Goal: Task Accomplishment & Management: Use online tool/utility

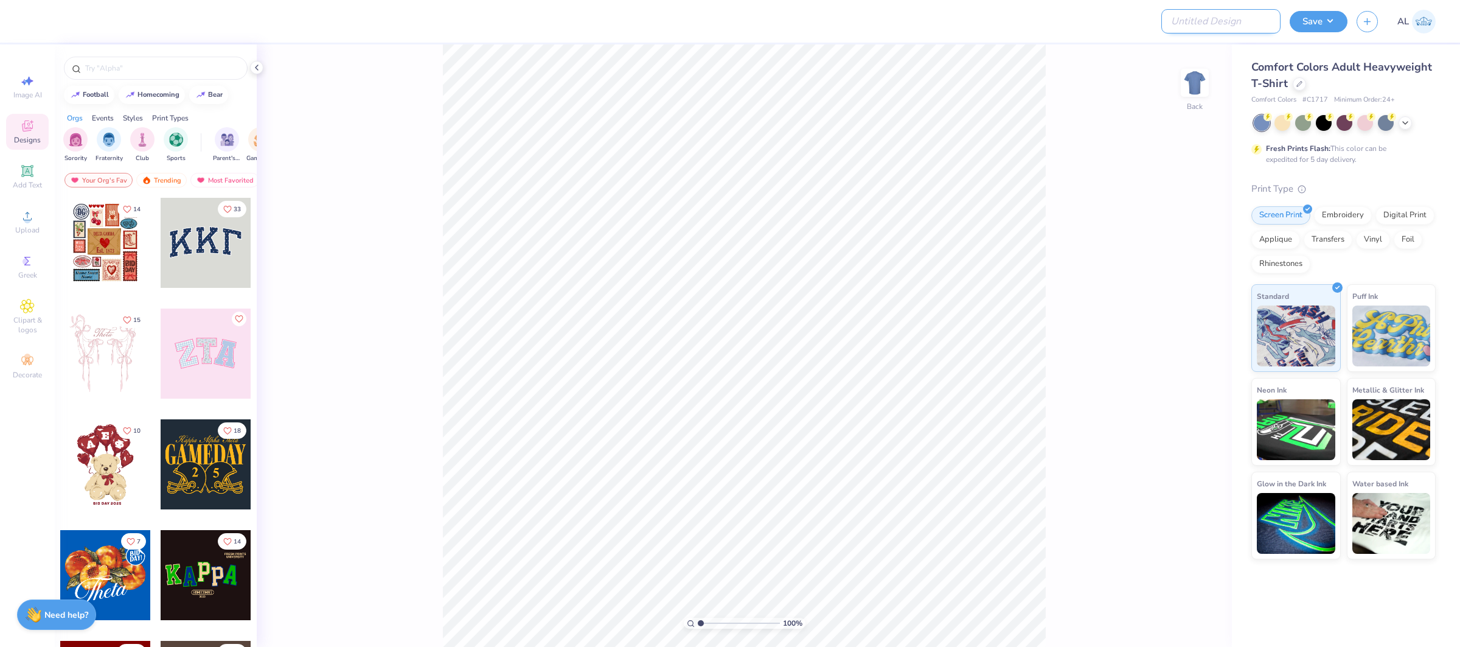
click at [1244, 19] on input "Design Title" at bounding box center [1220, 21] width 119 height 24
paste input "FPS240011"
type input "FPS240011"
click at [1304, 20] on button "Save" at bounding box center [1319, 19] width 58 height 21
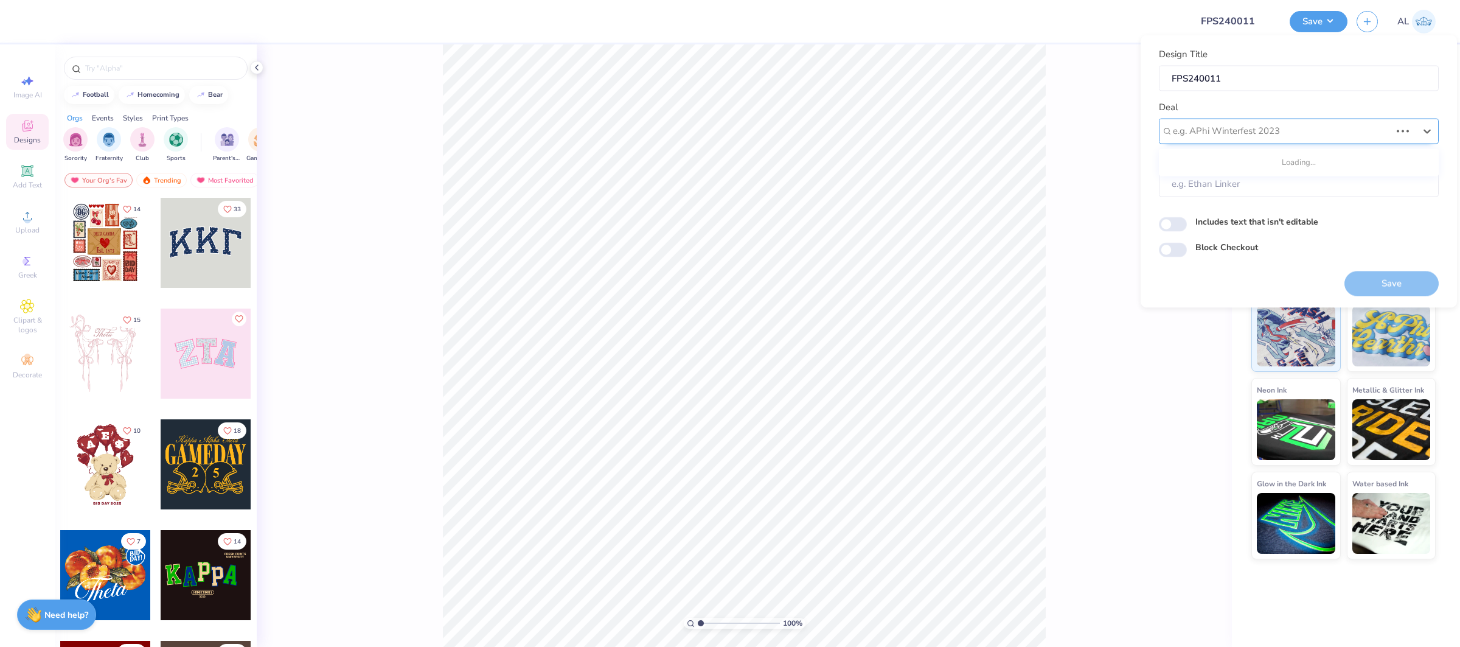
click at [1269, 128] on div at bounding box center [1282, 131] width 218 height 16
click at [1277, 164] on div "Design Tool Gallery" at bounding box center [1299, 163] width 270 height 20
type input "design tool gallery"
type input "Design Tool Gallery User"
click at [1071, 212] on div "100 % Back" at bounding box center [744, 345] width 975 height 602
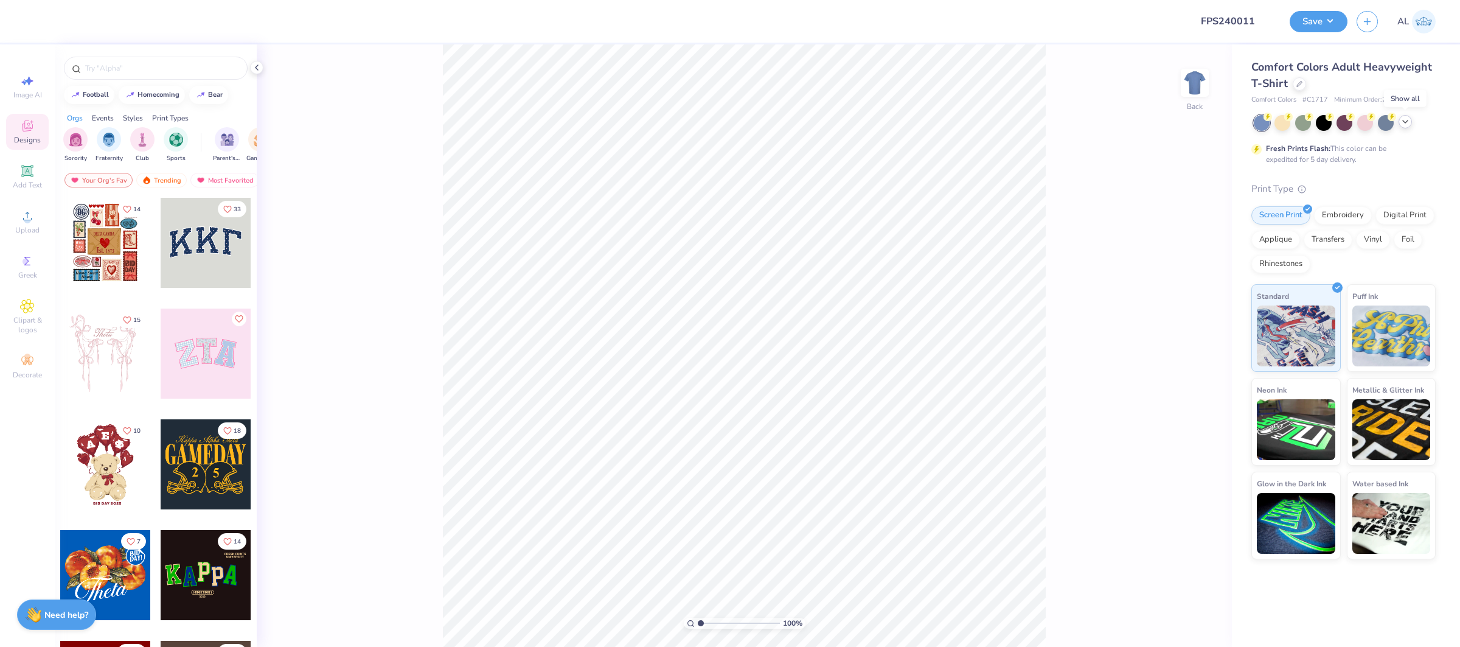
click at [1405, 122] on polyline at bounding box center [1405, 121] width 5 height 2
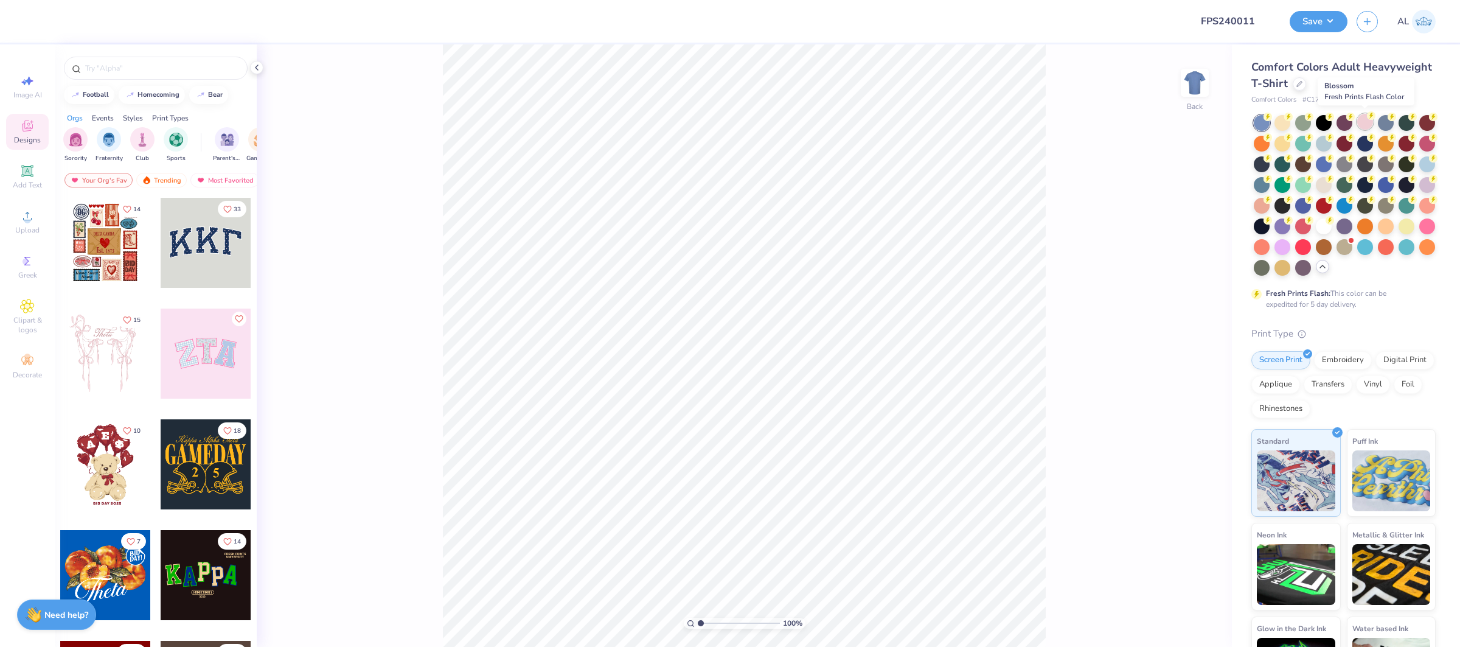
click at [1361, 123] on div at bounding box center [1365, 122] width 16 height 16
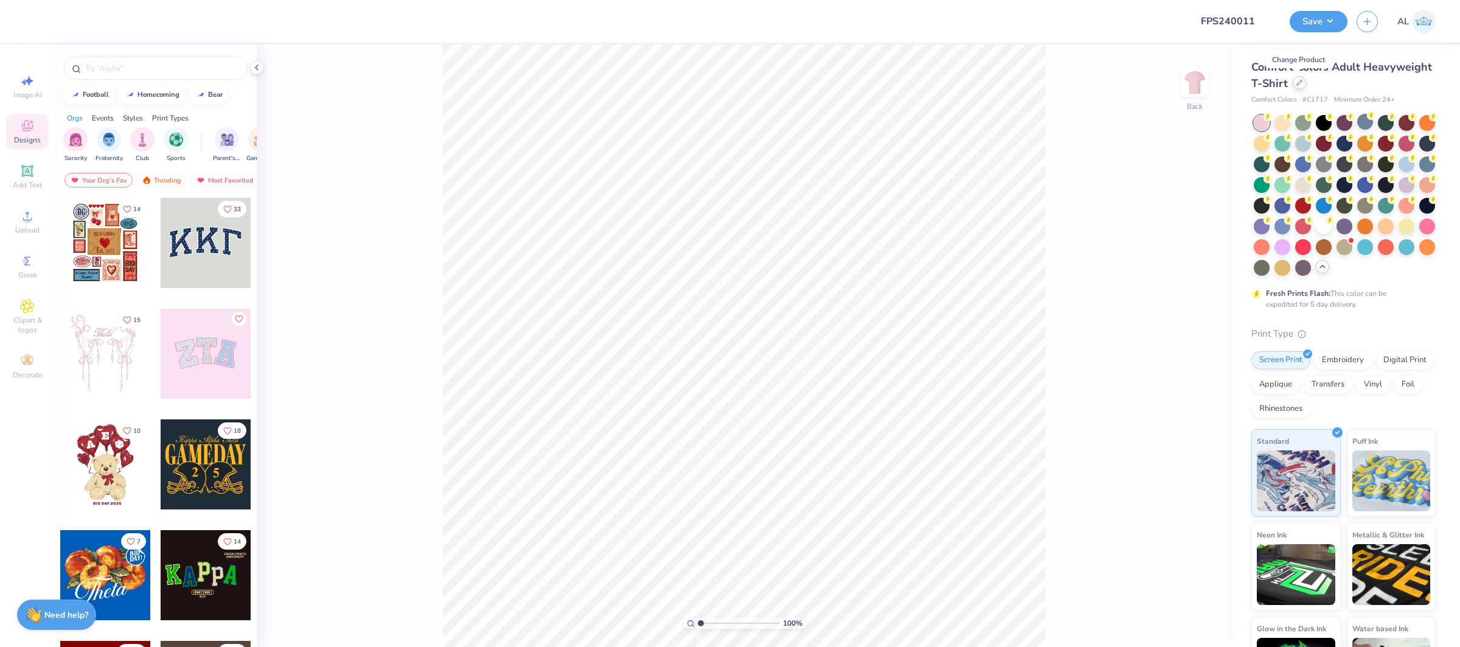
click at [1299, 85] on icon at bounding box center [1299, 83] width 6 height 6
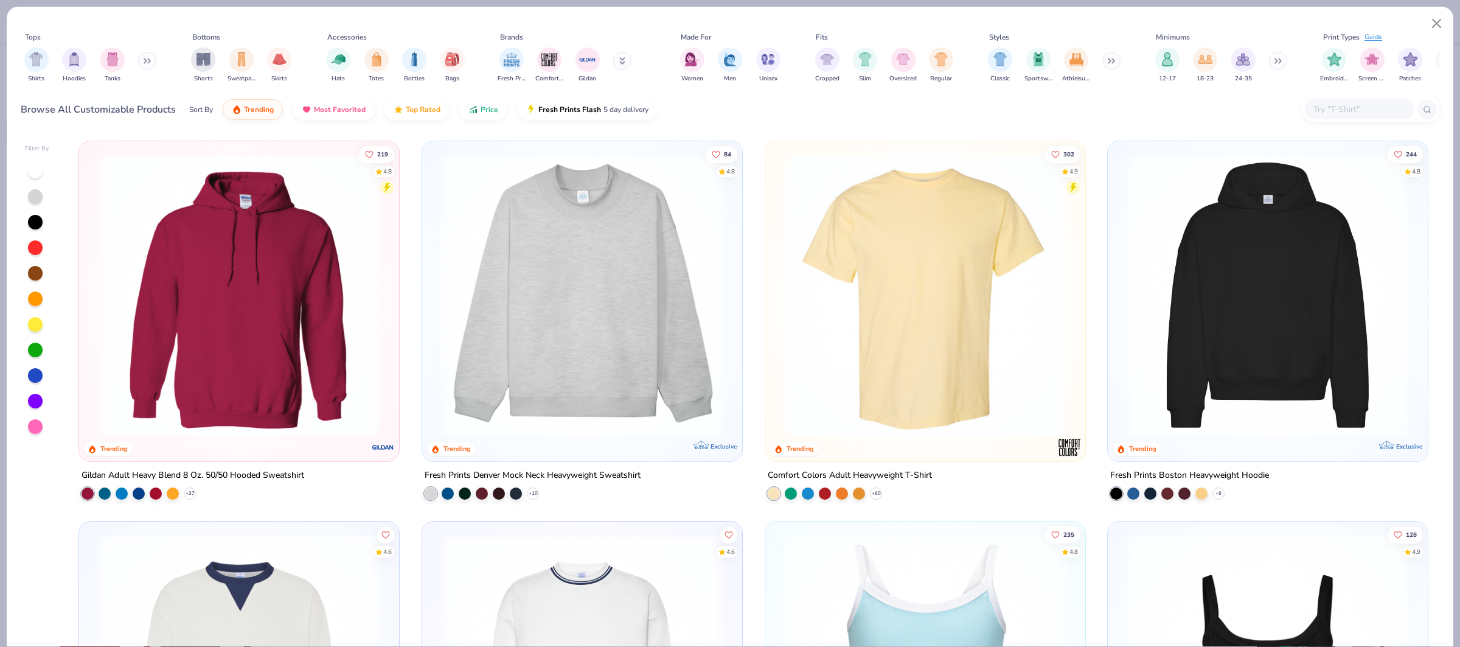
click at [1252, 308] on img at bounding box center [1268, 294] width 296 height 283
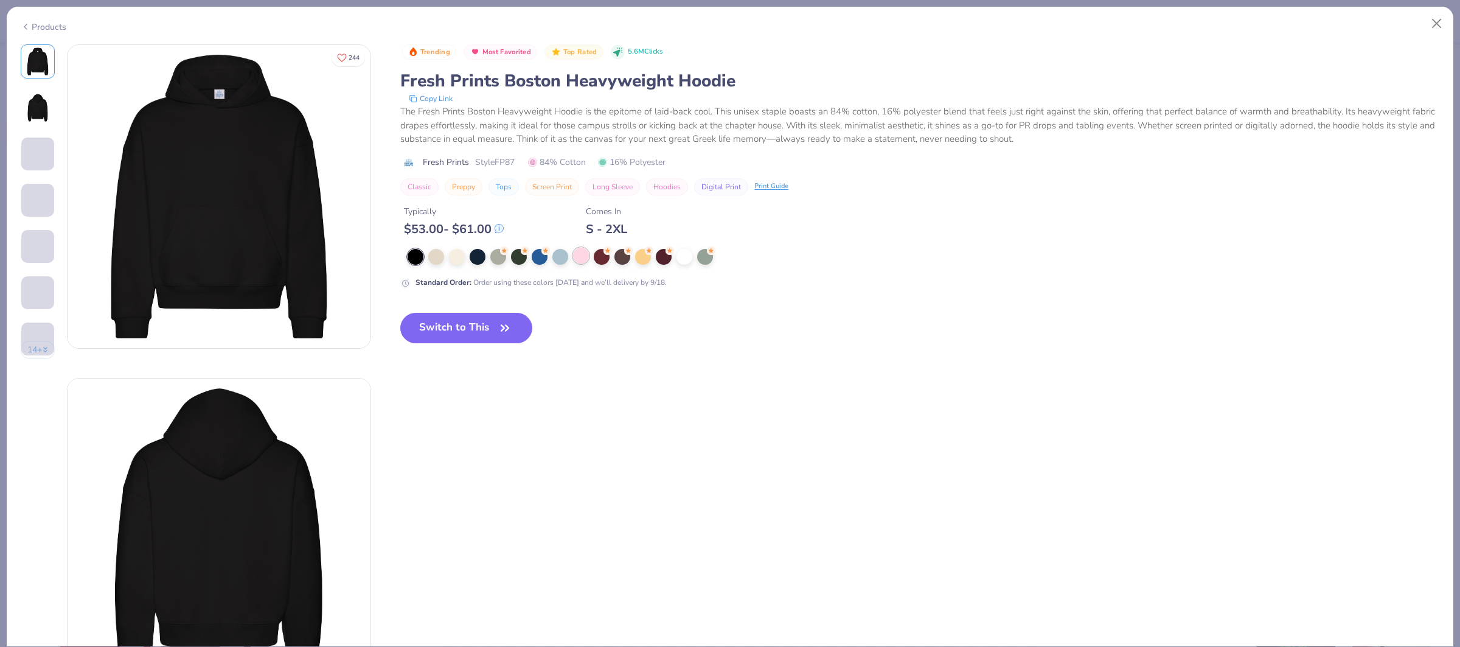
click at [583, 262] on div at bounding box center [581, 256] width 16 height 16
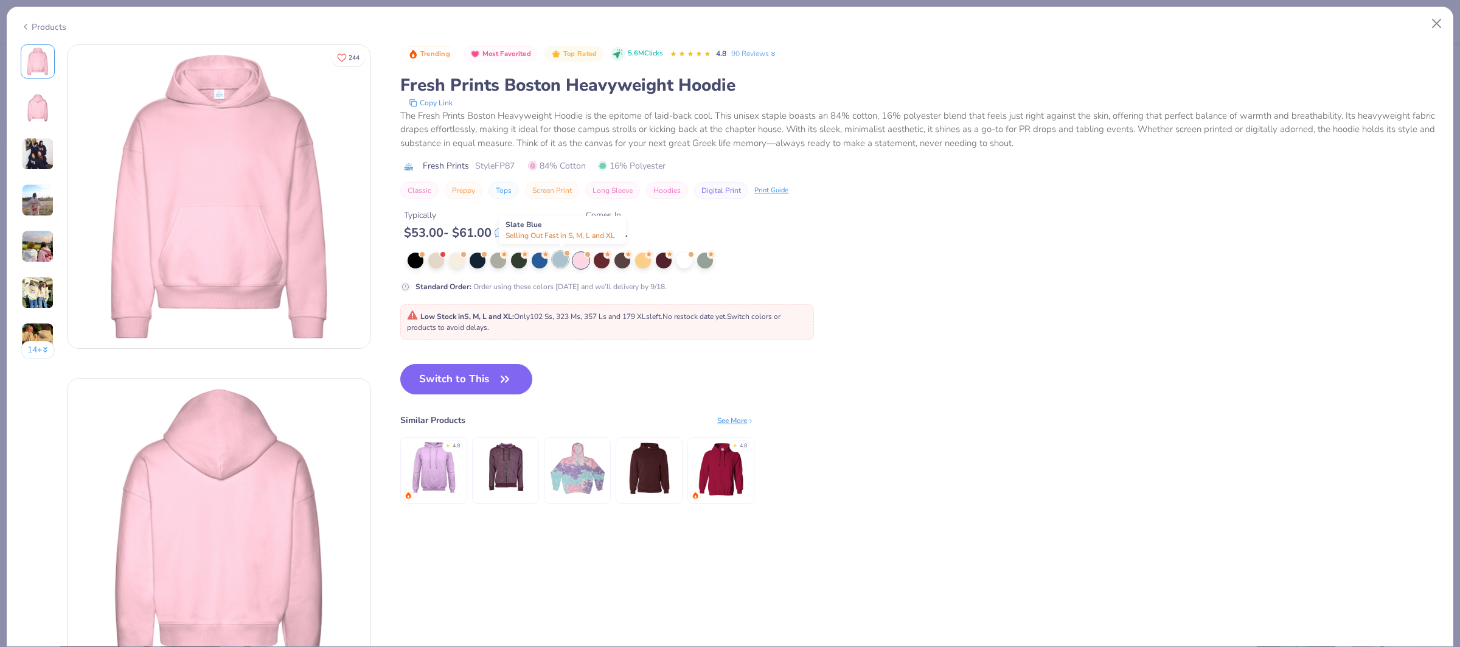
click at [557, 263] on div at bounding box center [560, 259] width 16 height 16
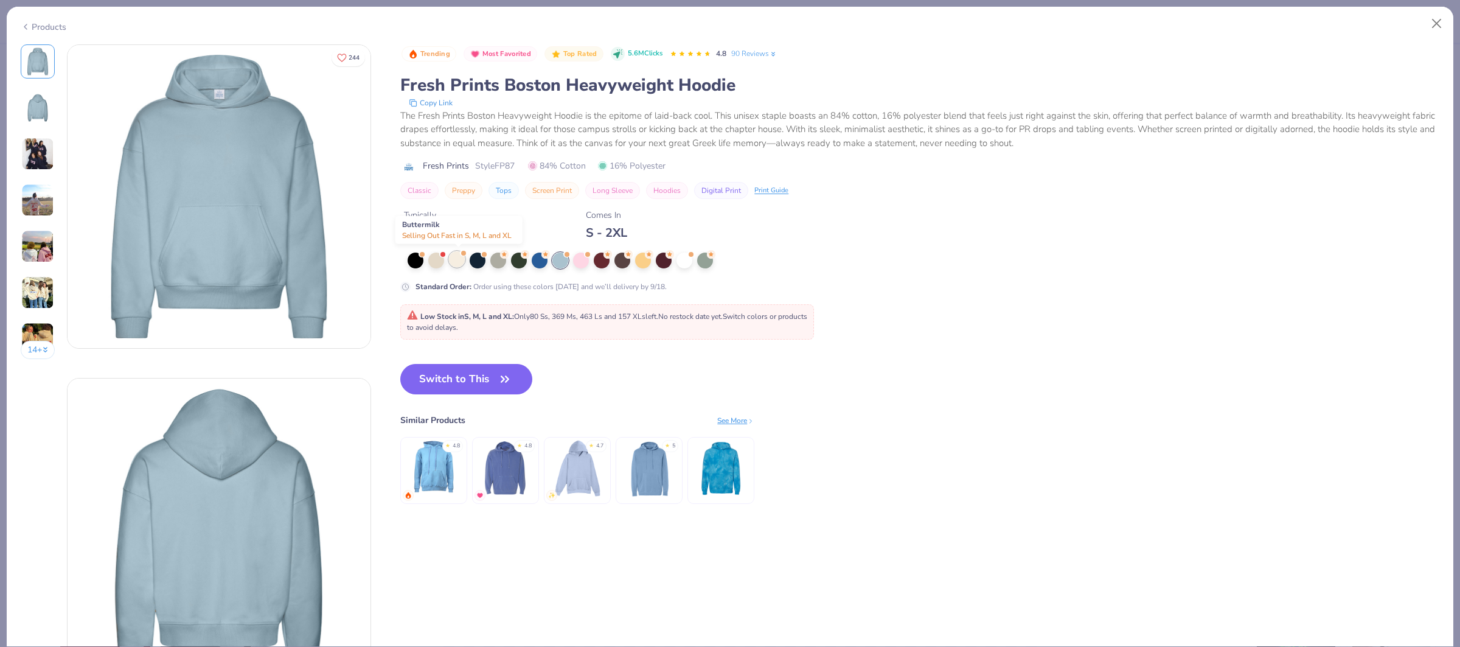
click at [465, 262] on div at bounding box center [457, 259] width 16 height 16
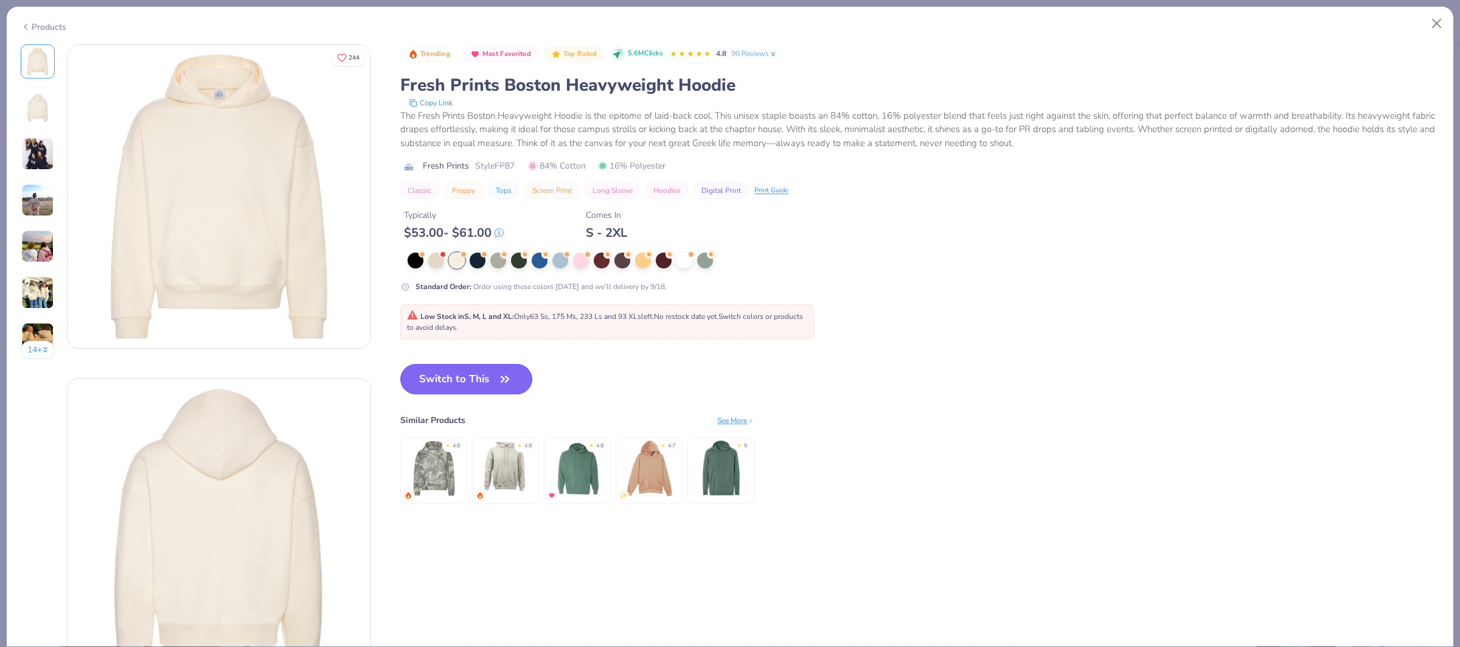
click at [465, 373] on button "Switch to This" at bounding box center [466, 379] width 132 height 30
click at [460, 384] on button "Switch to This" at bounding box center [466, 379] width 132 height 30
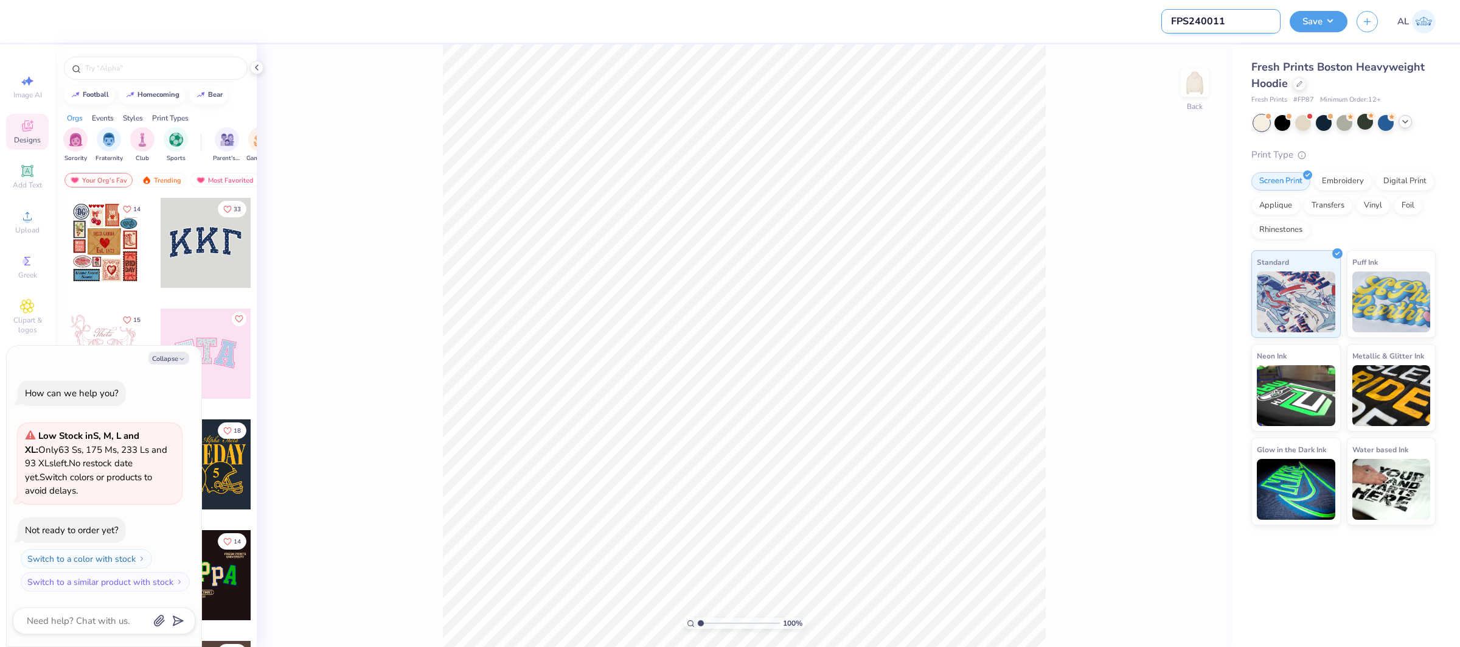
click at [1221, 22] on input "FPS240011" at bounding box center [1220, 21] width 119 height 24
click at [1310, 19] on button "Save" at bounding box center [1319, 19] width 58 height 21
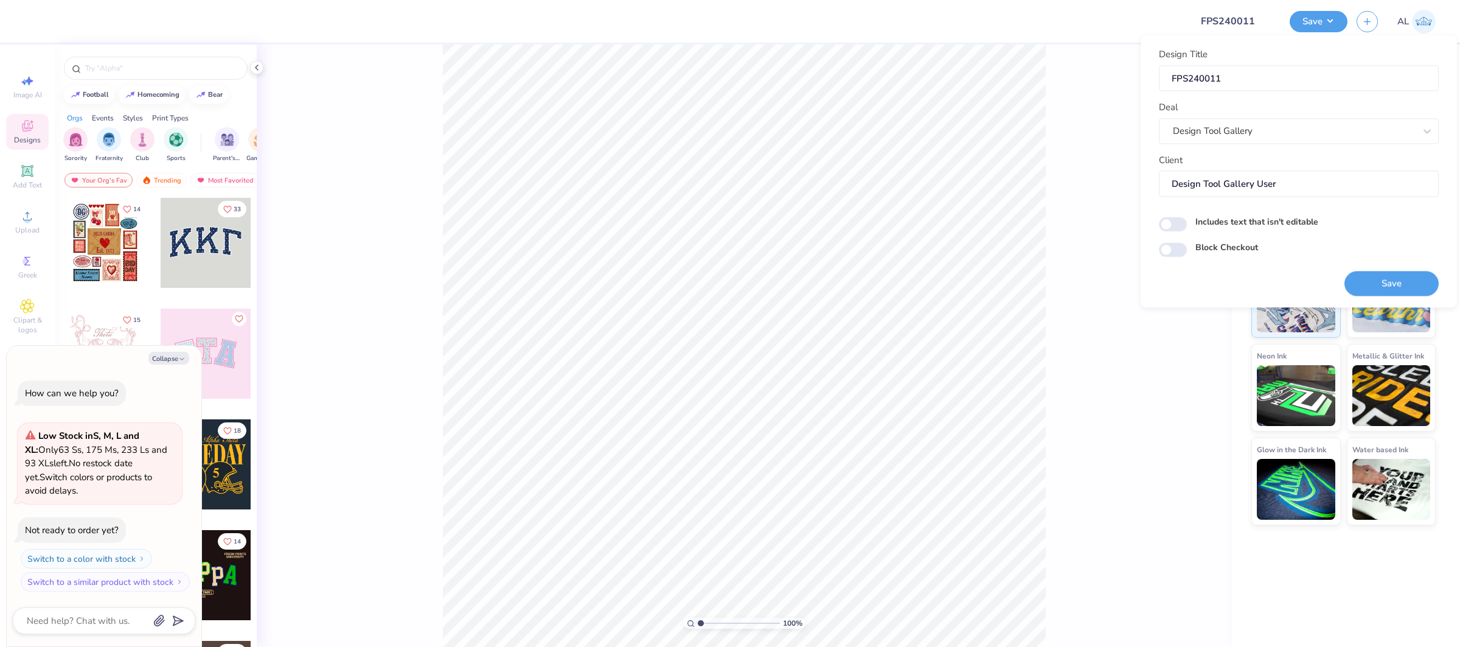
click at [1115, 106] on div "100 % Back" at bounding box center [744, 345] width 975 height 602
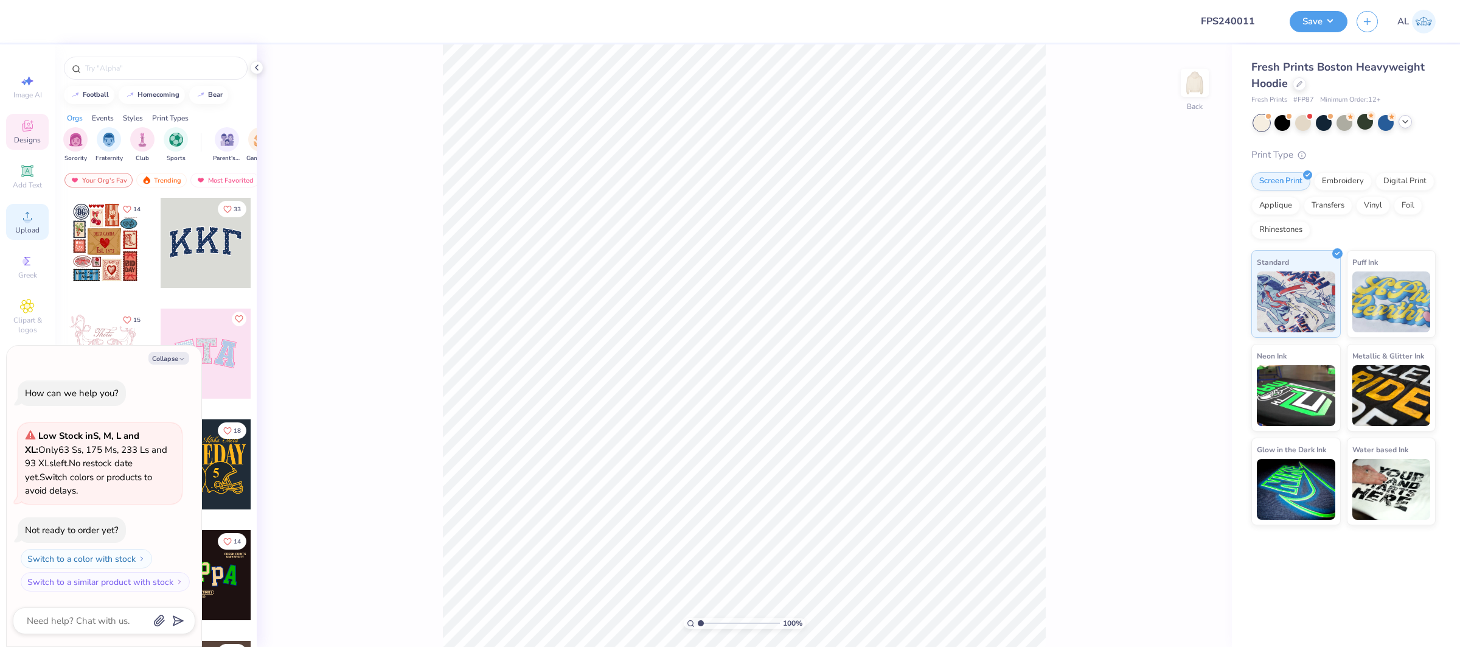
click at [44, 223] on div "Upload" at bounding box center [27, 222] width 43 height 36
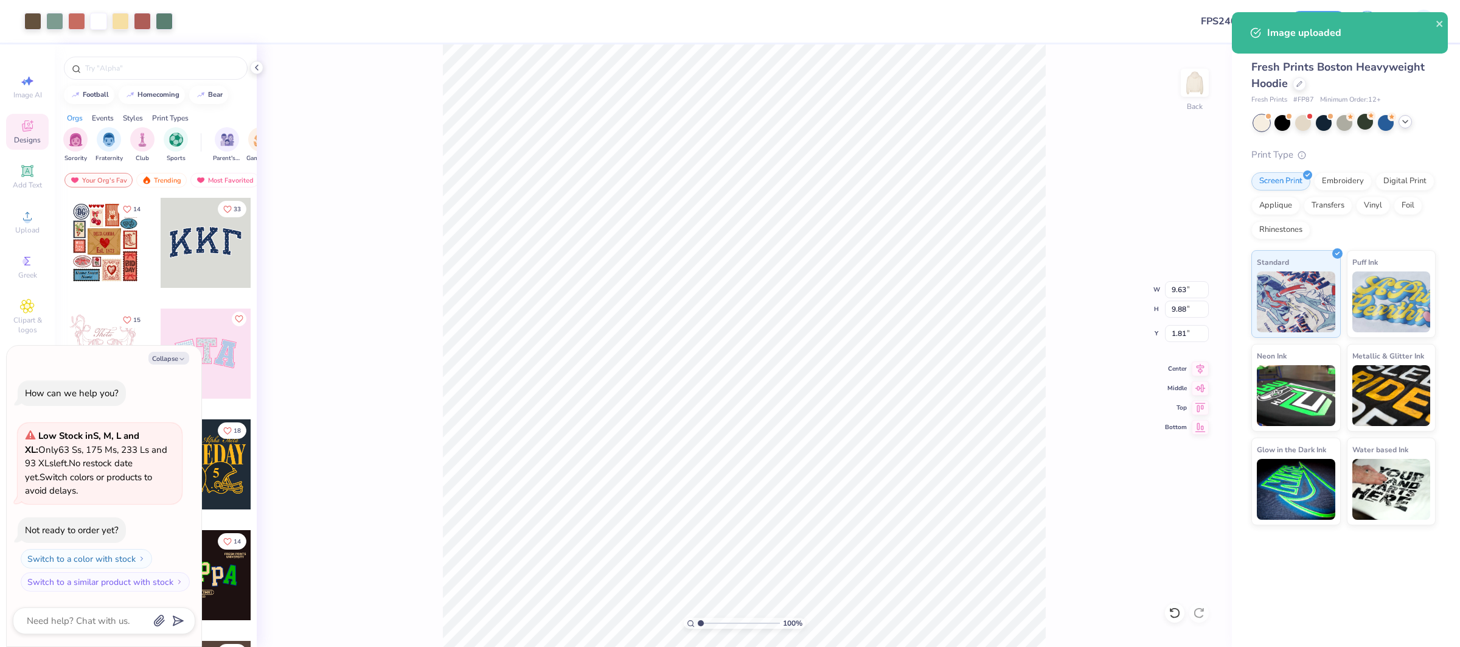
type textarea "x"
type input "1.39"
click at [1179, 308] on input "9.88" at bounding box center [1187, 308] width 44 height 17
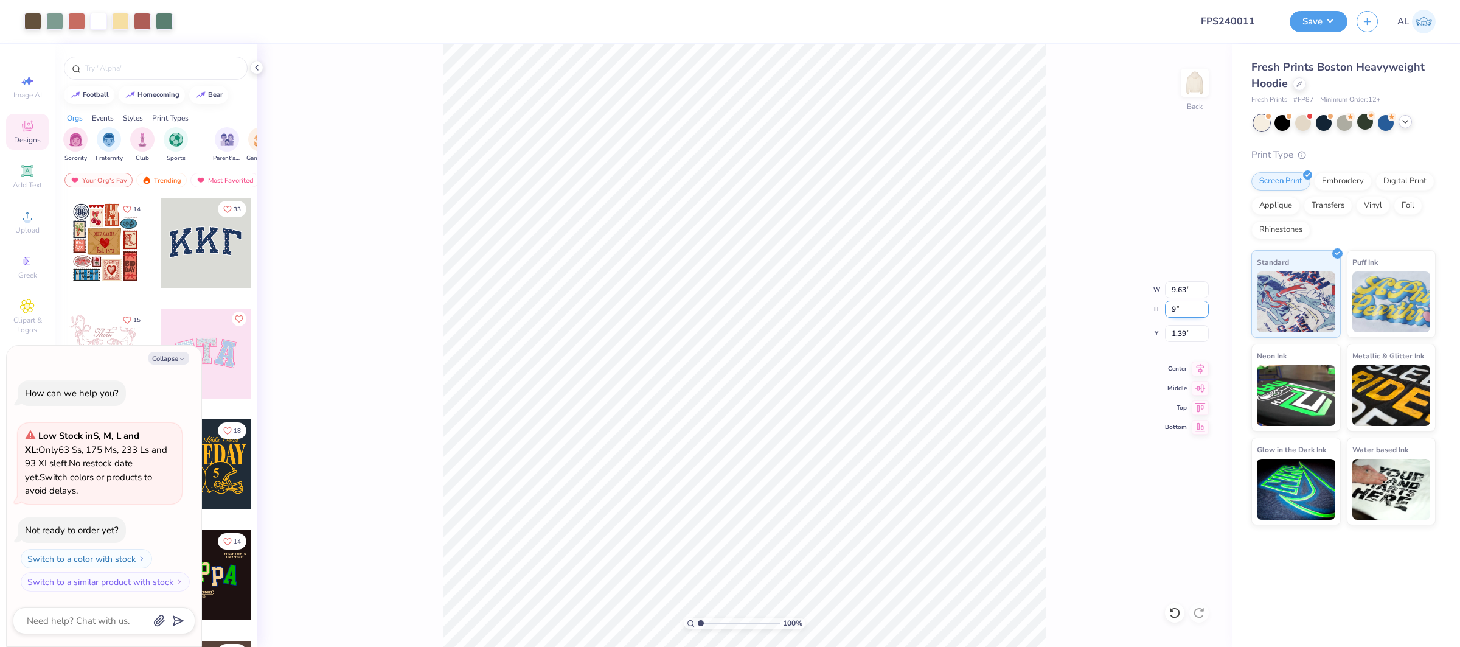
type input "9"
type textarea "x"
type input "8.77"
type input "9.00"
click at [1181, 332] on input "1.83" at bounding box center [1187, 333] width 44 height 17
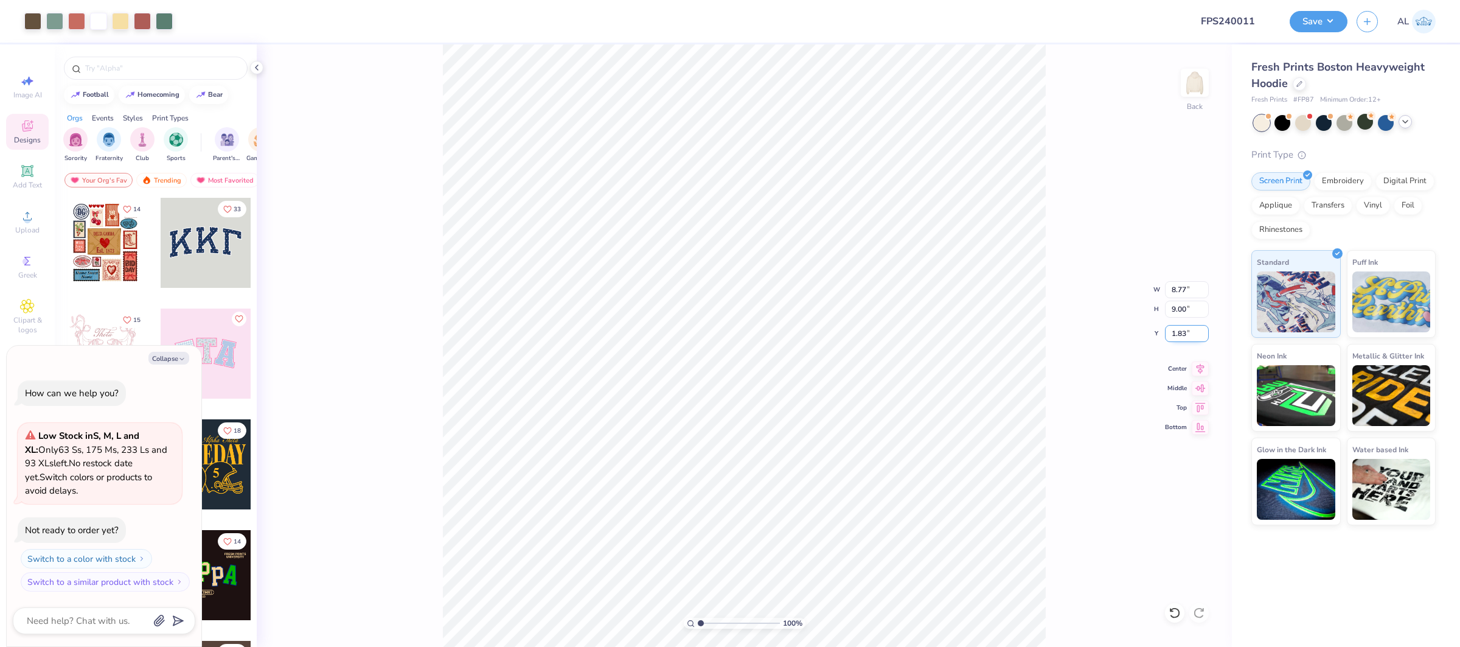
click at [1181, 332] on input "1.83" at bounding box center [1187, 333] width 44 height 17
type input "1.5"
type textarea "x"
click at [1181, 332] on input "1.50" at bounding box center [1187, 333] width 44 height 17
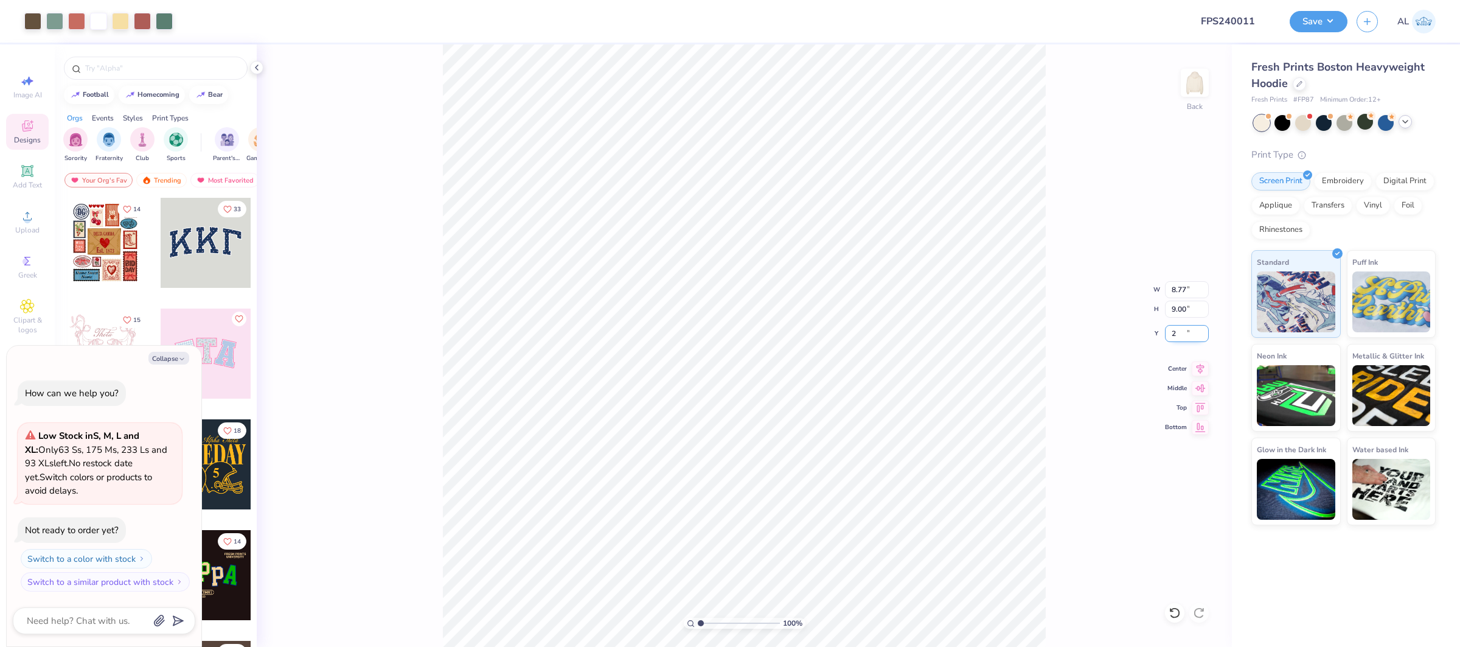
type input "2"
type textarea "x"
type input "2.00"
click at [1200, 364] on icon at bounding box center [1201, 366] width 8 height 10
click at [21, 224] on div "Upload" at bounding box center [27, 222] width 43 height 36
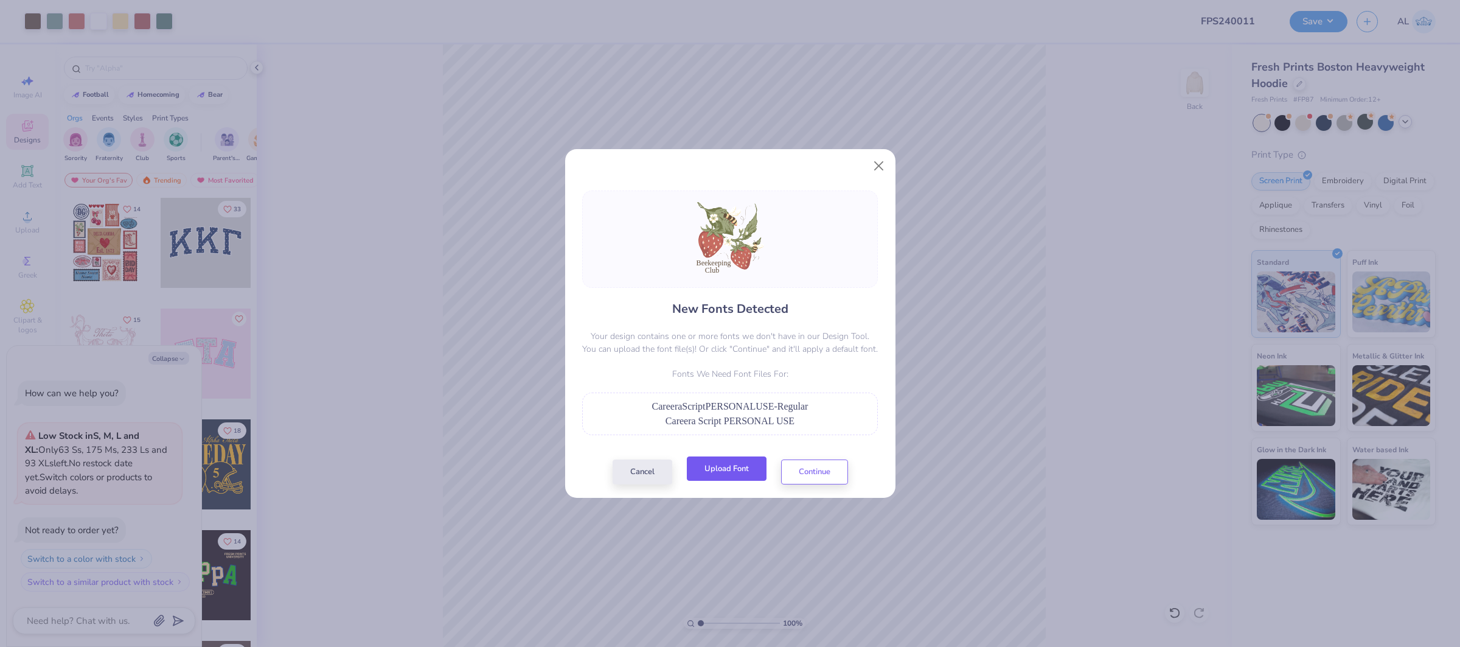
click at [741, 465] on button "Upload Font" at bounding box center [727, 468] width 80 height 25
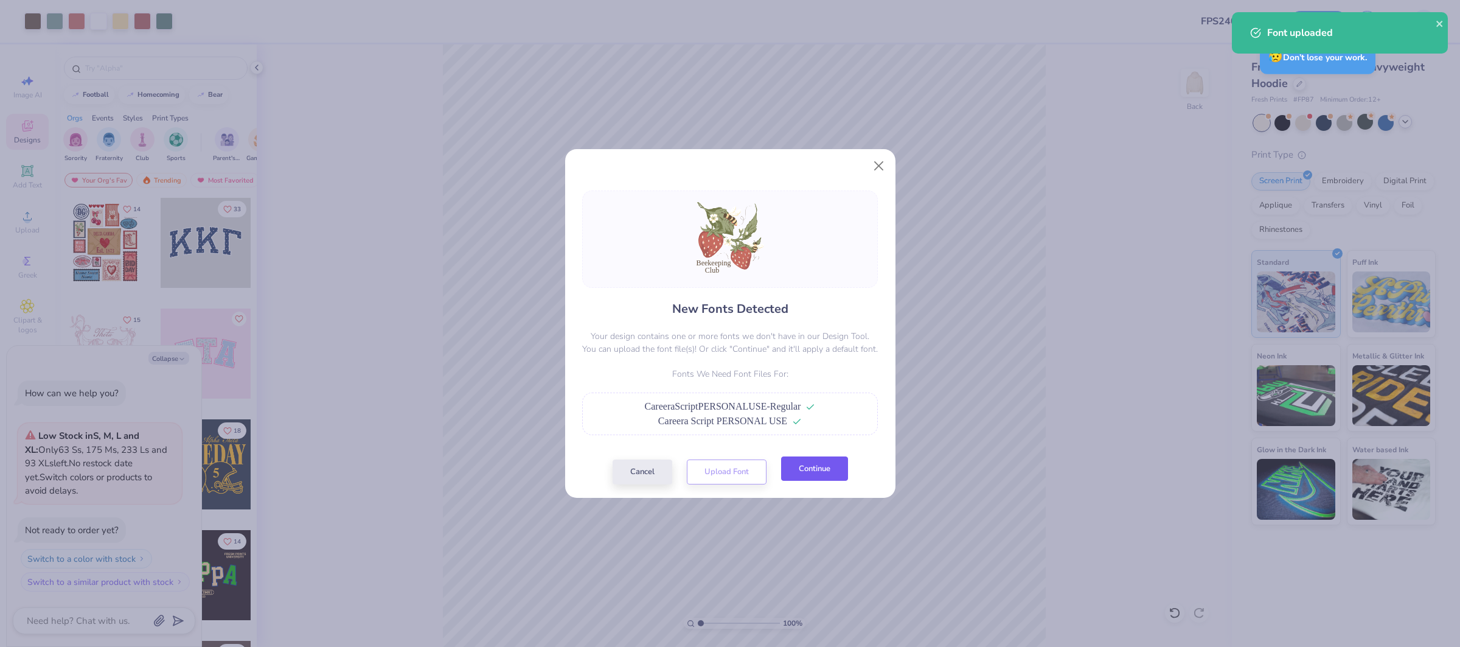
click at [810, 473] on button "Continue" at bounding box center [814, 468] width 67 height 25
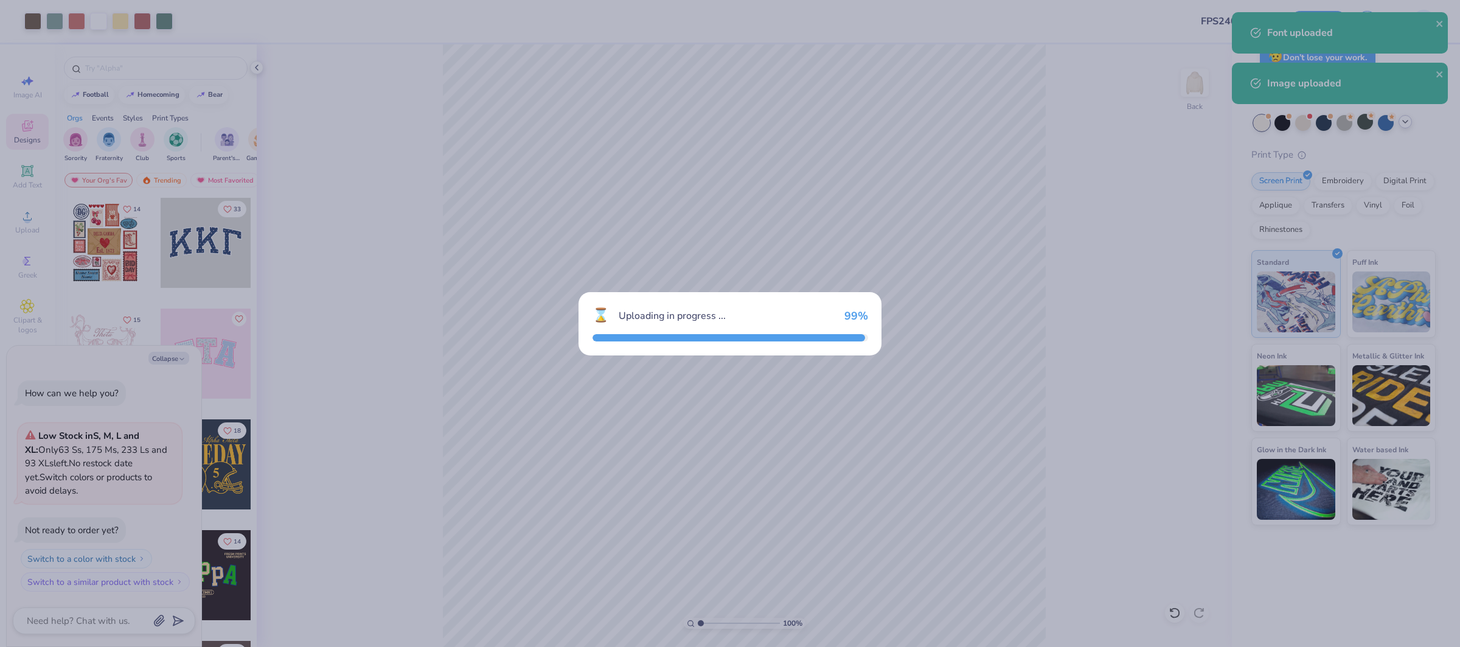
type textarea "x"
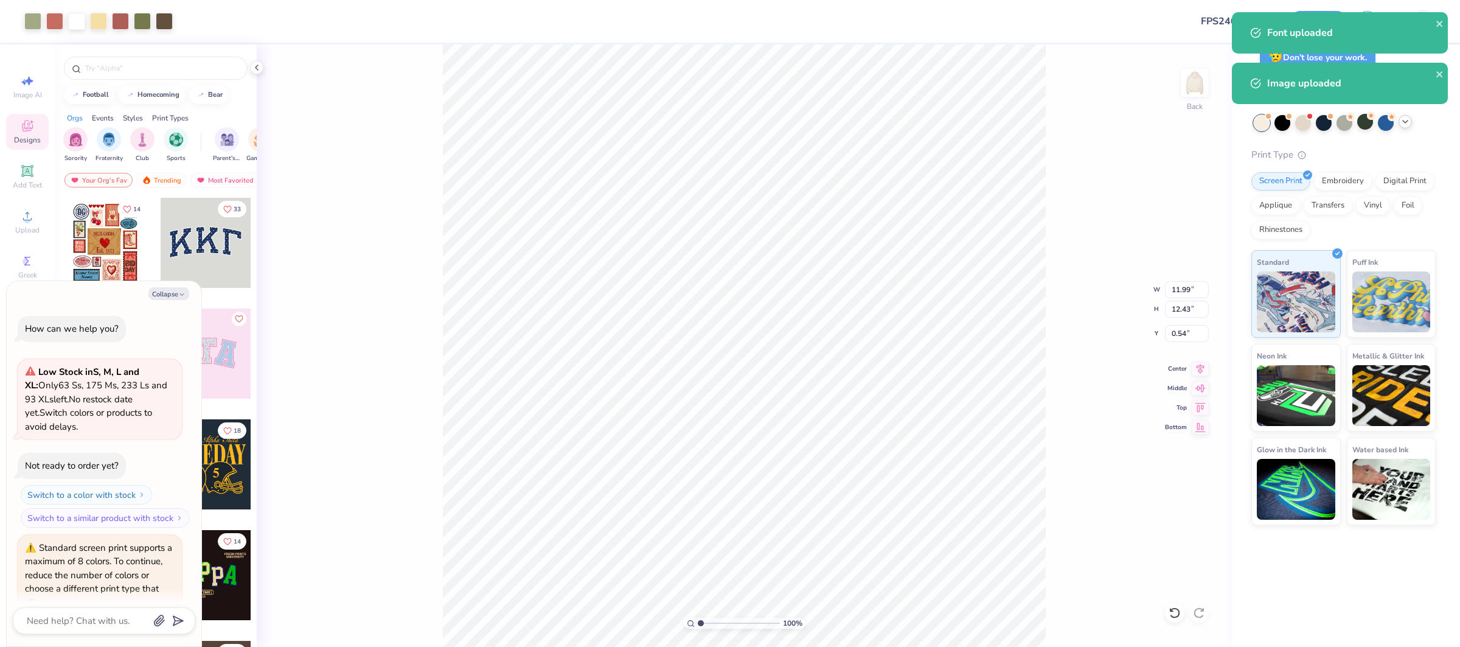
scroll to position [57, 0]
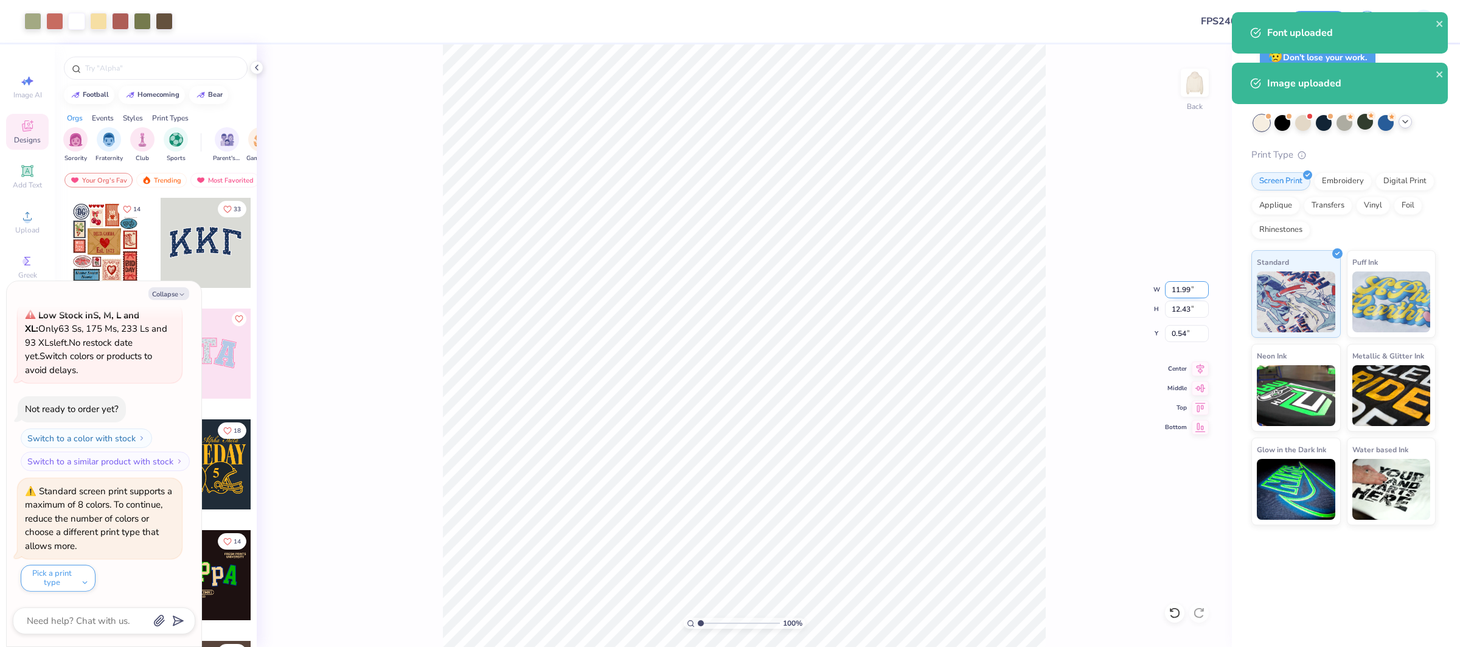
click at [1179, 292] on input "11.99" at bounding box center [1187, 289] width 44 height 17
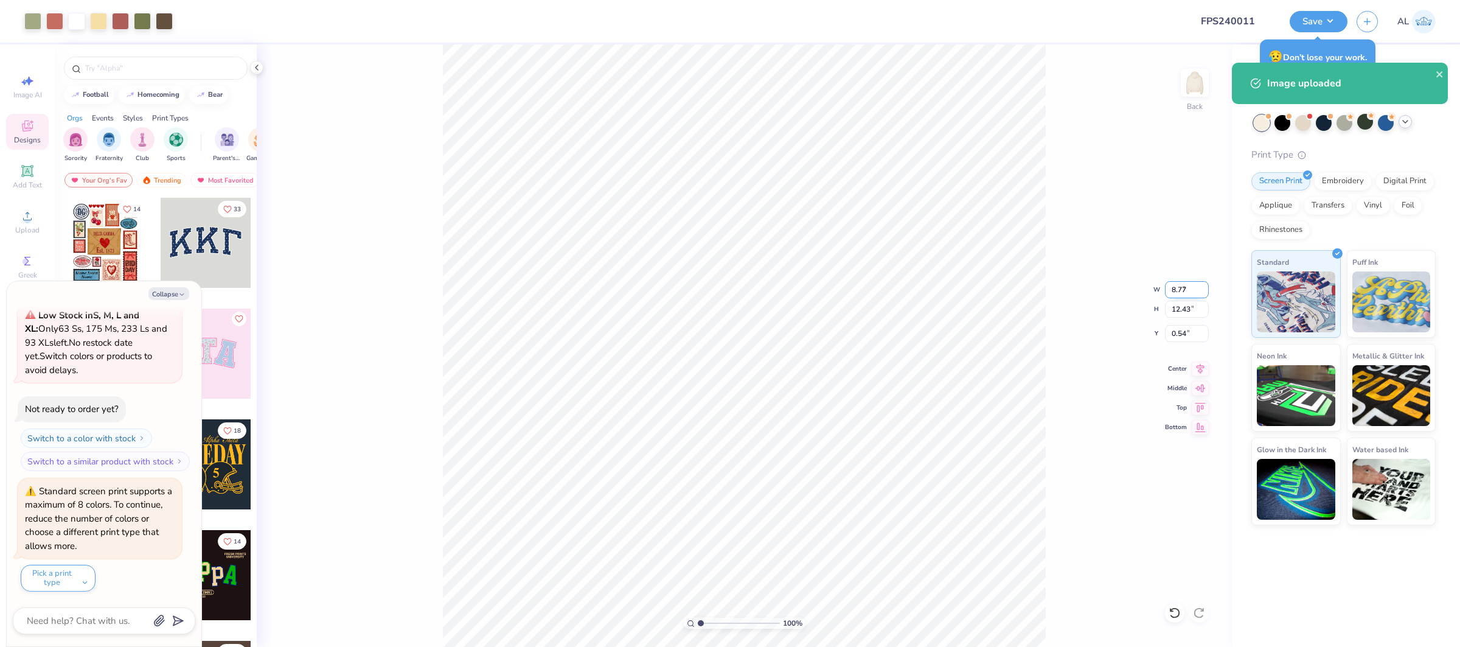
type input "8.77"
type textarea "x"
type input "9.09"
type input "2.21"
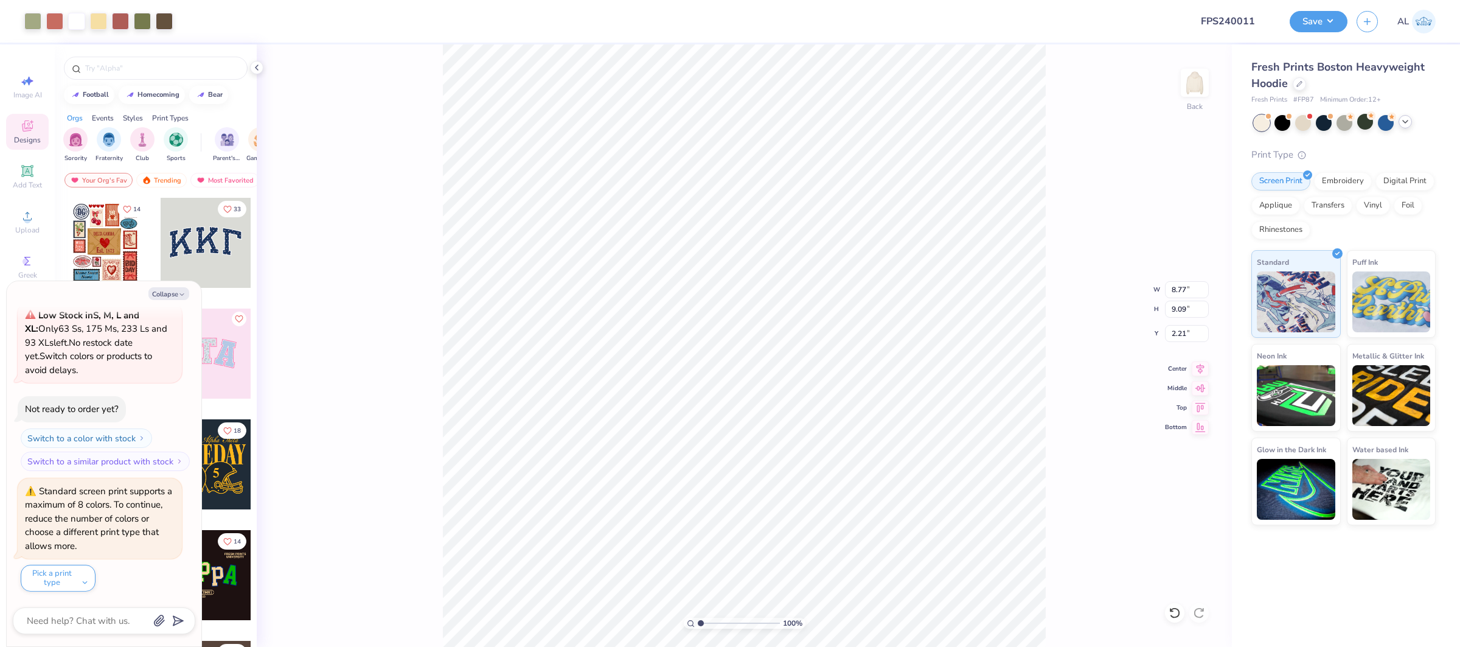
type textarea "x"
type input "2.00"
click at [1181, 330] on input "2.00" at bounding box center [1187, 333] width 44 height 17
click at [1200, 372] on icon at bounding box center [1200, 366] width 17 height 15
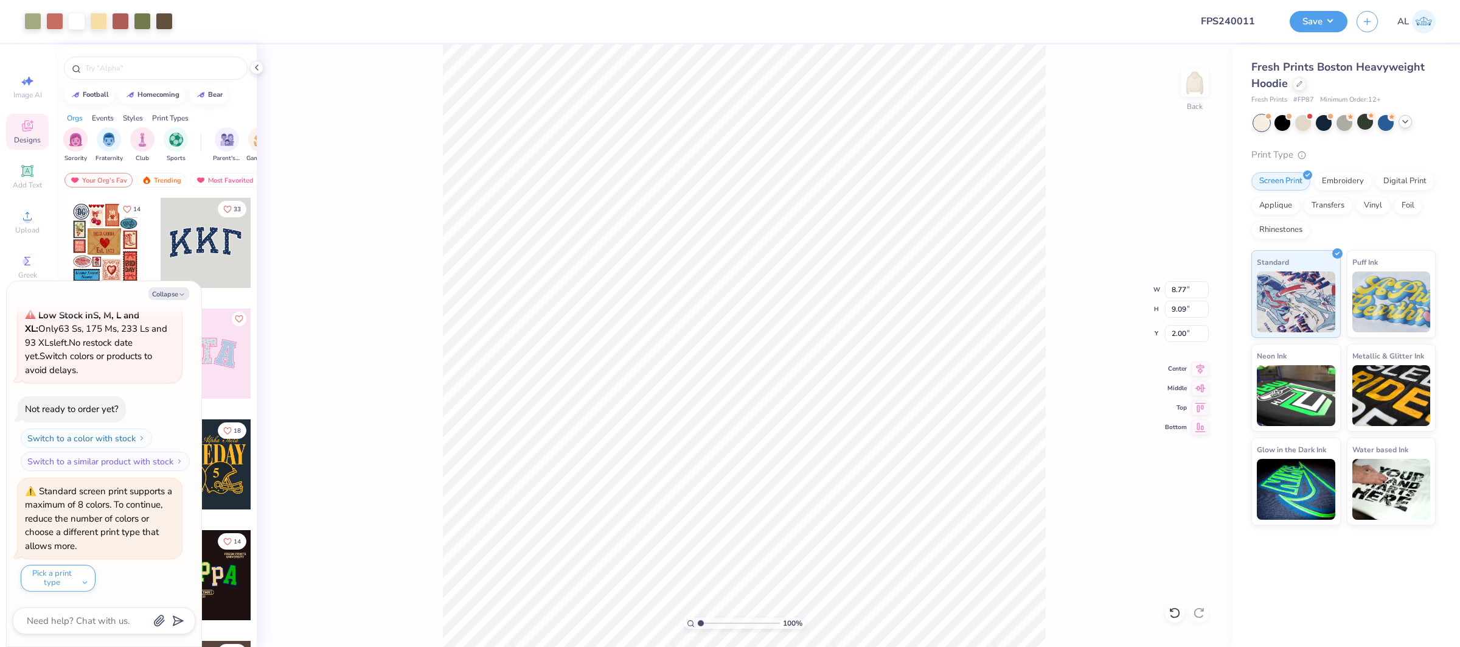
type textarea "x"
type input "4.65"
drag, startPoint x: 701, startPoint y: 621, endPoint x: 730, endPoint y: 620, distance: 28.6
click at [730, 620] on input "range" at bounding box center [739, 622] width 82 height 11
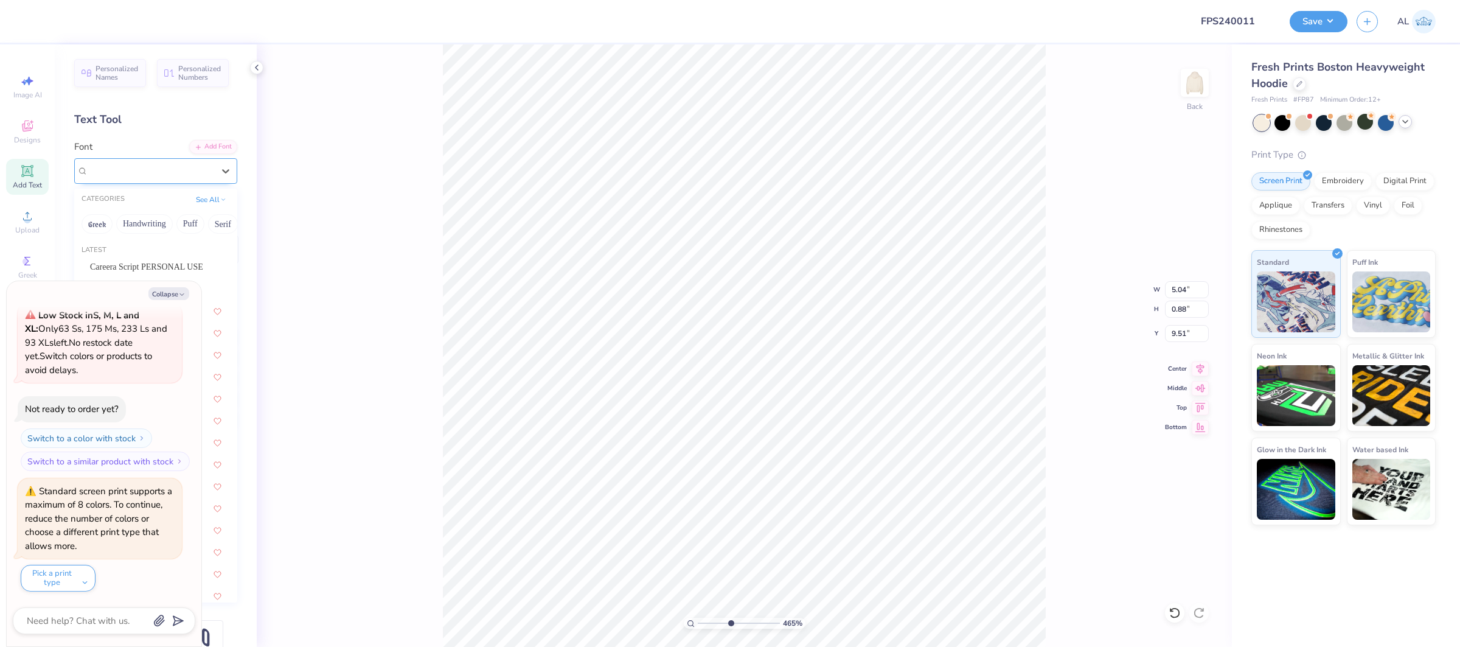
click at [190, 167] on div "Super Dream" at bounding box center [151, 170] width 128 height 19
click at [179, 259] on div "Careera Script PERSONAL USE" at bounding box center [155, 267] width 153 height 20
type textarea "x"
type input "4.45"
type input "1.10"
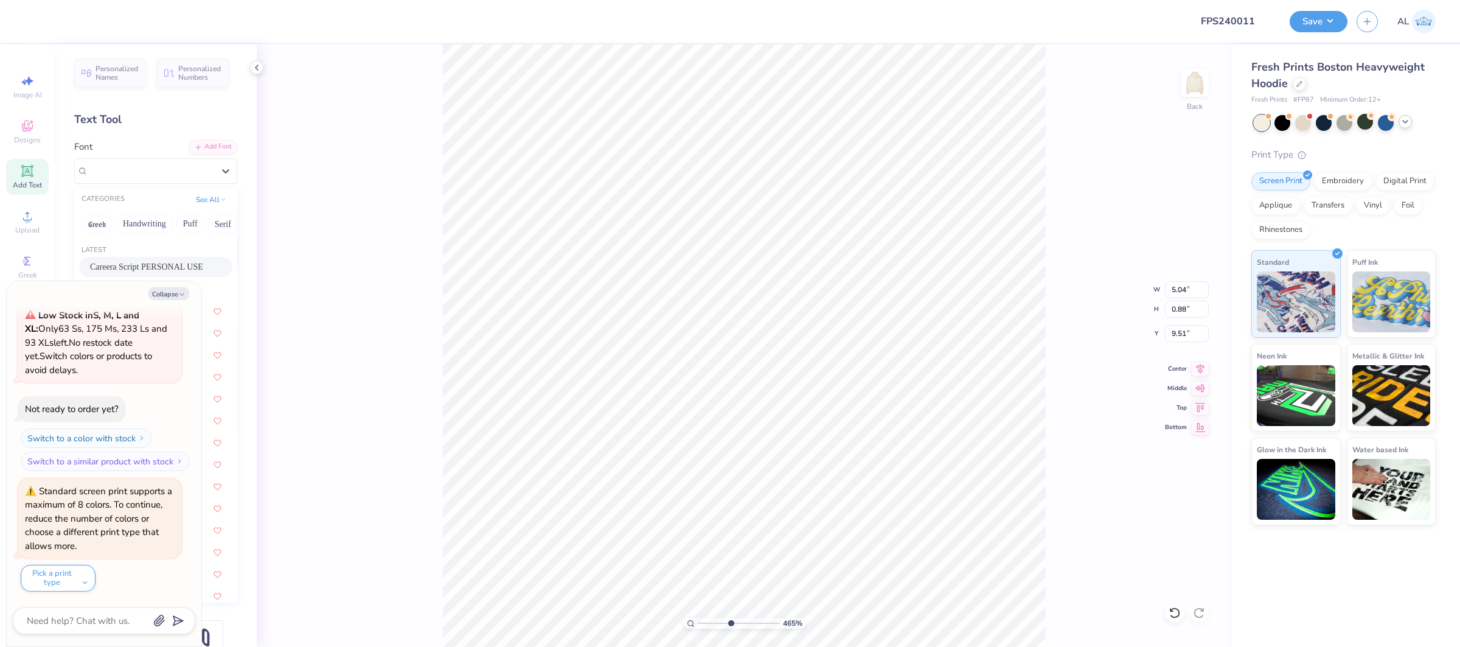
type input "9.37"
type textarea "x"
type input "1.93"
type input "0.70"
type input "10.39"
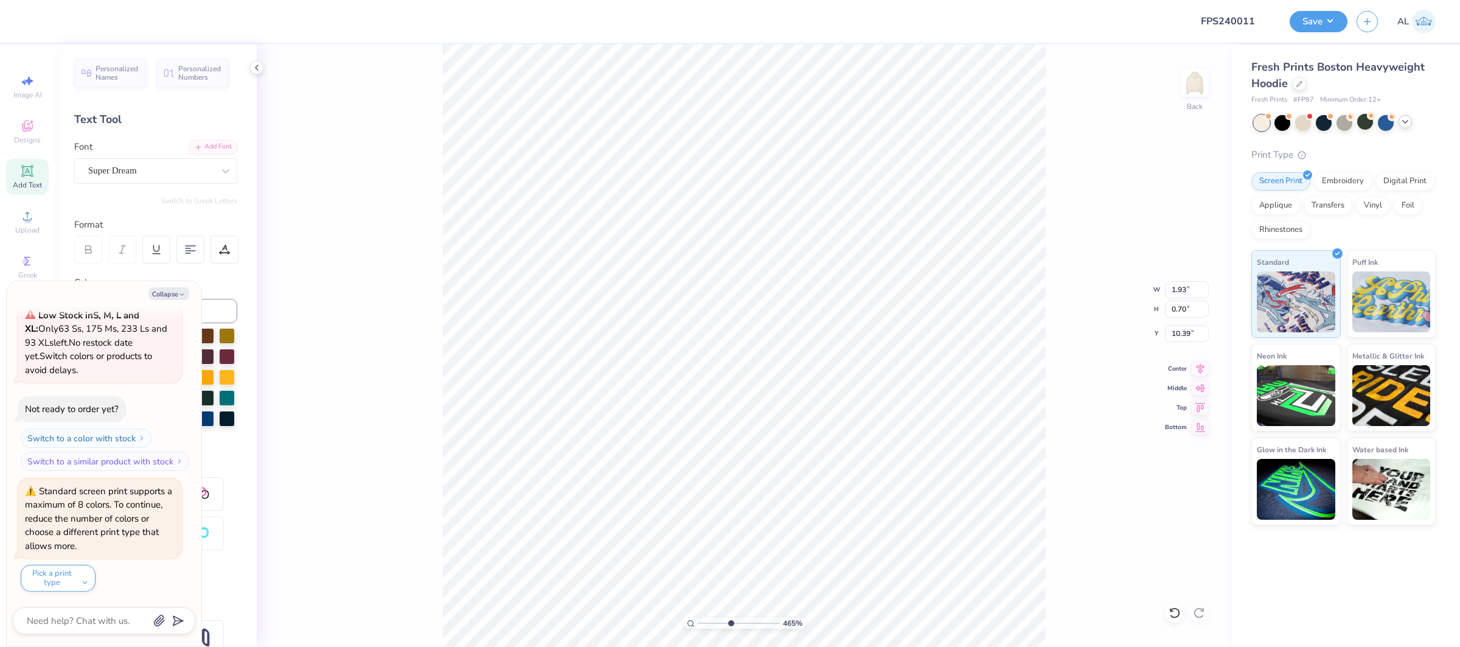
type textarea "x"
type input "4.45"
type input "1.10"
type input "9.37"
click at [169, 292] on button "Collapse" at bounding box center [168, 293] width 41 height 13
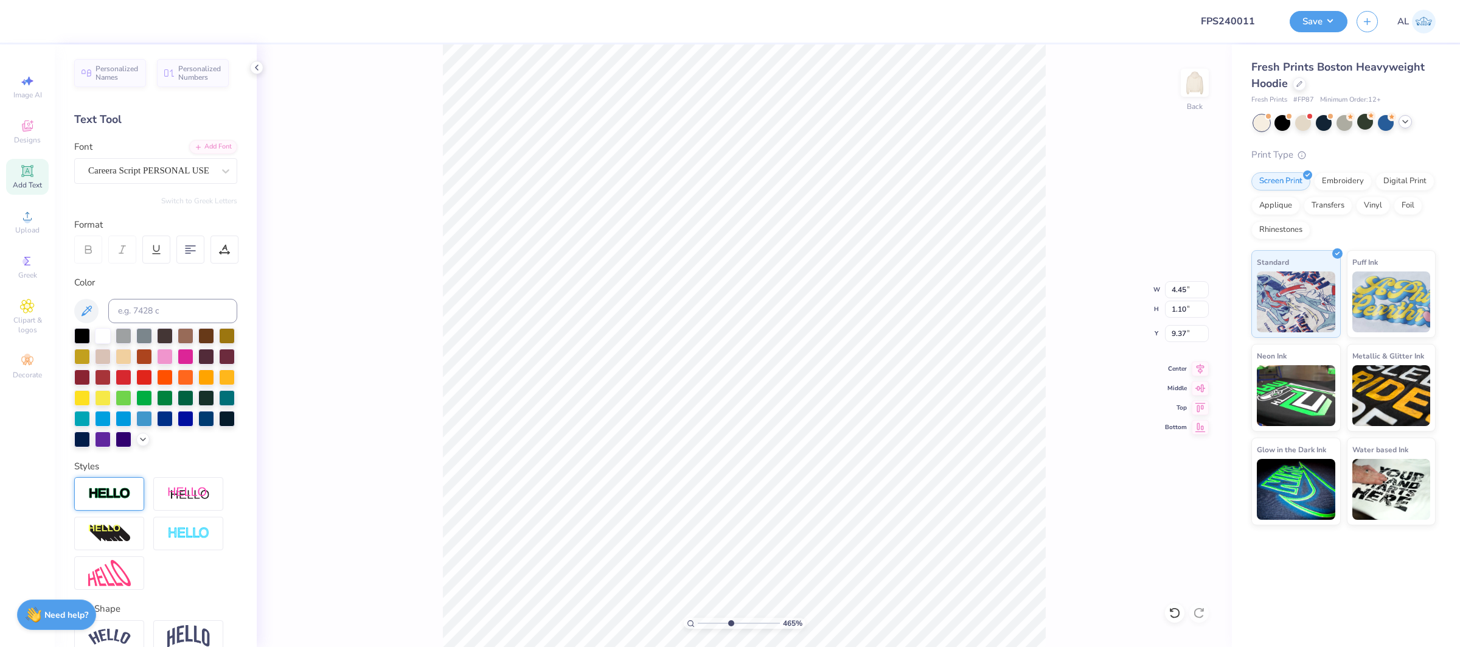
click at [126, 499] on img at bounding box center [109, 494] width 43 height 14
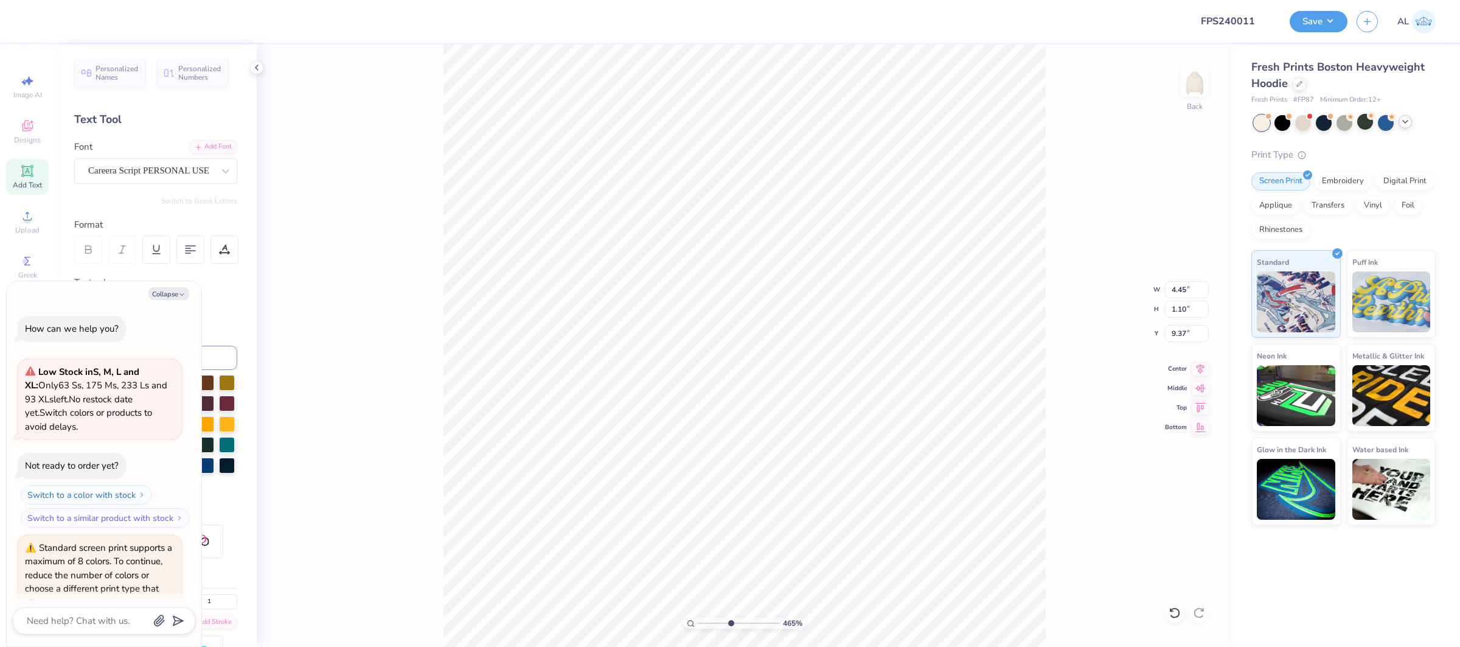
type textarea "x"
type input "4.46"
type input "1.11"
type input "9.36"
type input "1"
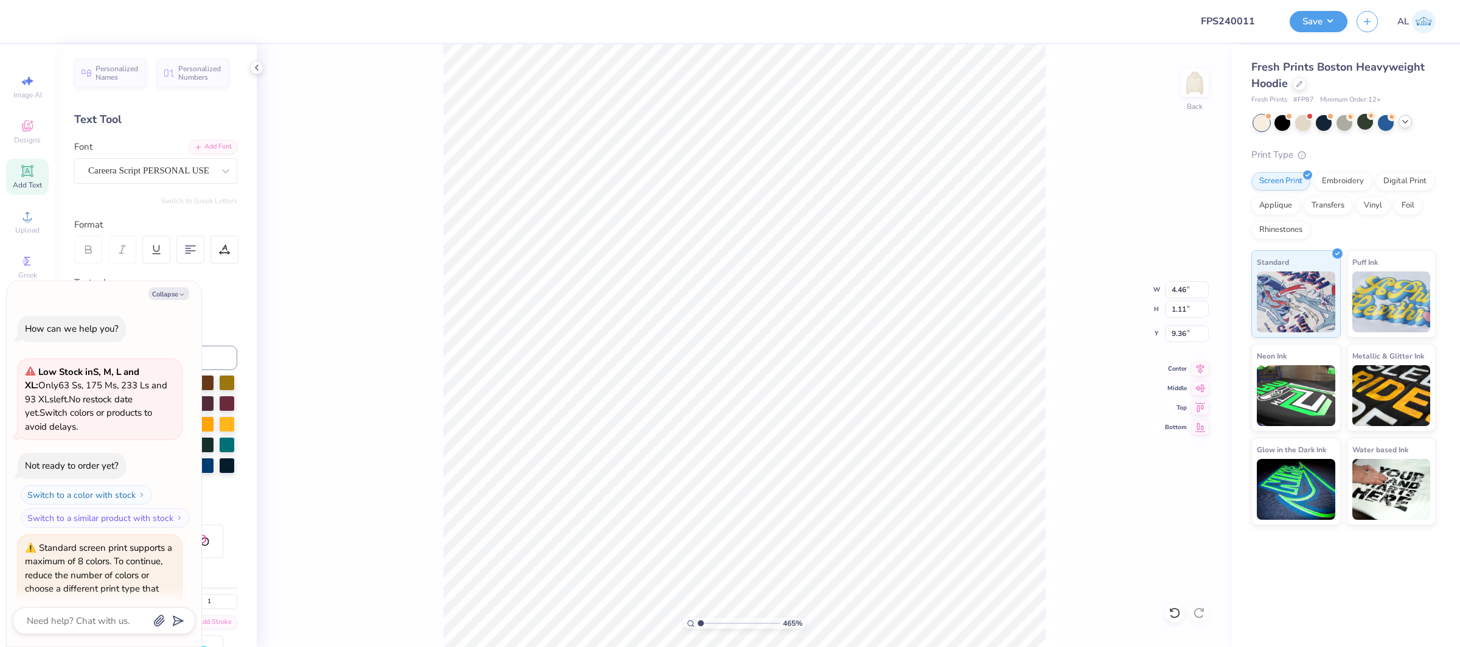
scroll to position [178, 0]
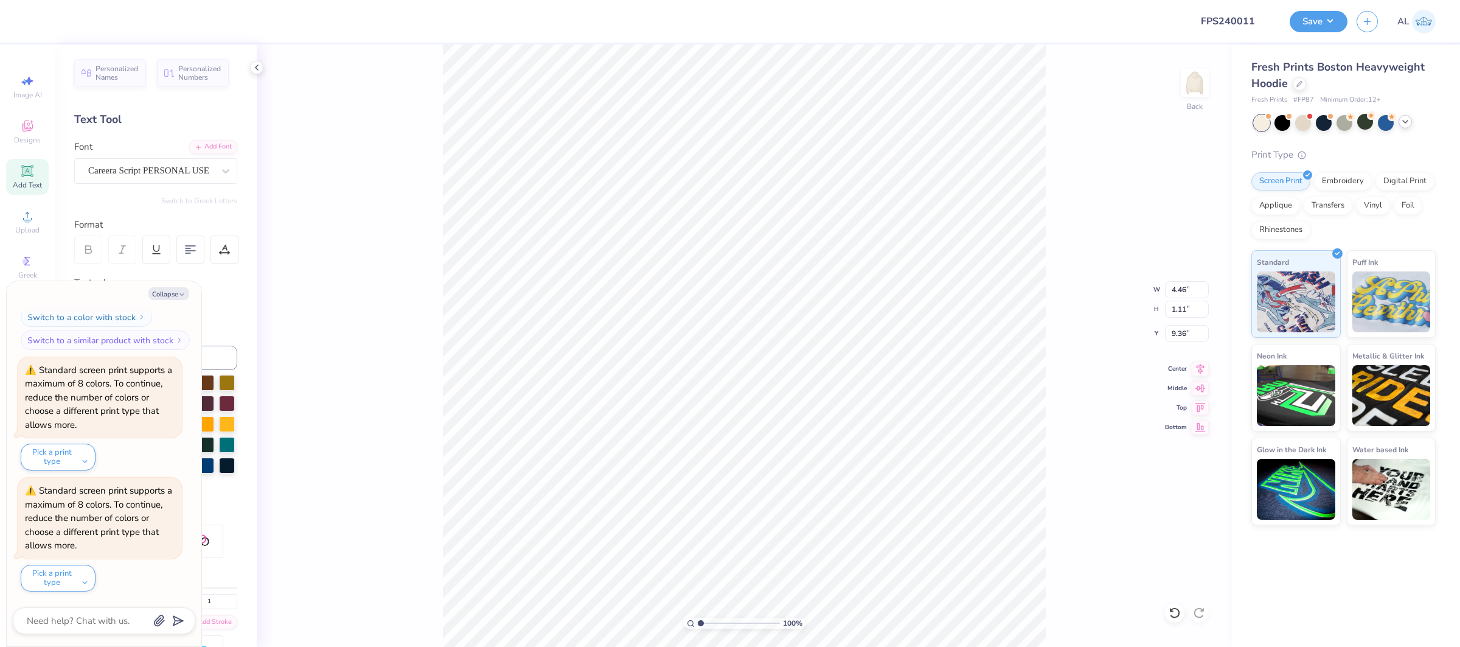
type textarea "x"
drag, startPoint x: 750, startPoint y: 624, endPoint x: 728, endPoint y: 623, distance: 21.9
type input "4.39"
click at [728, 623] on input "range" at bounding box center [739, 622] width 82 height 11
type textarea "x"
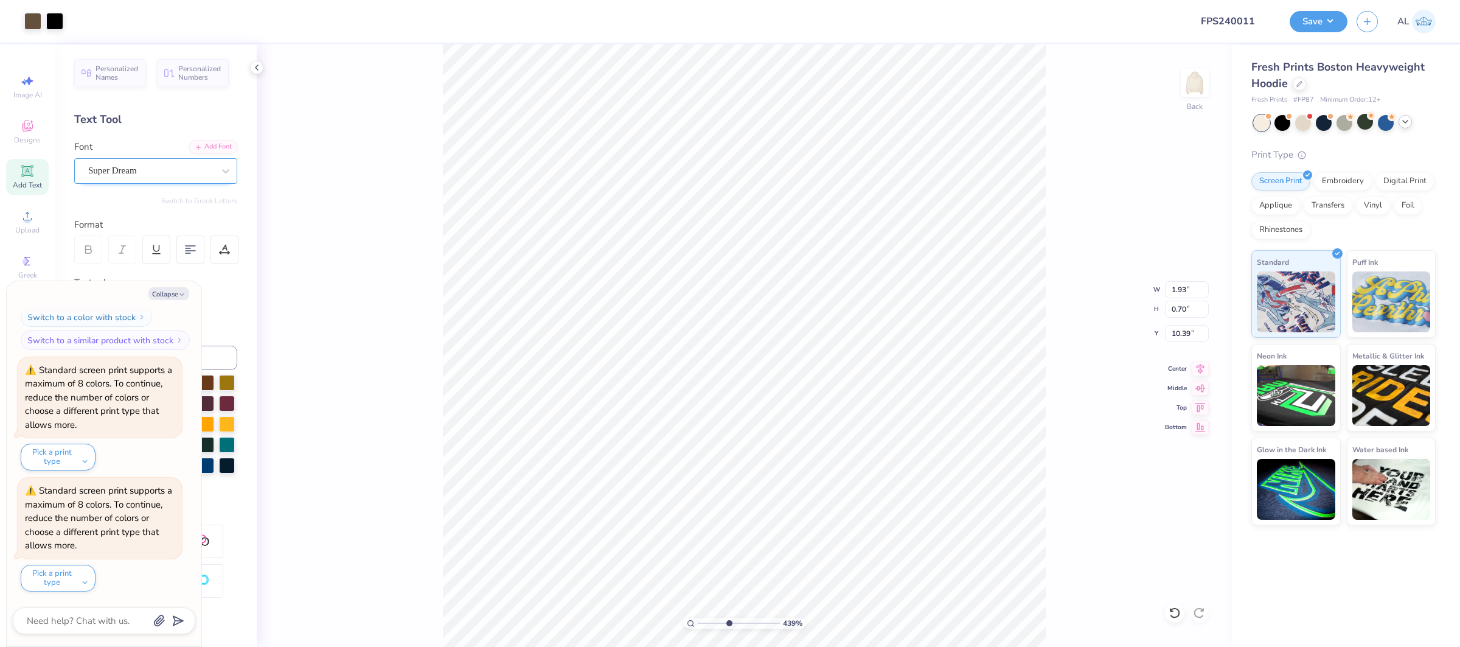
type input "1.92"
type input "0.68"
type input "10.46"
click at [175, 179] on div at bounding box center [150, 170] width 125 height 16
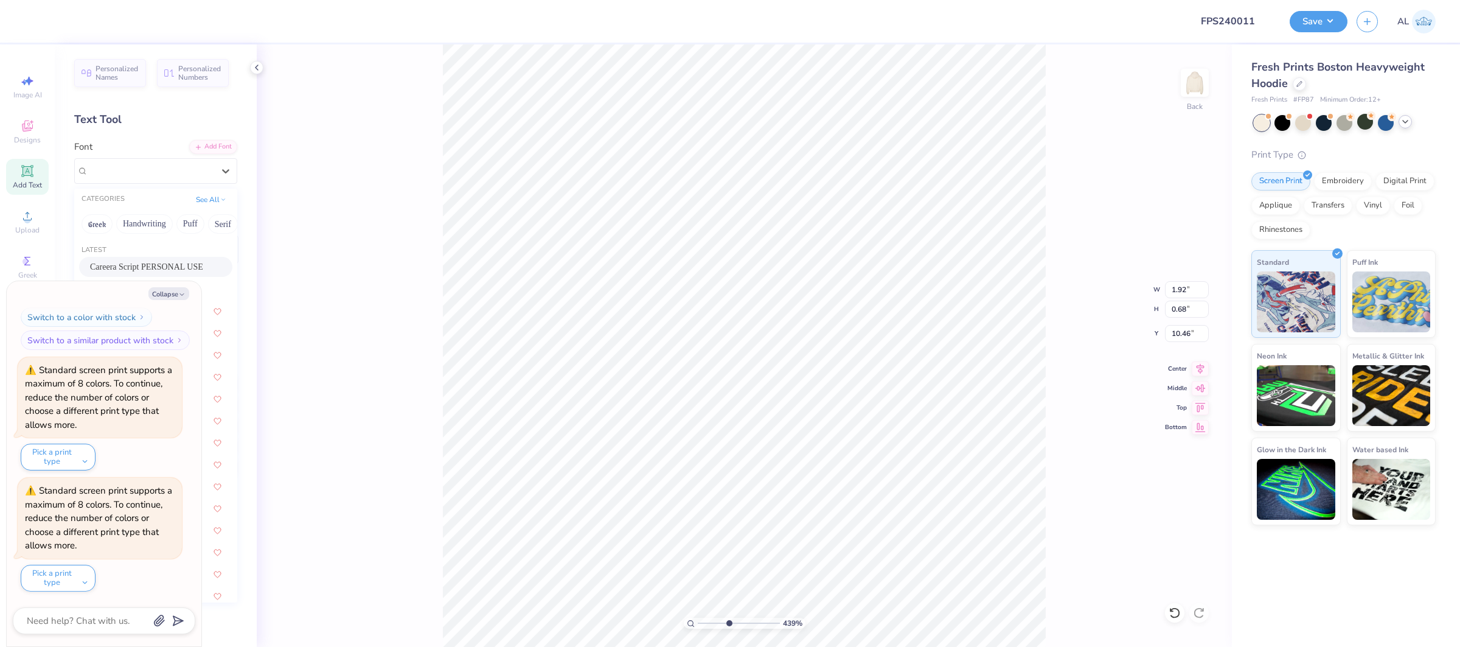
click at [148, 260] on span "Careera Script PERSONAL USE" at bounding box center [146, 266] width 113 height 13
type textarea "x"
type input "1.82"
type input "0.79"
type input "10.41"
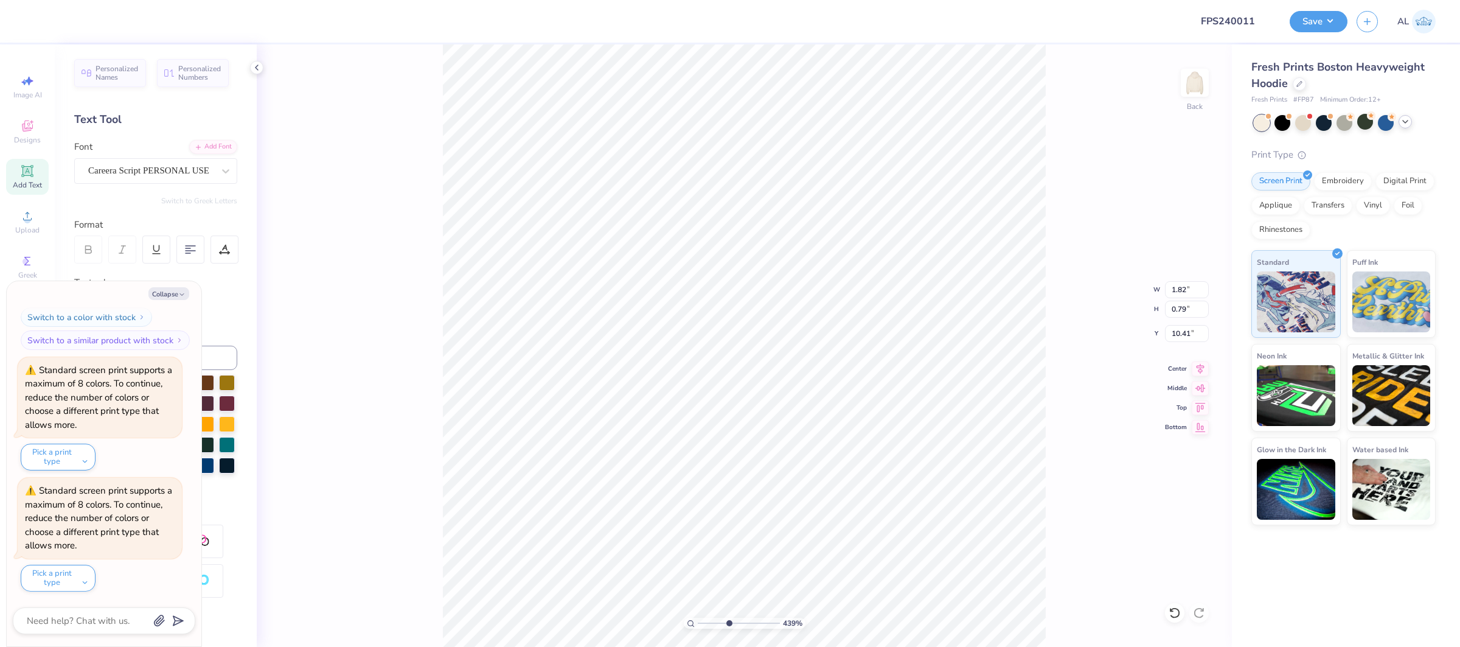
type textarea "x"
type input "10.21"
type input "10"
click at [869, 621] on div "1000 %" at bounding box center [744, 345] width 603 height 603
type textarea "x"
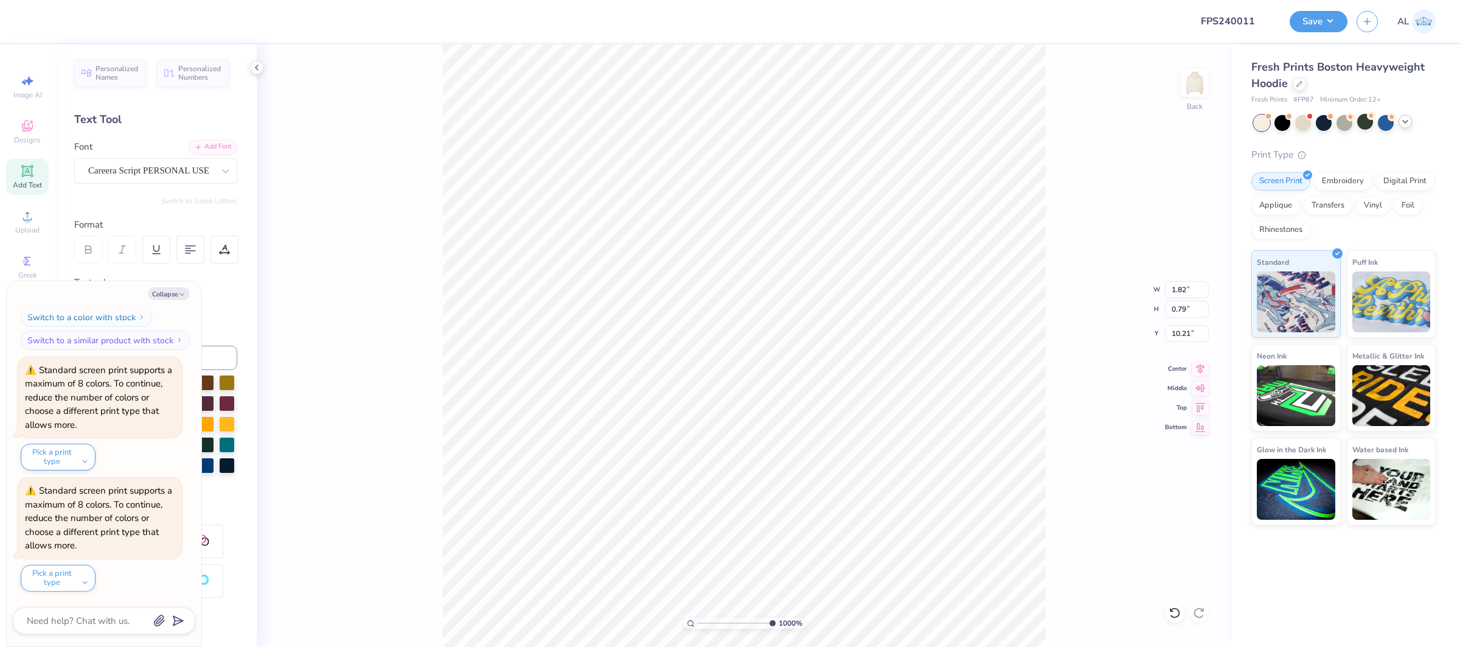
type input "4.46"
type input "1.11"
type input "9.36"
type textarea "x"
type input "9.35"
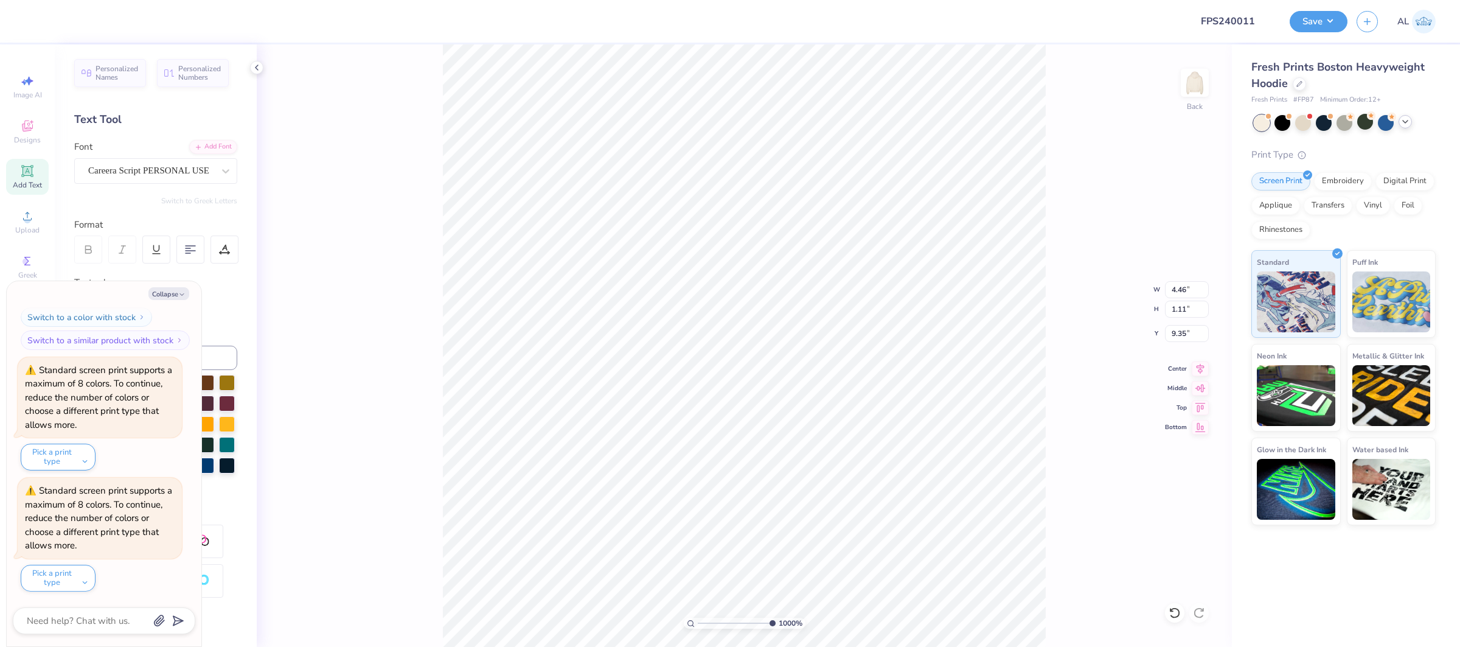
type textarea "x"
type input "4.42"
type input "1.10"
type textarea "x"
type input "1.82"
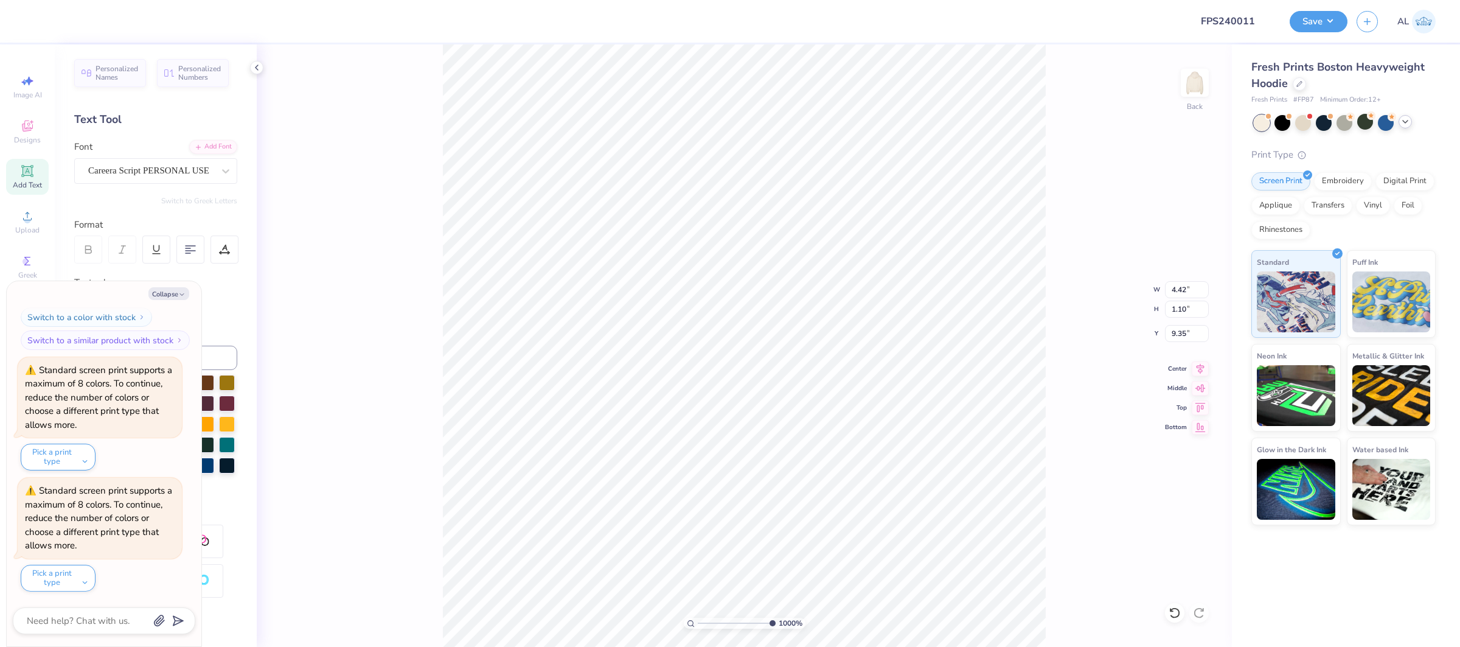
type input "0.79"
type input "10.21"
type textarea "x"
type input "1.81"
type input "0.78"
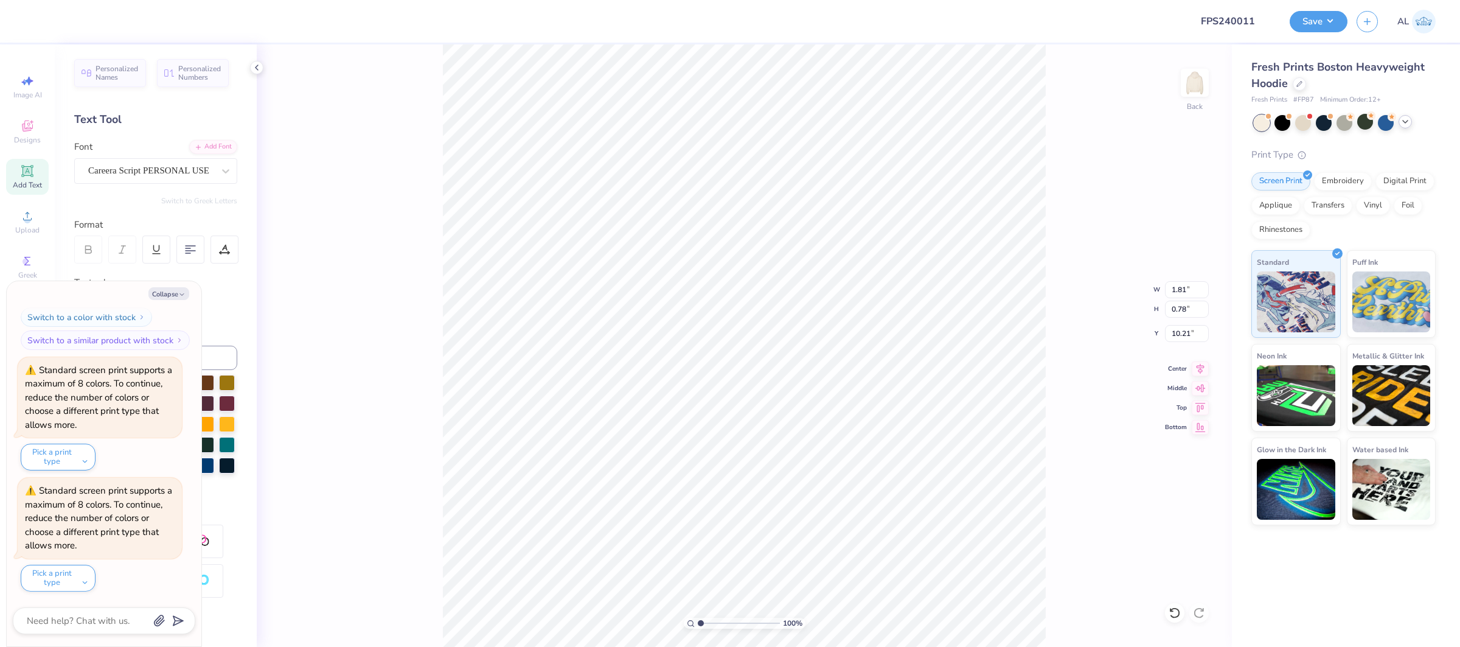
type input "1"
click at [655, 610] on div "100 %" at bounding box center [744, 345] width 603 height 603
click at [186, 22] on div at bounding box center [186, 20] width 17 height 17
type textarea "x"
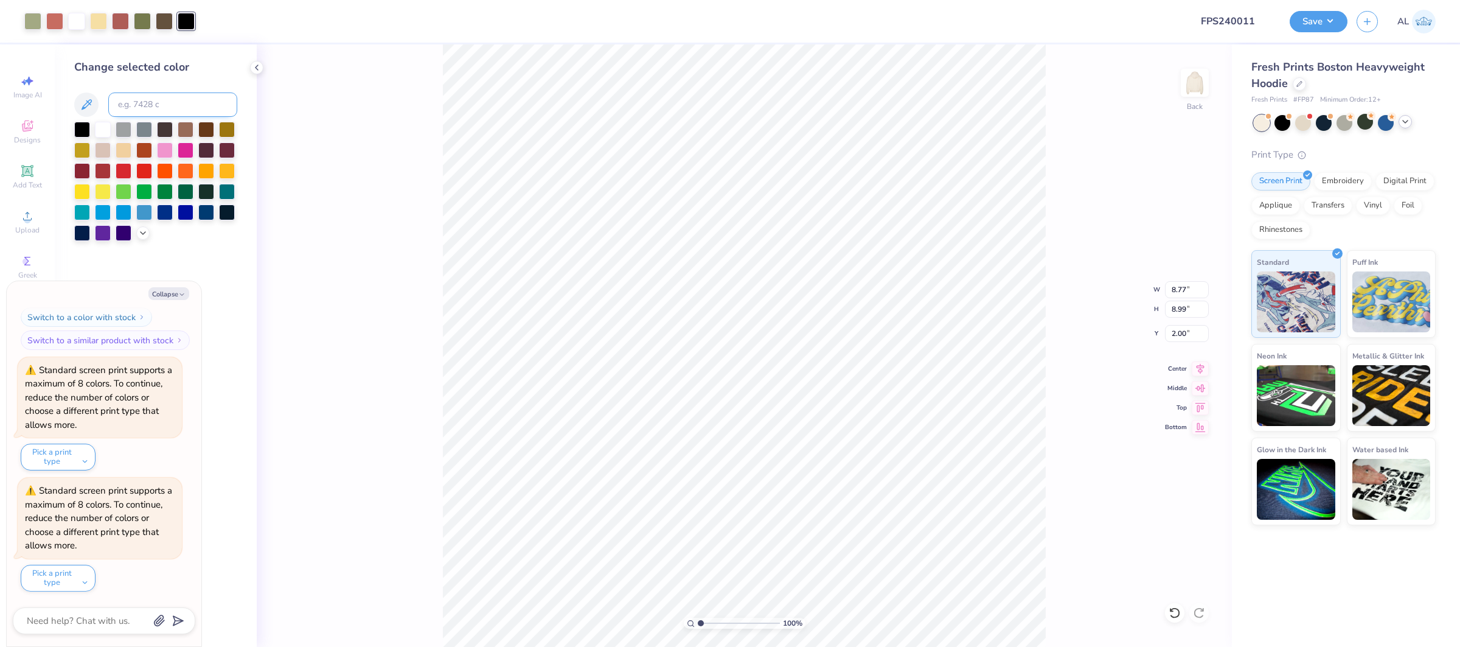
click at [199, 102] on input at bounding box center [172, 104] width 129 height 24
type input "7532"
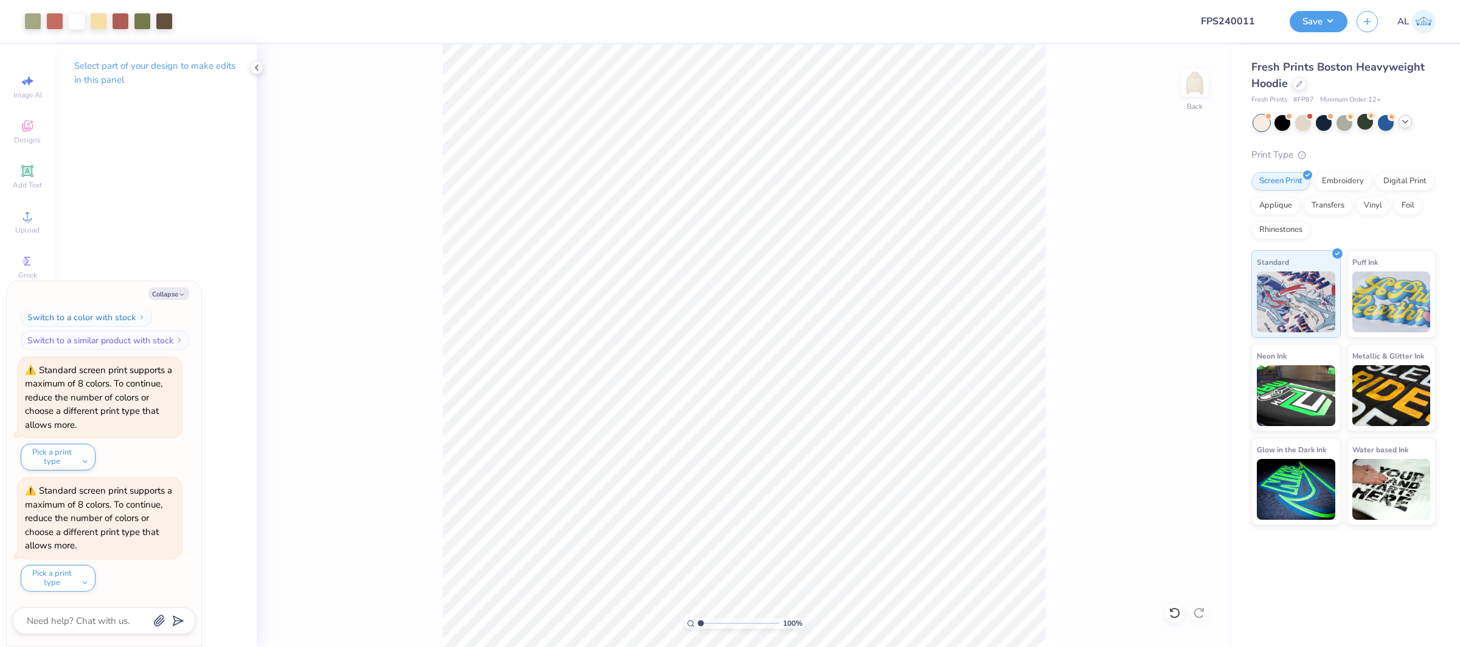
type textarea "x"
click at [1181, 310] on input "8.99" at bounding box center [1187, 308] width 44 height 17
type input "9"
type textarea "x"
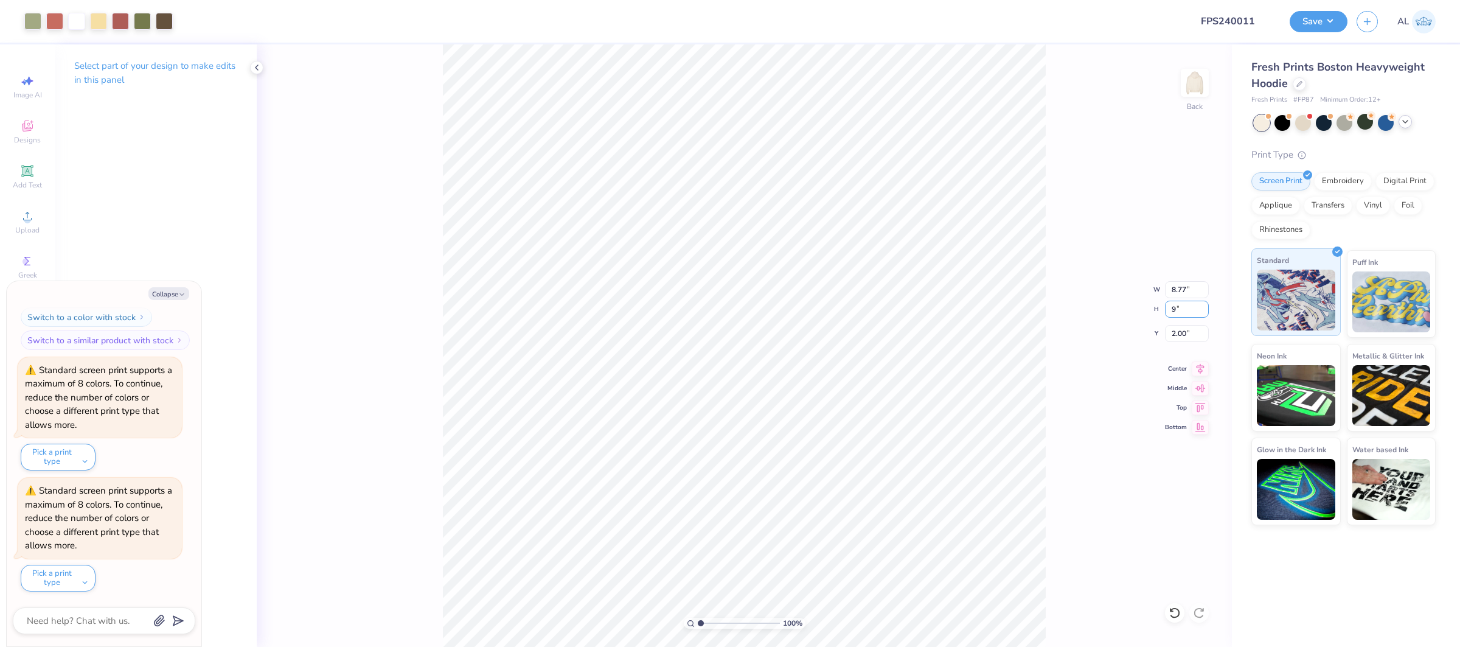
type input "8.78"
type input "9.00"
click at [1320, 18] on button "Save" at bounding box center [1319, 19] width 58 height 21
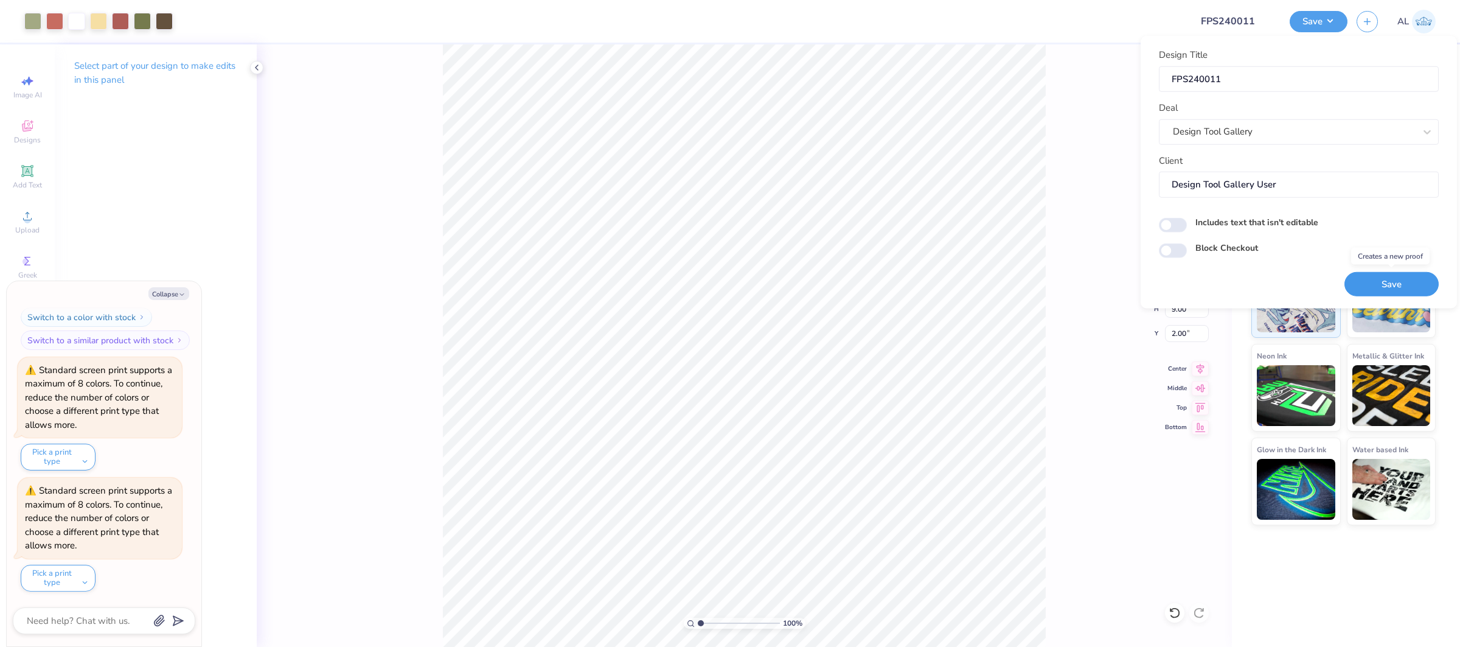
click at [1378, 282] on button "Save" at bounding box center [1391, 283] width 94 height 25
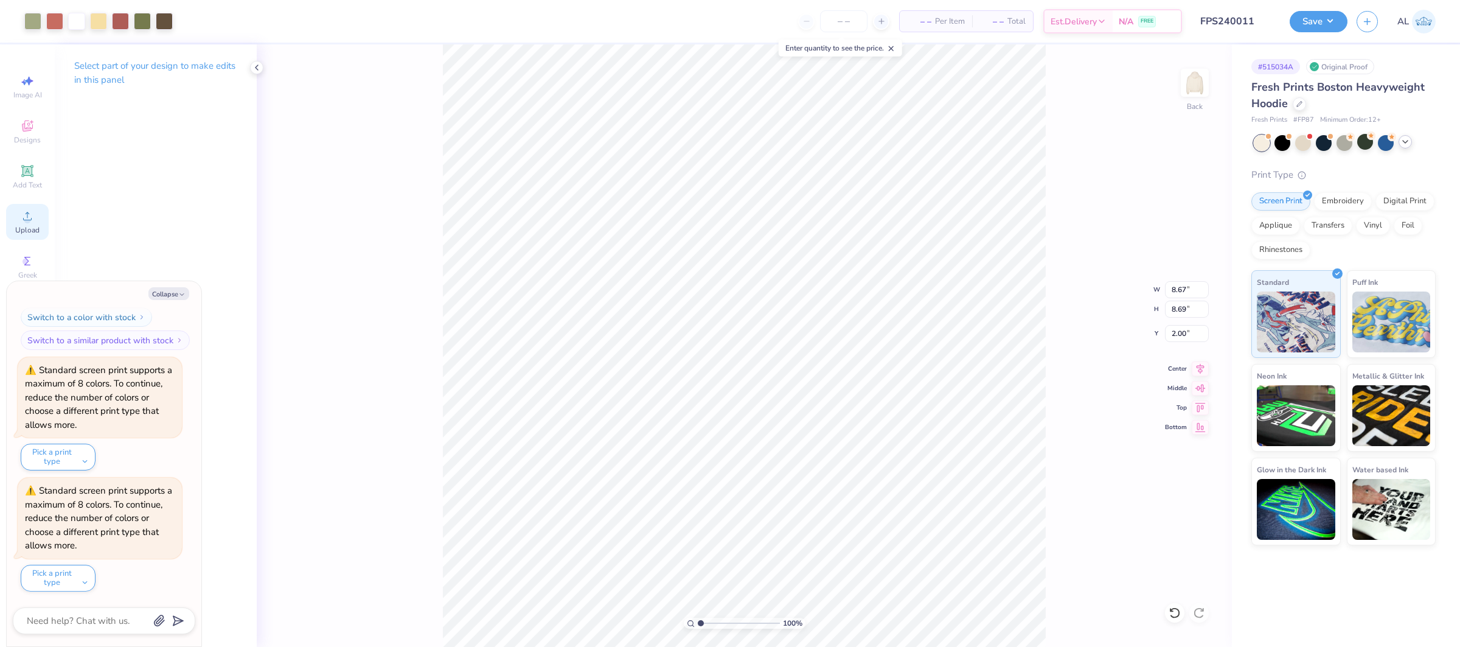
click at [26, 217] on icon at bounding box center [27, 216] width 15 height 15
click at [33, 204] on div "Upload" at bounding box center [27, 222] width 43 height 36
type textarea "x"
type input "0.81"
click at [1181, 291] on input "11.84" at bounding box center [1187, 289] width 44 height 17
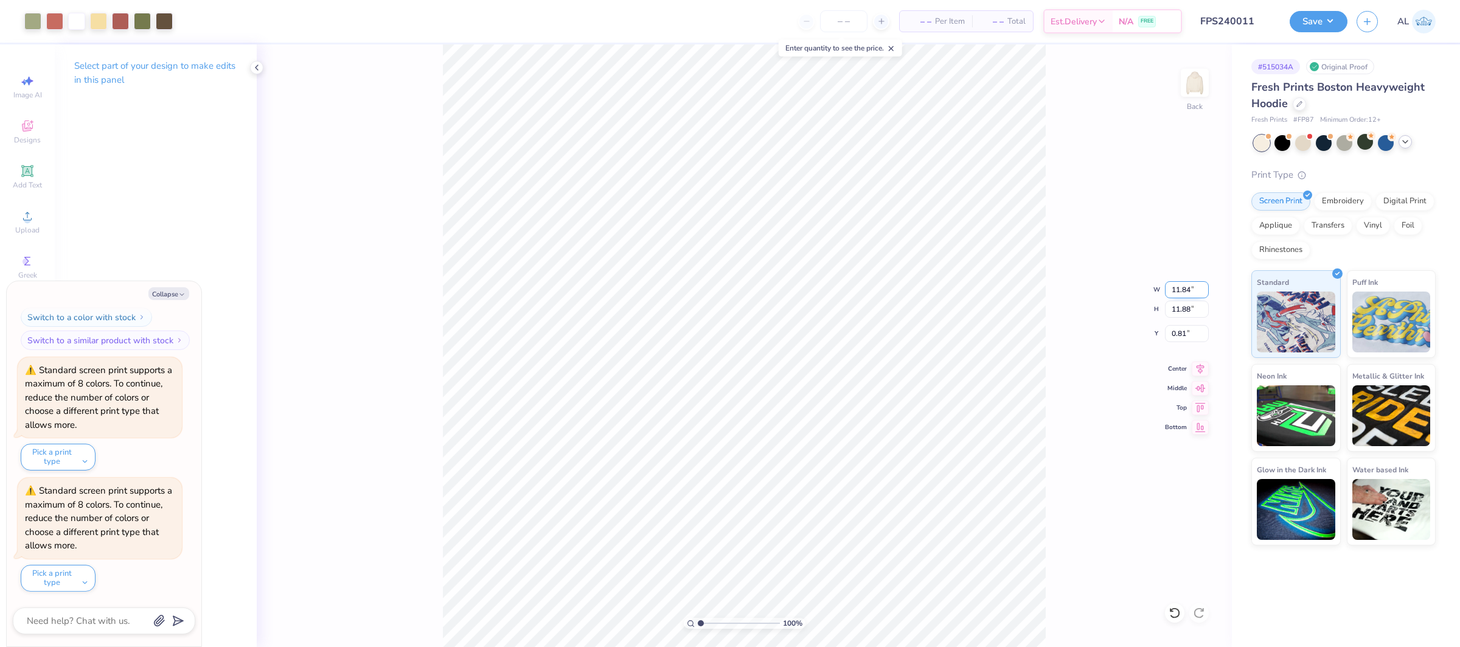
click at [1181, 291] on input "11.84" at bounding box center [1187, 289] width 44 height 17
type input "8.67"
type textarea "x"
type input "8.70"
type input "2.40"
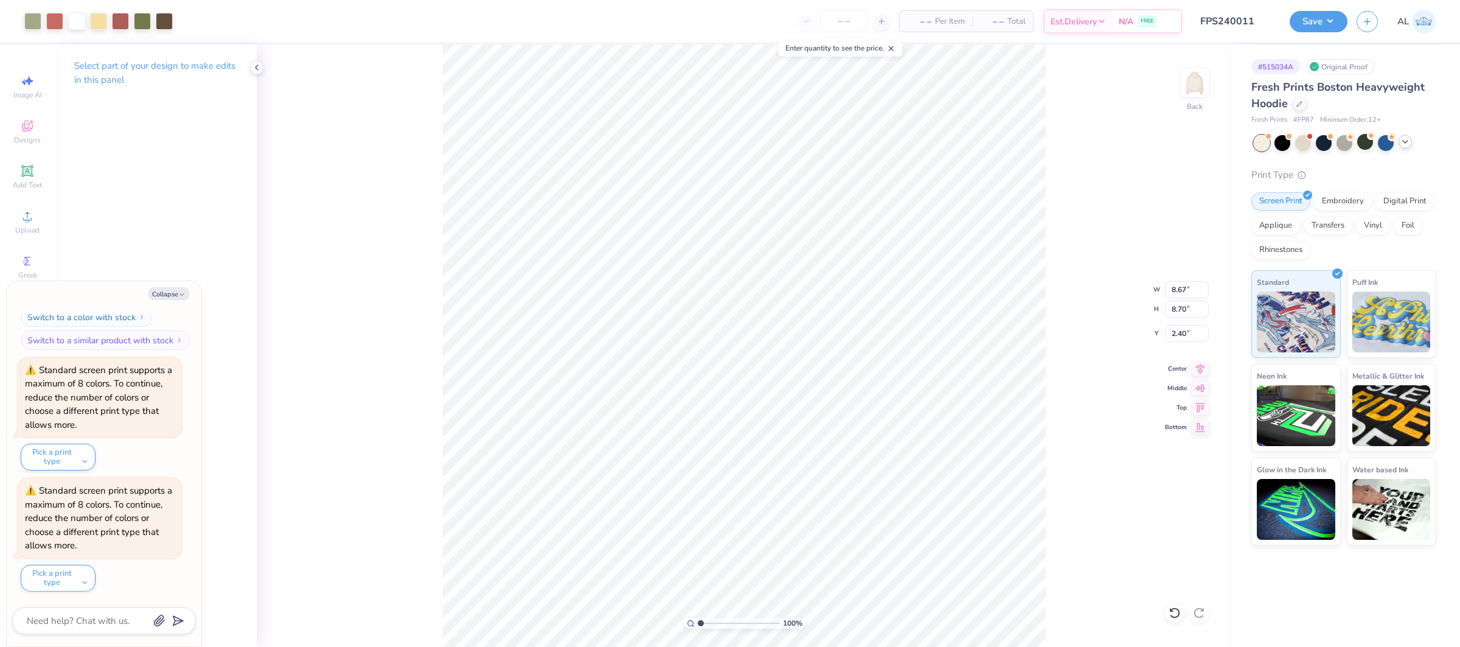
type textarea "x"
type input "1.91"
type input "3.53"
drag, startPoint x: 721, startPoint y: 623, endPoint x: 724, endPoint y: 617, distance: 7.1
click at [721, 623] on input "range" at bounding box center [739, 622] width 82 height 11
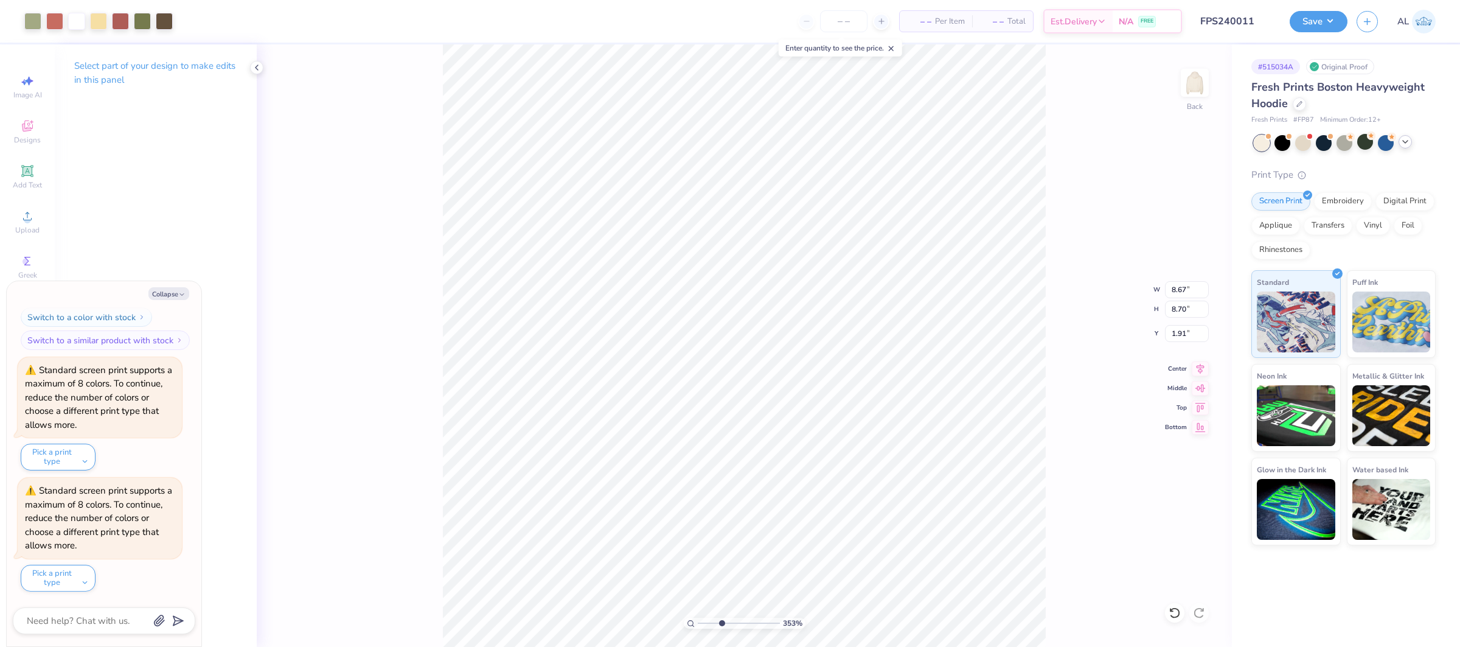
type textarea "x"
type input "2.00"
click at [28, 212] on icon at bounding box center [27, 216] width 15 height 15
click at [26, 209] on icon at bounding box center [27, 216] width 15 height 15
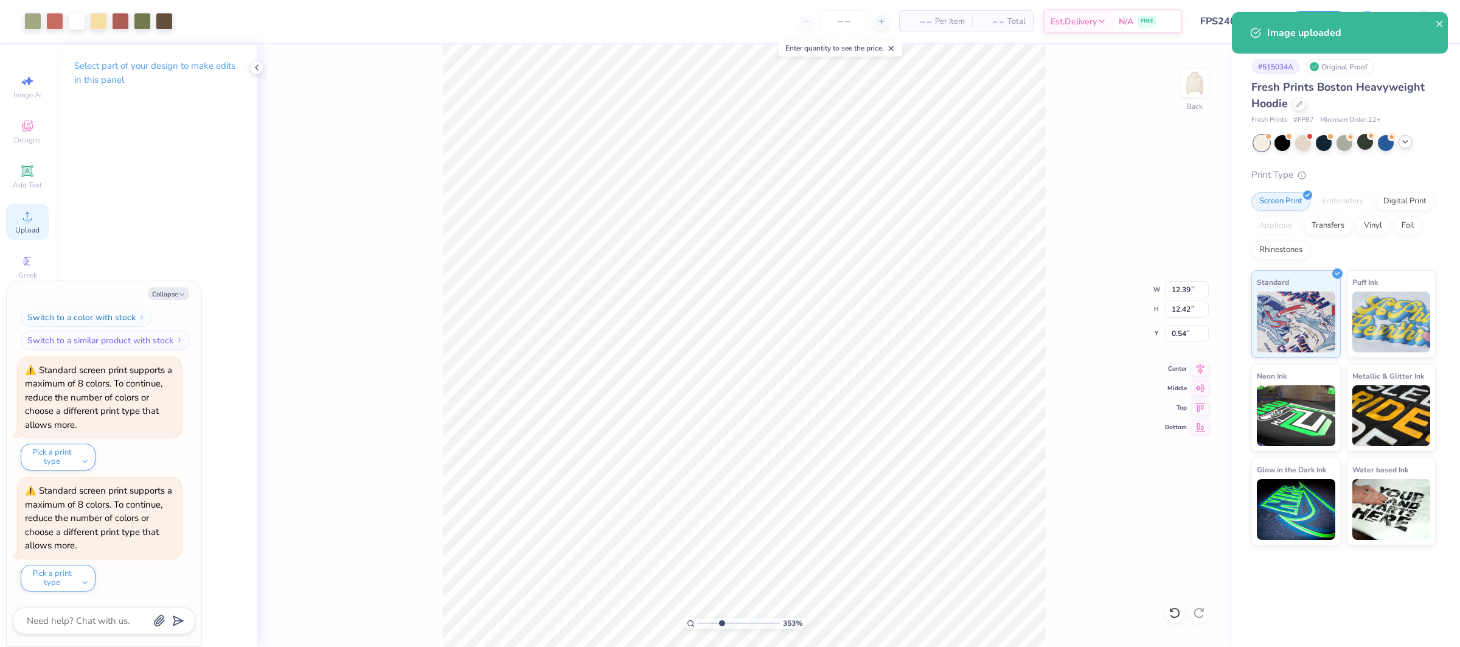
type textarea "x"
type input "2.54691963317951"
click at [1169, 289] on input "12.39" at bounding box center [1187, 289] width 44 height 17
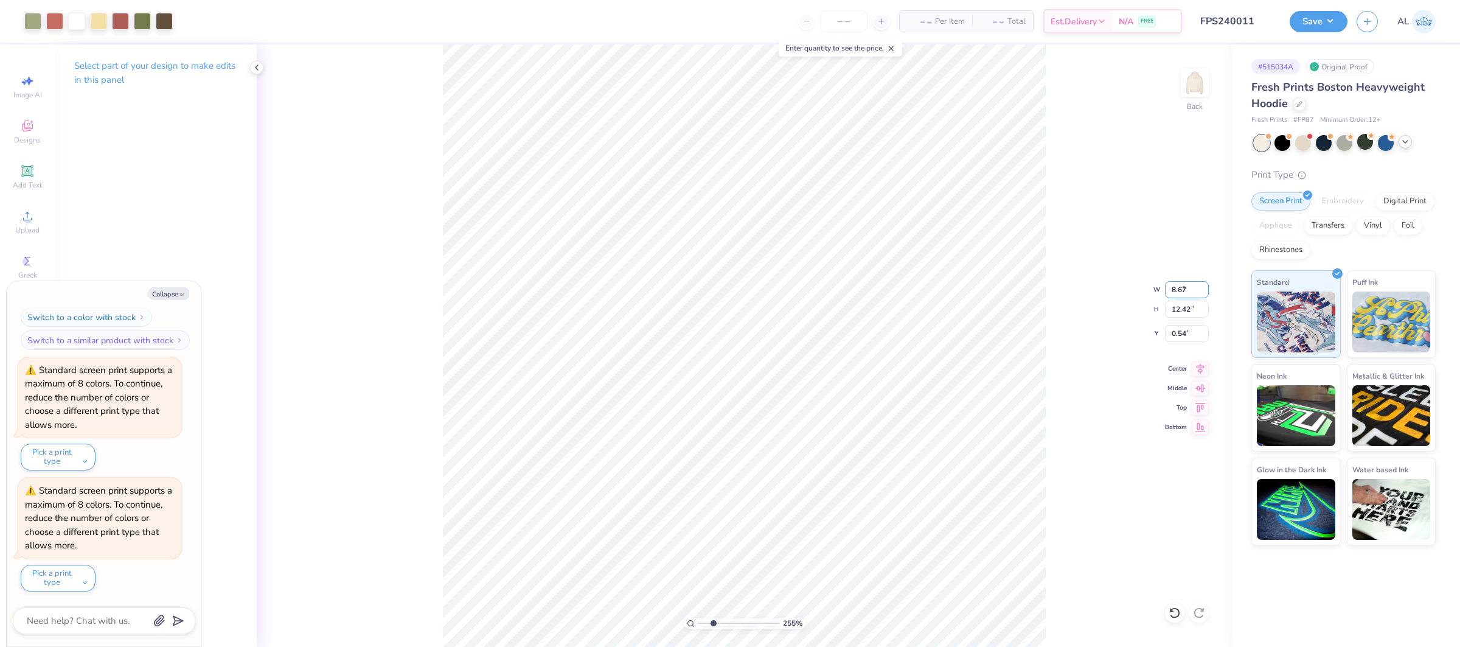
type input "8.67"
type input "2.54691963317951"
type textarea "x"
type input "8.70"
type input "2.40"
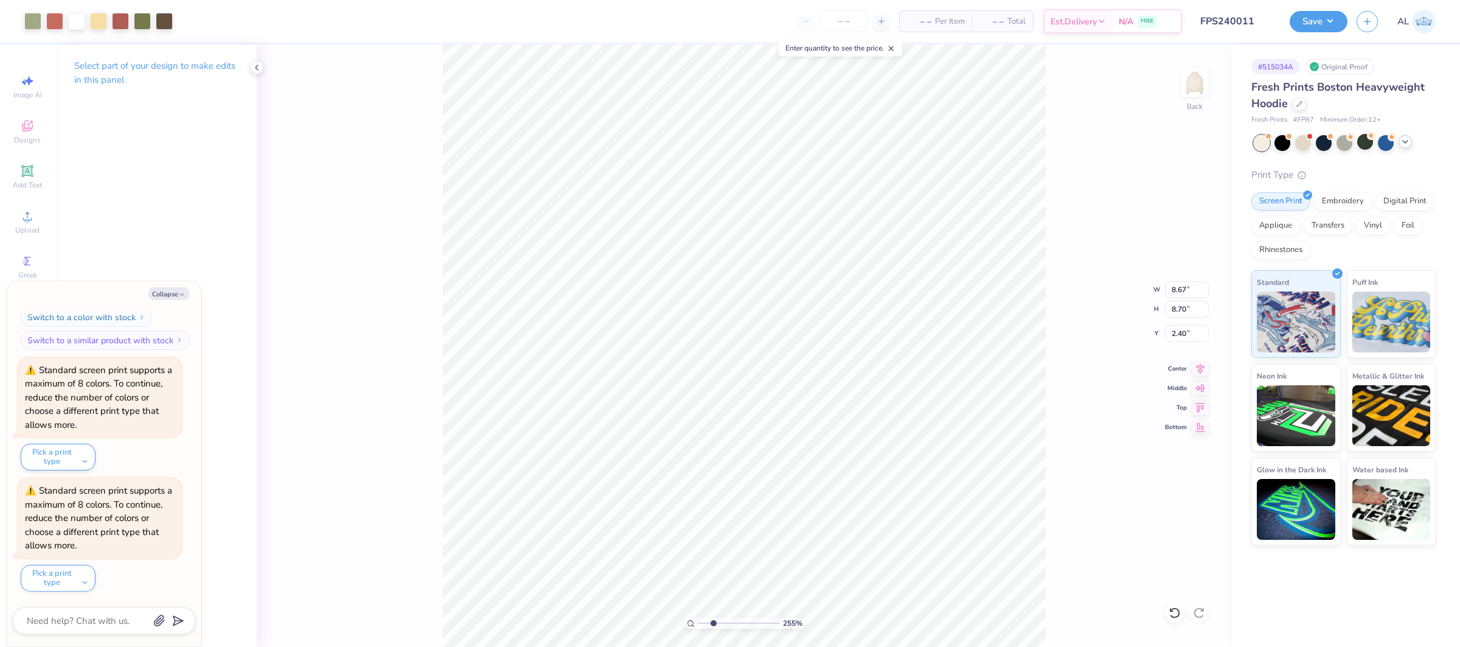
type input "2.54691963317951"
type textarea "x"
type input "2.54691963317951"
type textarea "x"
type input "2.00"
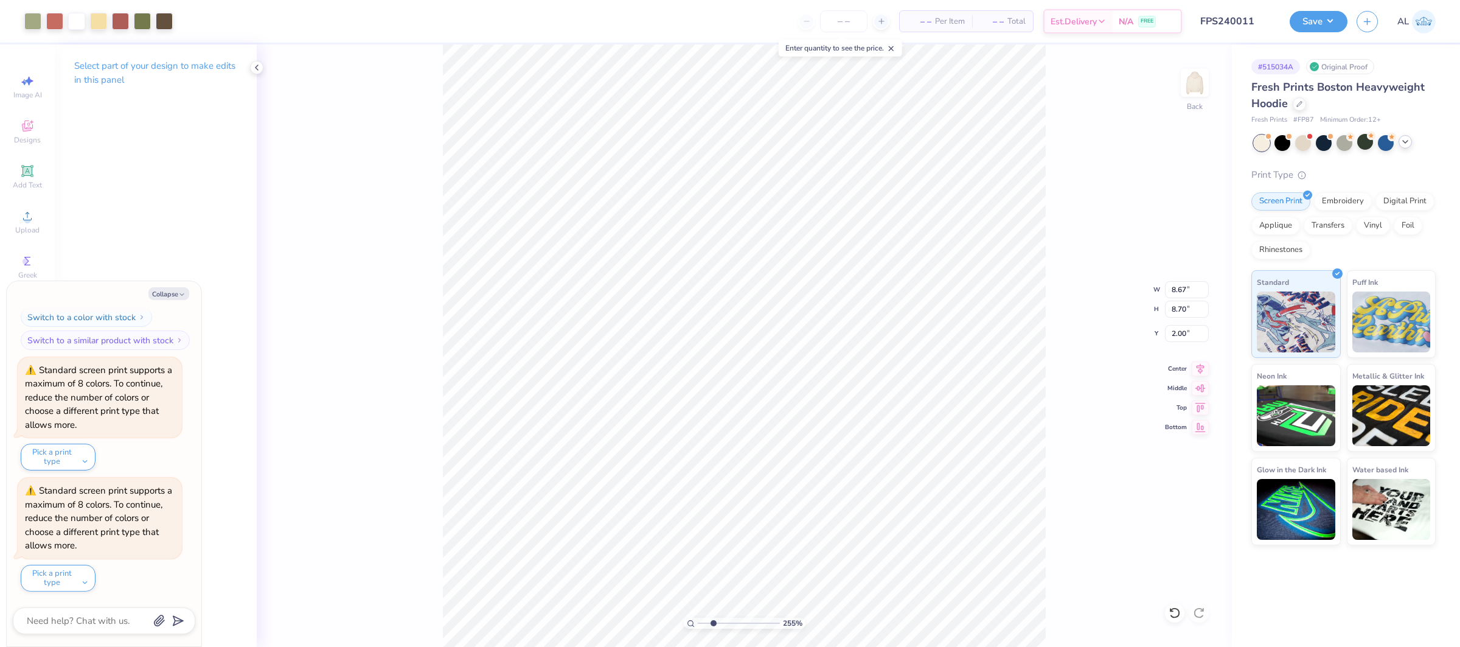
type input "2.54691963317951"
type textarea "x"
type input "2.54691963317951"
type textarea "x"
type input "9.74078743265889"
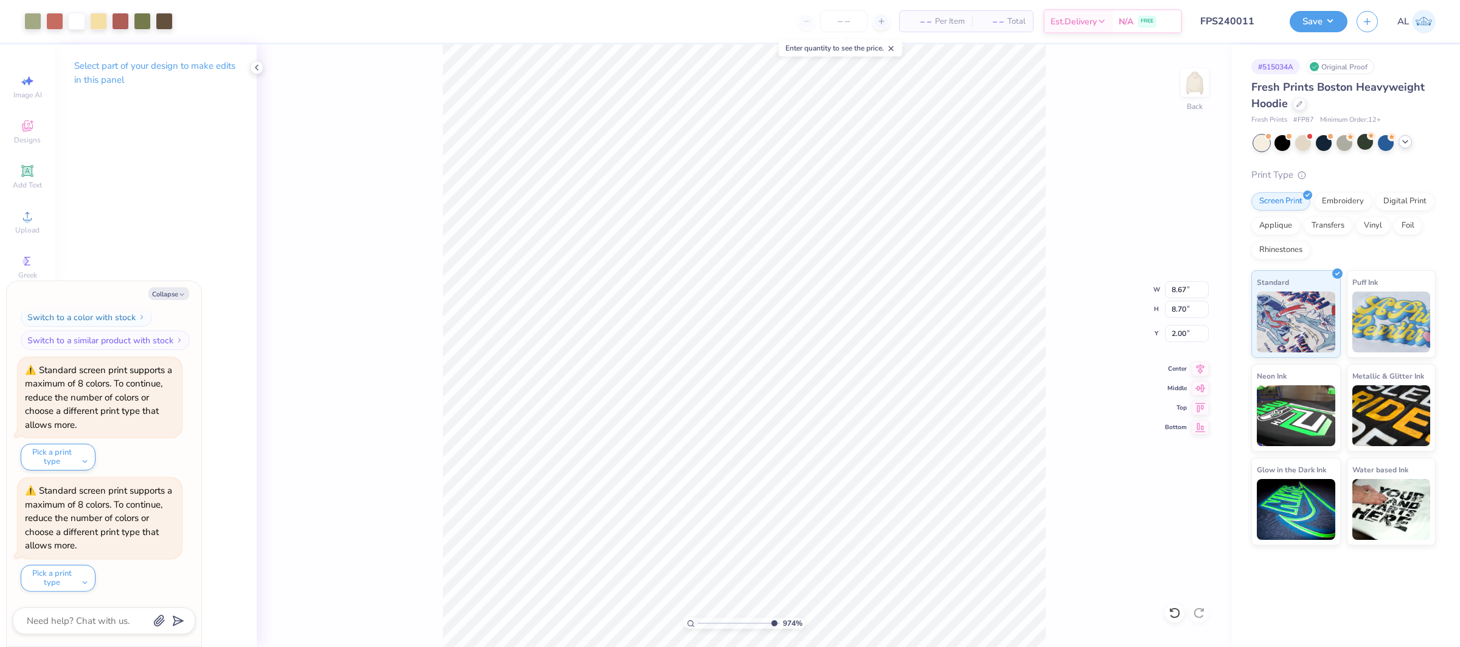
type textarea "x"
type input "3.66776881004845"
type textarea "x"
type input "2.70995539981483"
type textarea "x"
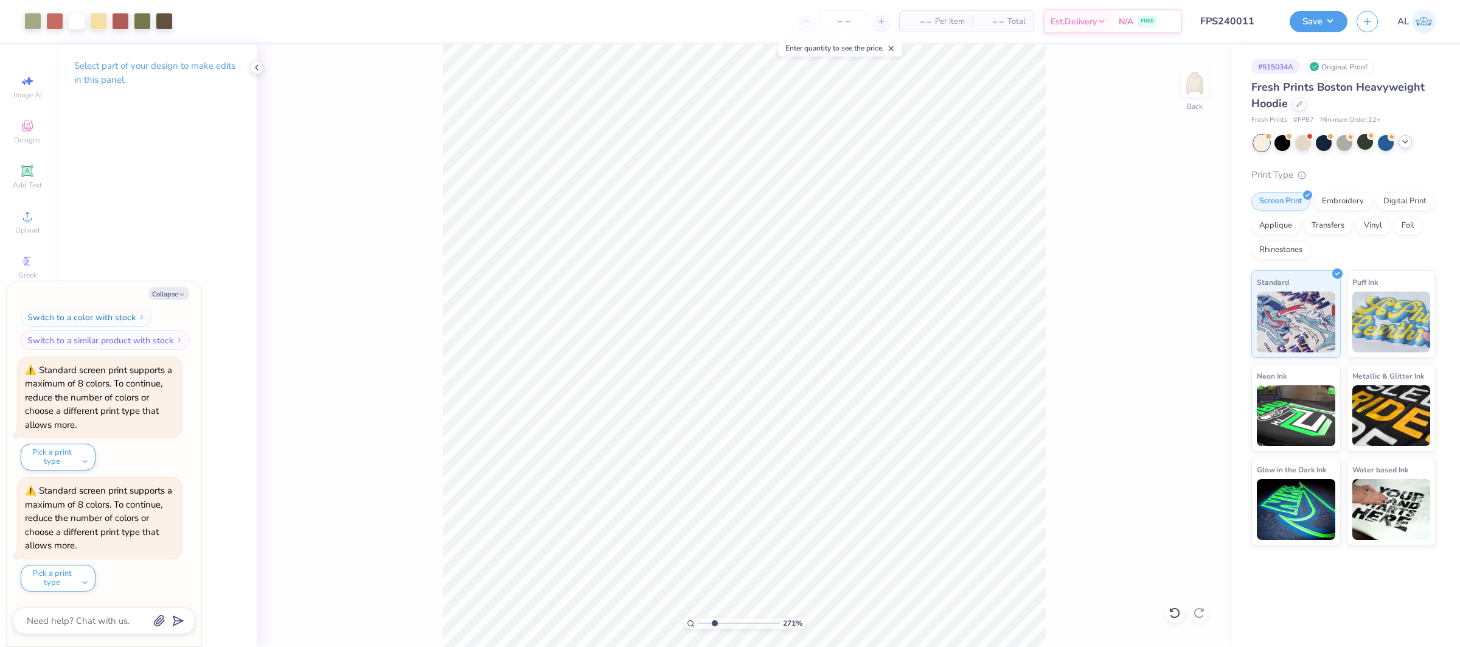
type input "2.70995539981483"
type textarea "x"
type input "2.70995539981483"
type textarea "x"
type input "2.70995539981483"
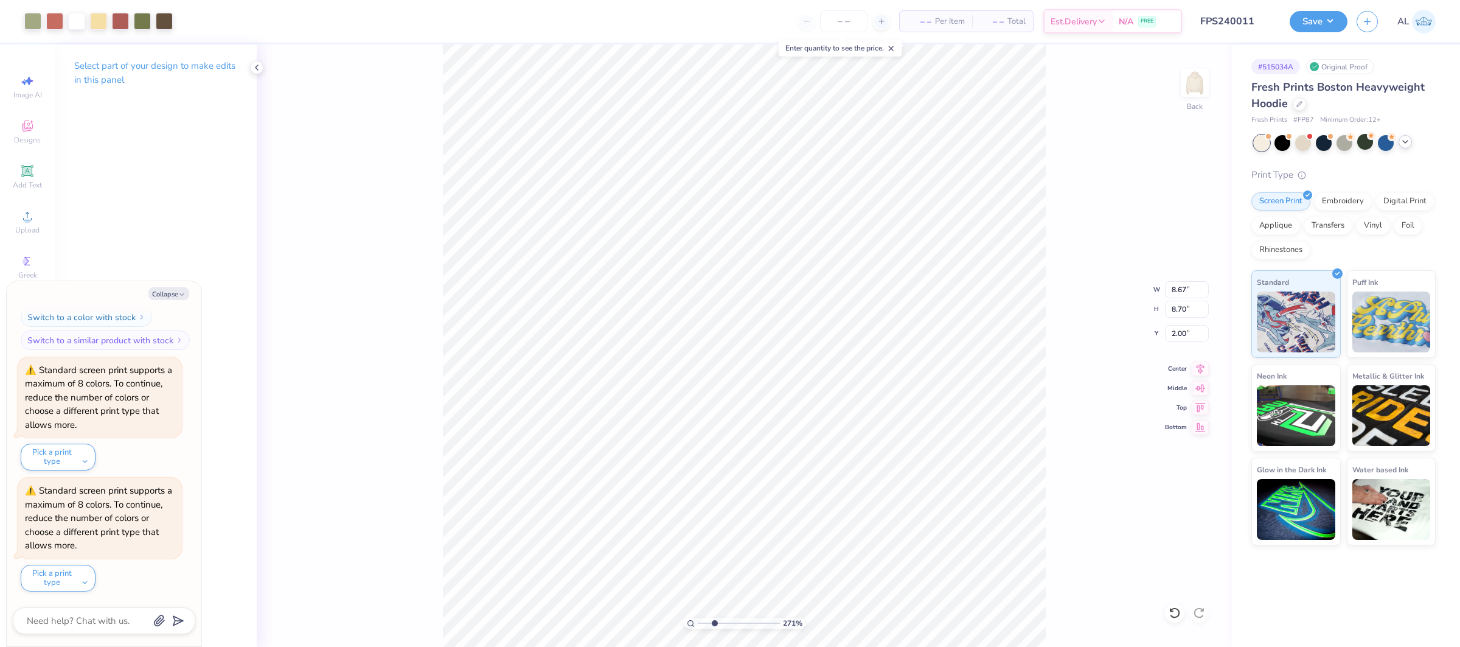
type textarea "x"
type input "8.69"
type input "2.70995539981483"
type textarea "x"
type input "2.70995539981483"
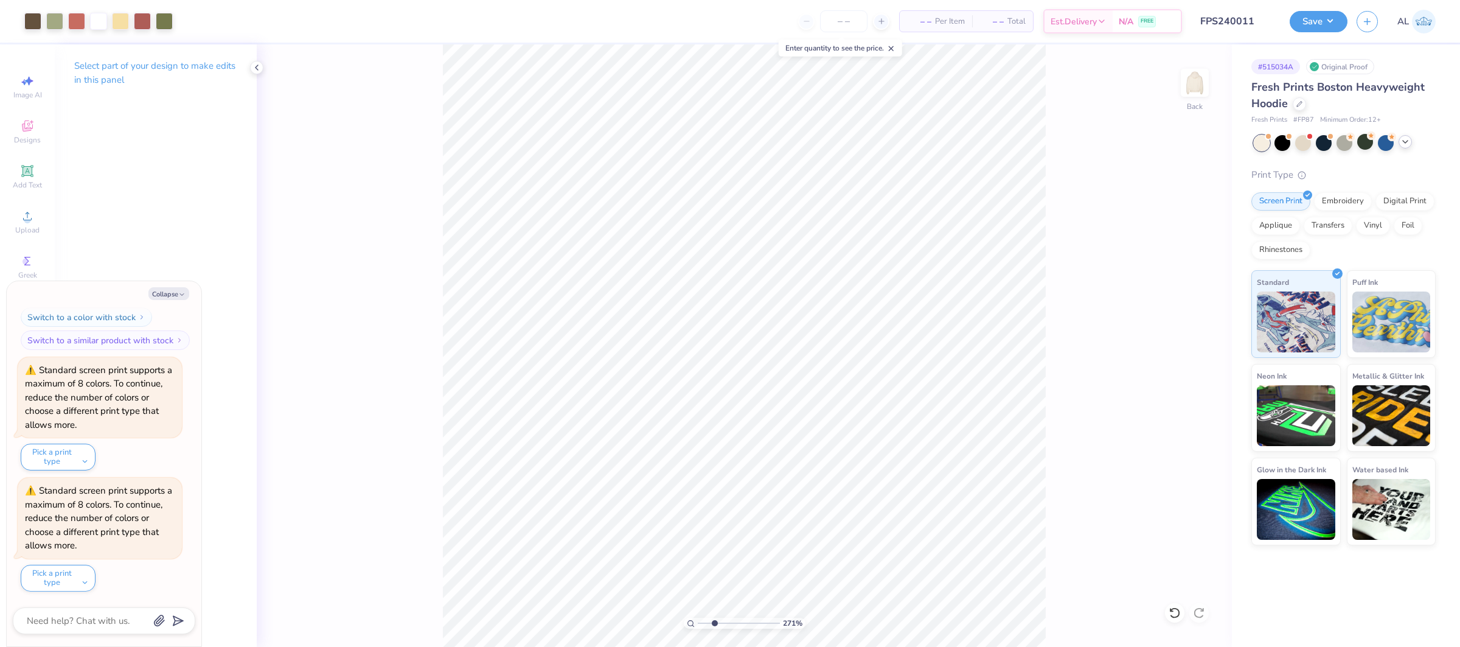
type textarea "x"
type input "1"
click at [1330, 23] on button "Save" at bounding box center [1319, 19] width 58 height 21
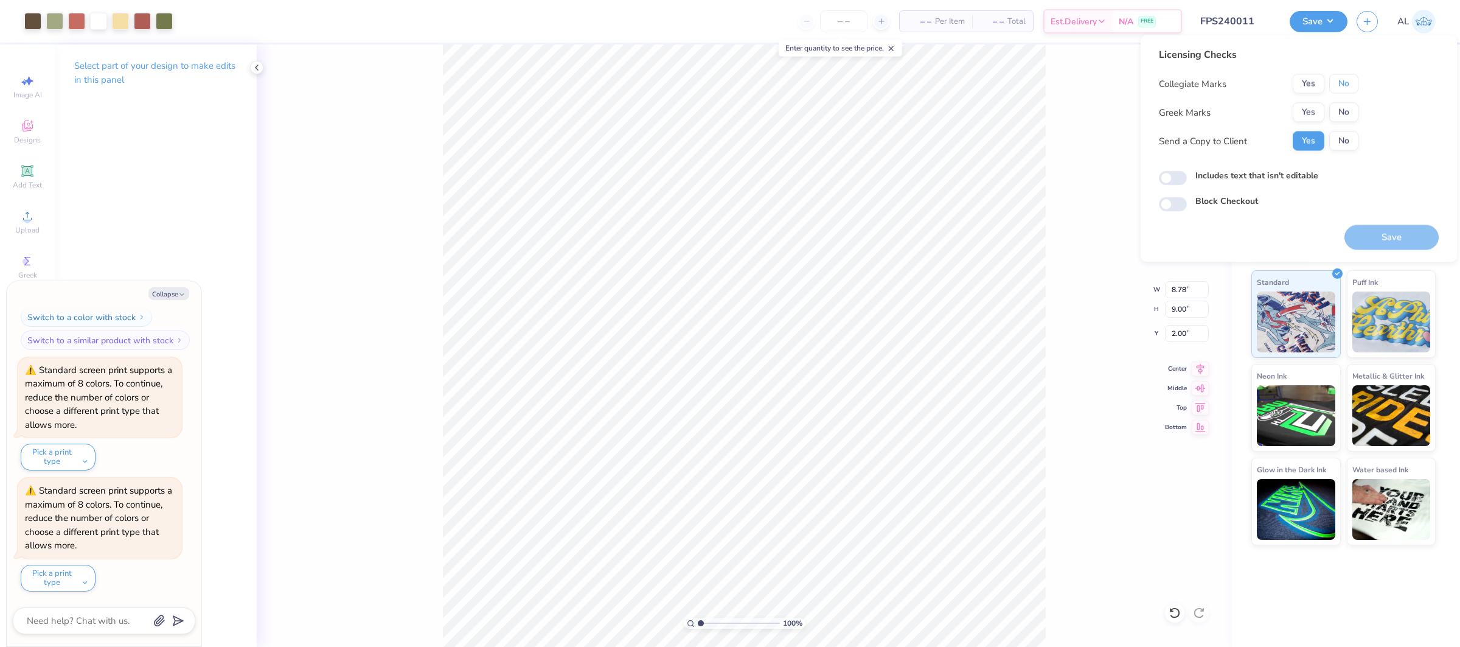
drag, startPoint x: 1342, startPoint y: 87, endPoint x: 1343, endPoint y: 94, distance: 7.3
click at [1342, 88] on button "No" at bounding box center [1343, 83] width 29 height 19
click at [1346, 111] on button "No" at bounding box center [1343, 112] width 29 height 19
click at [1378, 232] on button "Save" at bounding box center [1391, 237] width 94 height 25
type textarea "x"
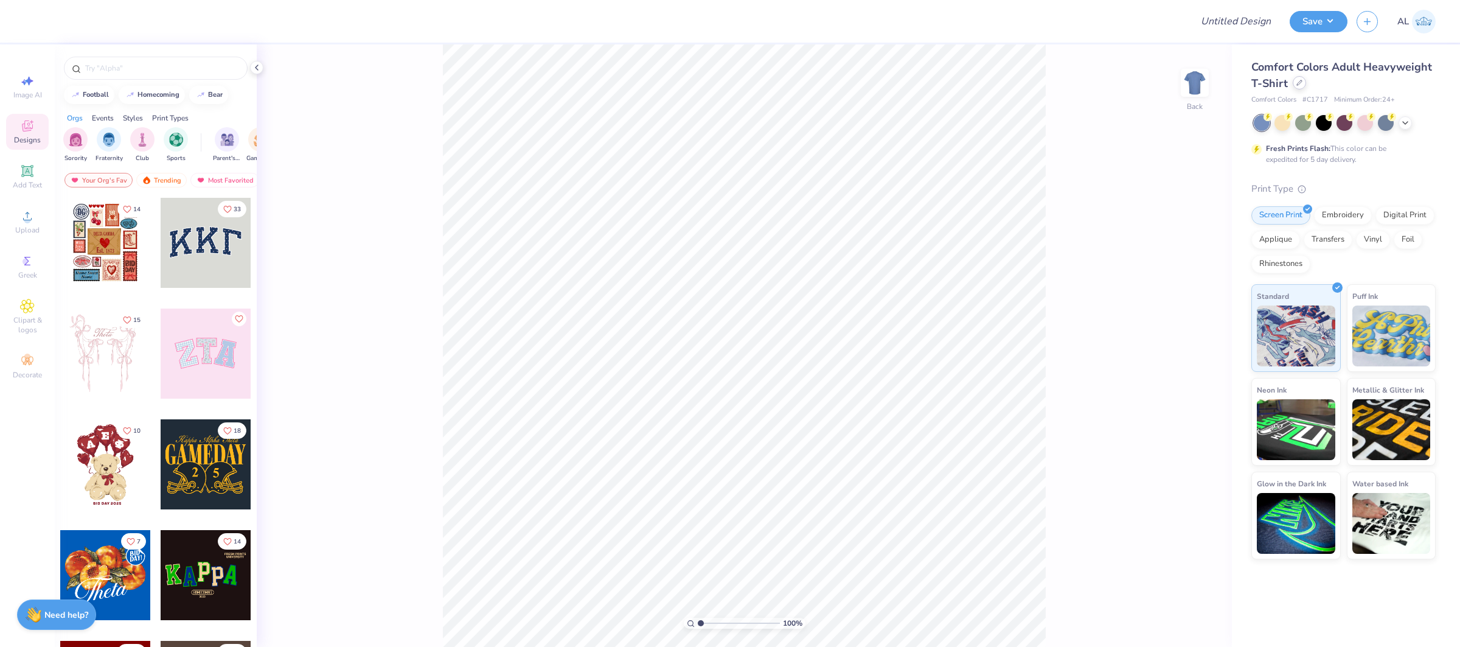
click at [1296, 82] on icon at bounding box center [1299, 83] width 6 height 6
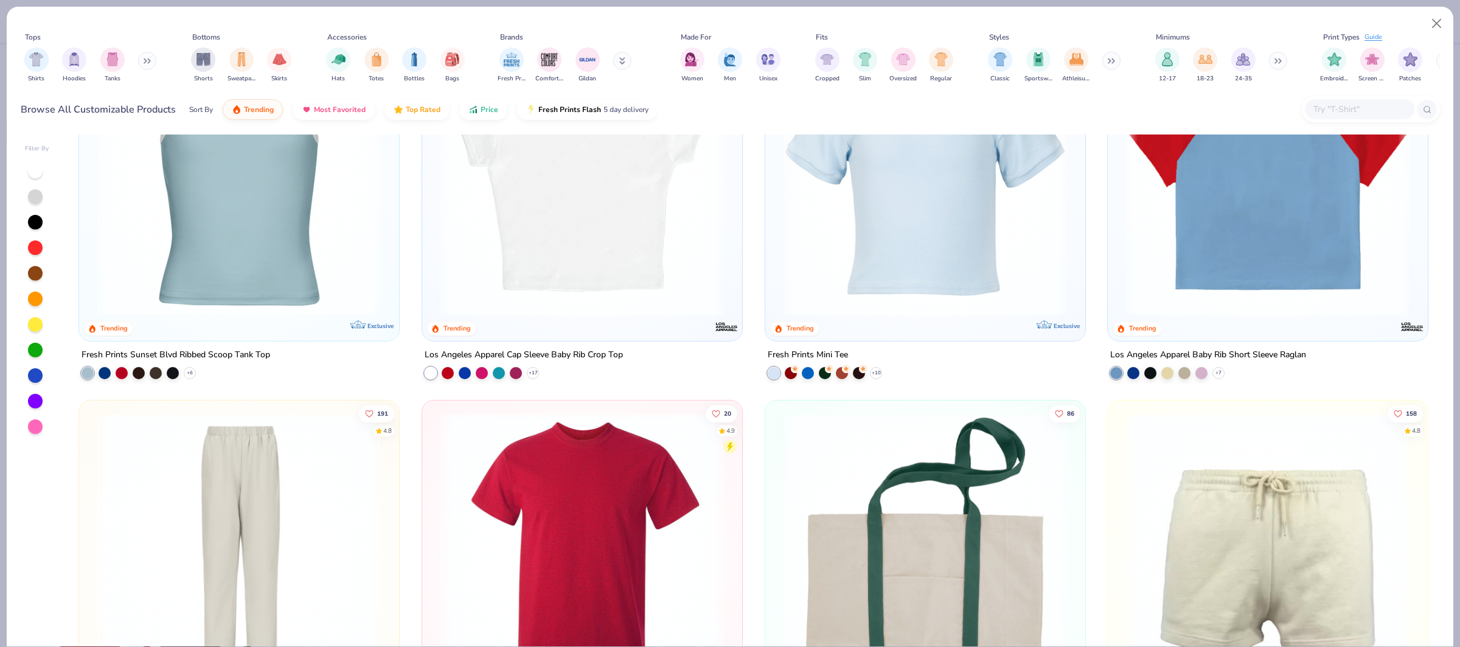
scroll to position [2405, 0]
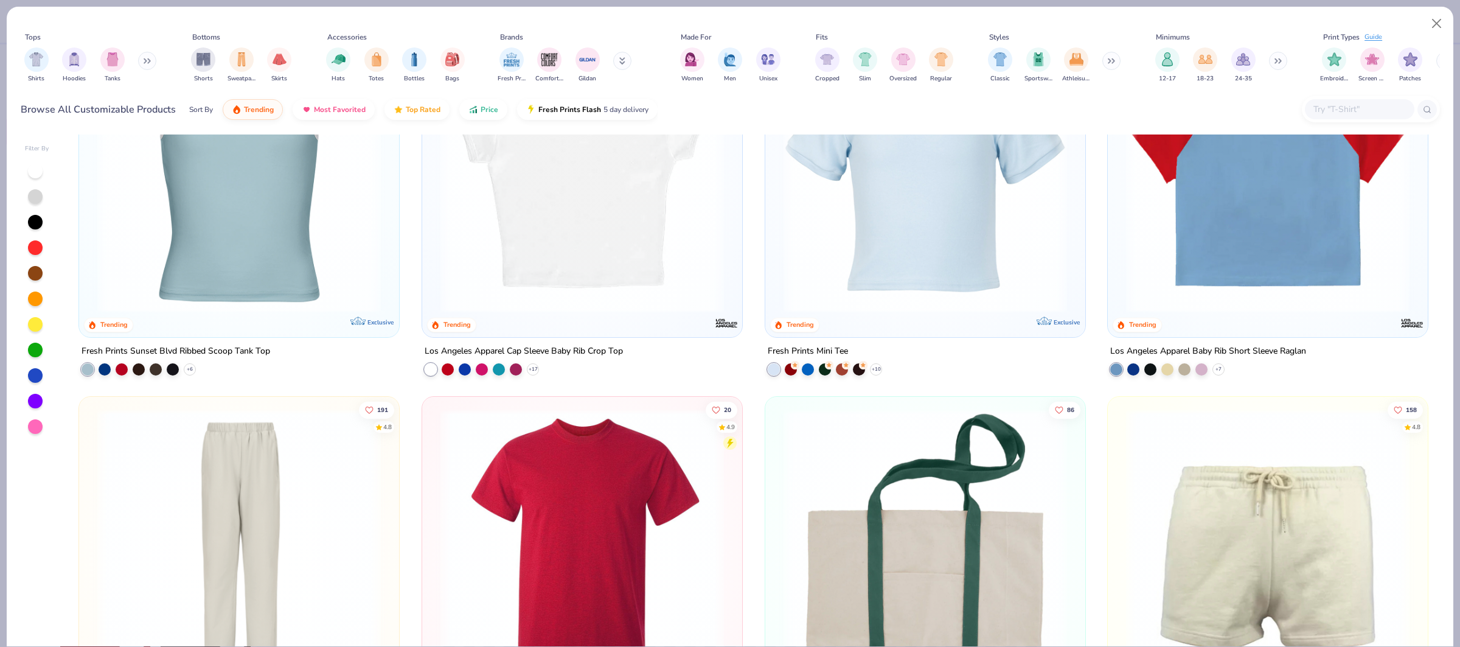
click at [230, 249] on div "86 4.8 Trending Exclusive Fresh Prints Miami Heavyweight Shorts + 11 86 4.8 Tre…" at bounding box center [754, 390] width 1372 height 512
click at [273, 243] on img at bounding box center [239, 170] width 296 height 283
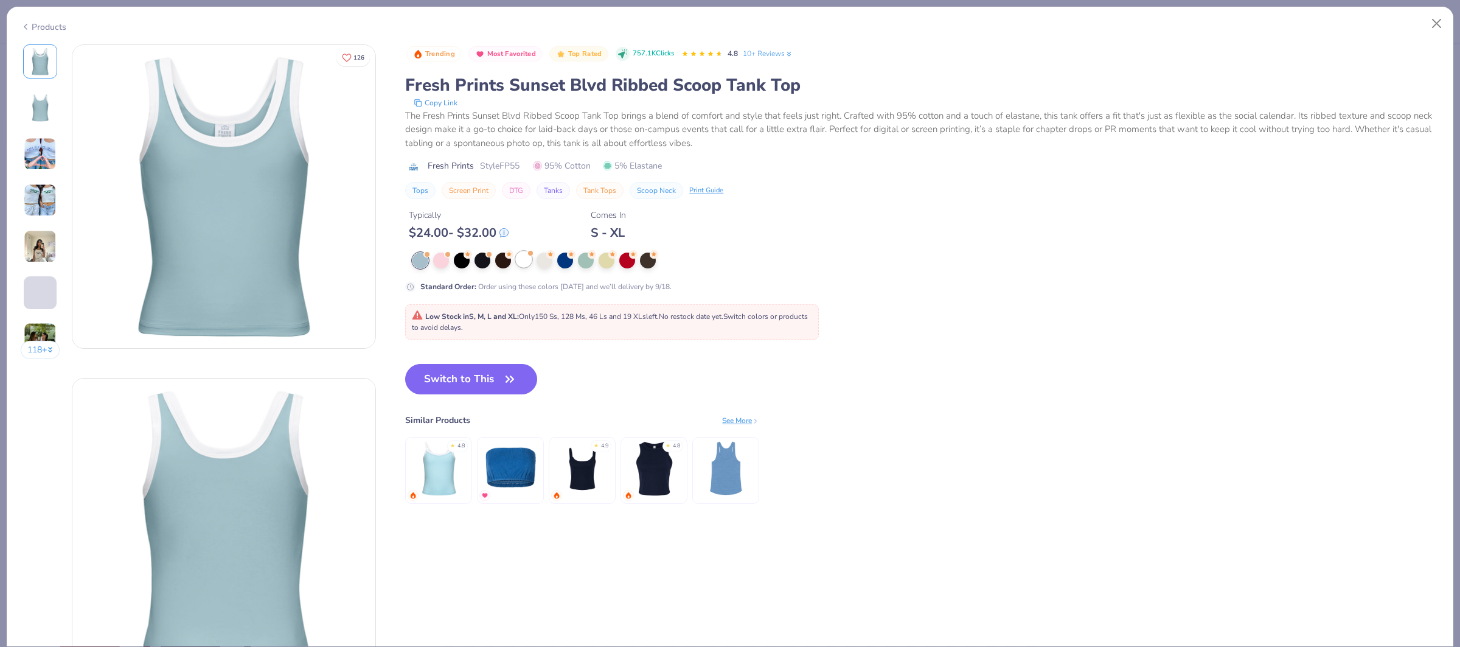
click at [524, 263] on div at bounding box center [524, 259] width 16 height 16
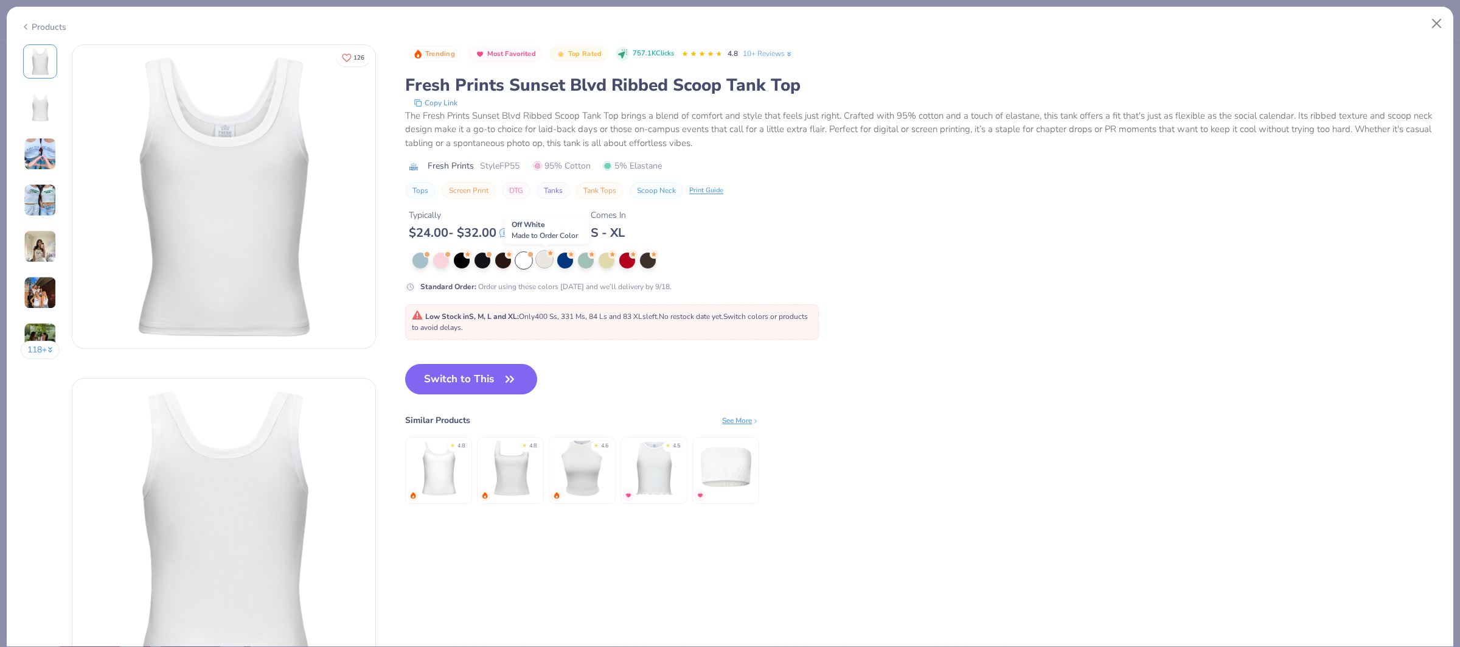
click at [539, 263] on div at bounding box center [545, 259] width 16 height 16
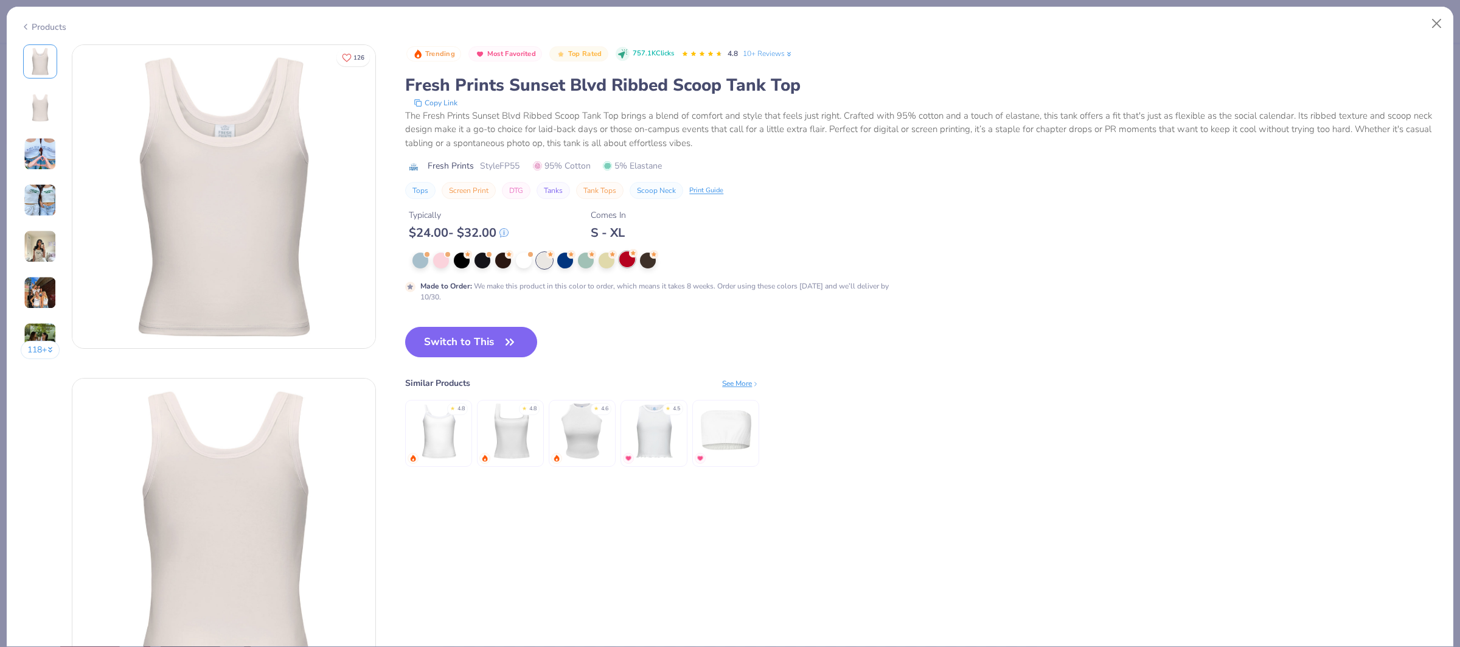
click at [627, 264] on div at bounding box center [627, 259] width 16 height 16
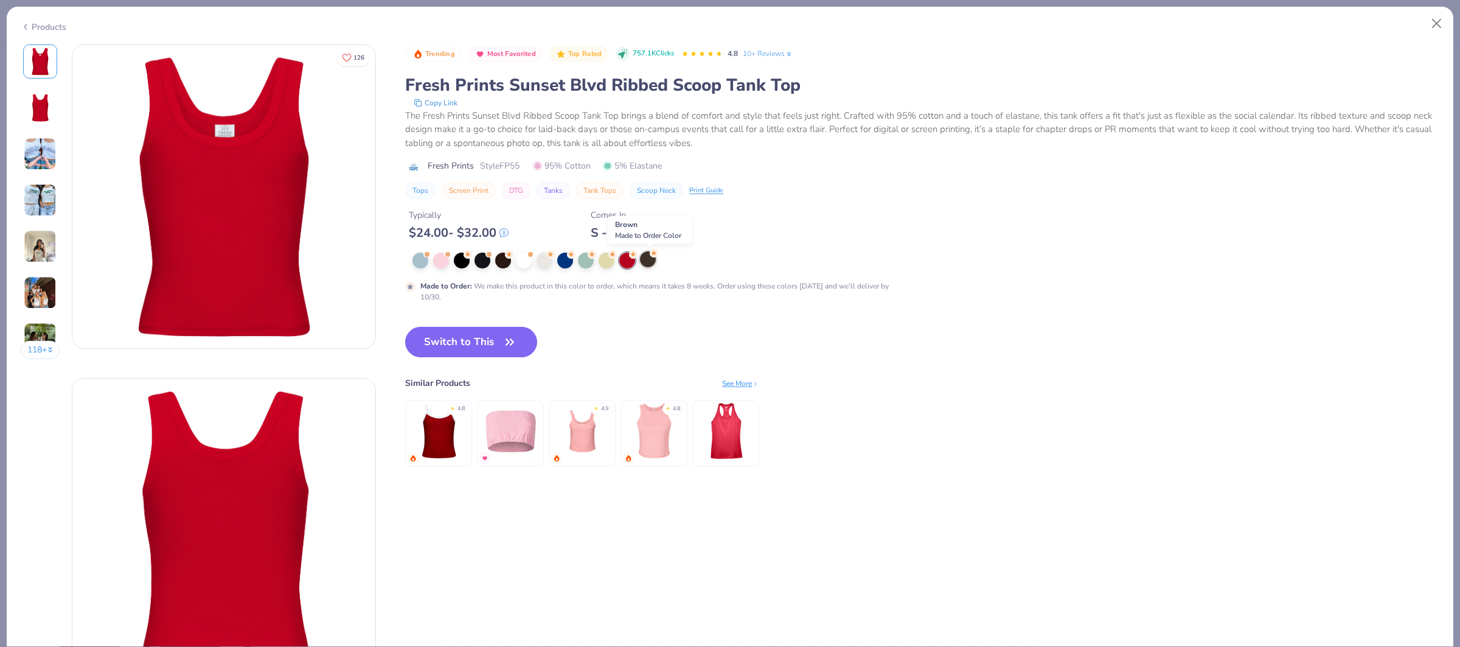
click at [648, 265] on div at bounding box center [648, 259] width 16 height 16
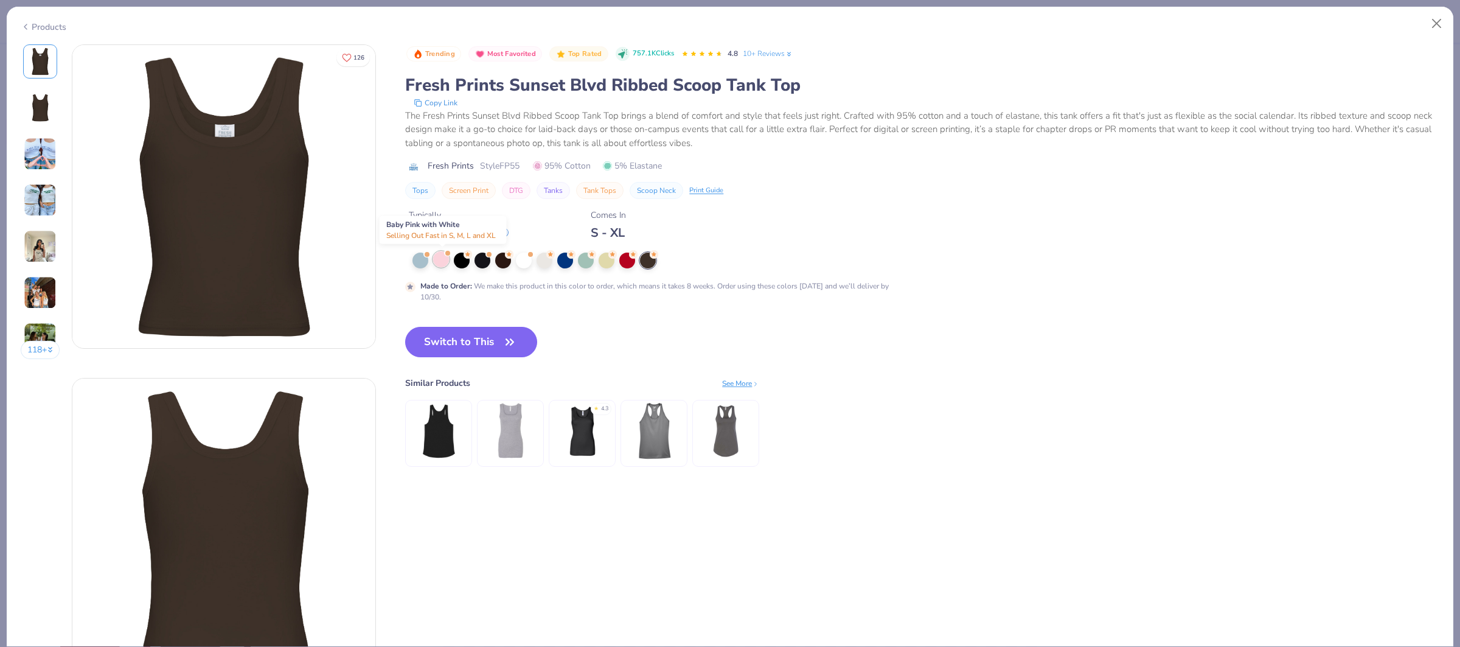
click at [442, 265] on div at bounding box center [441, 259] width 16 height 16
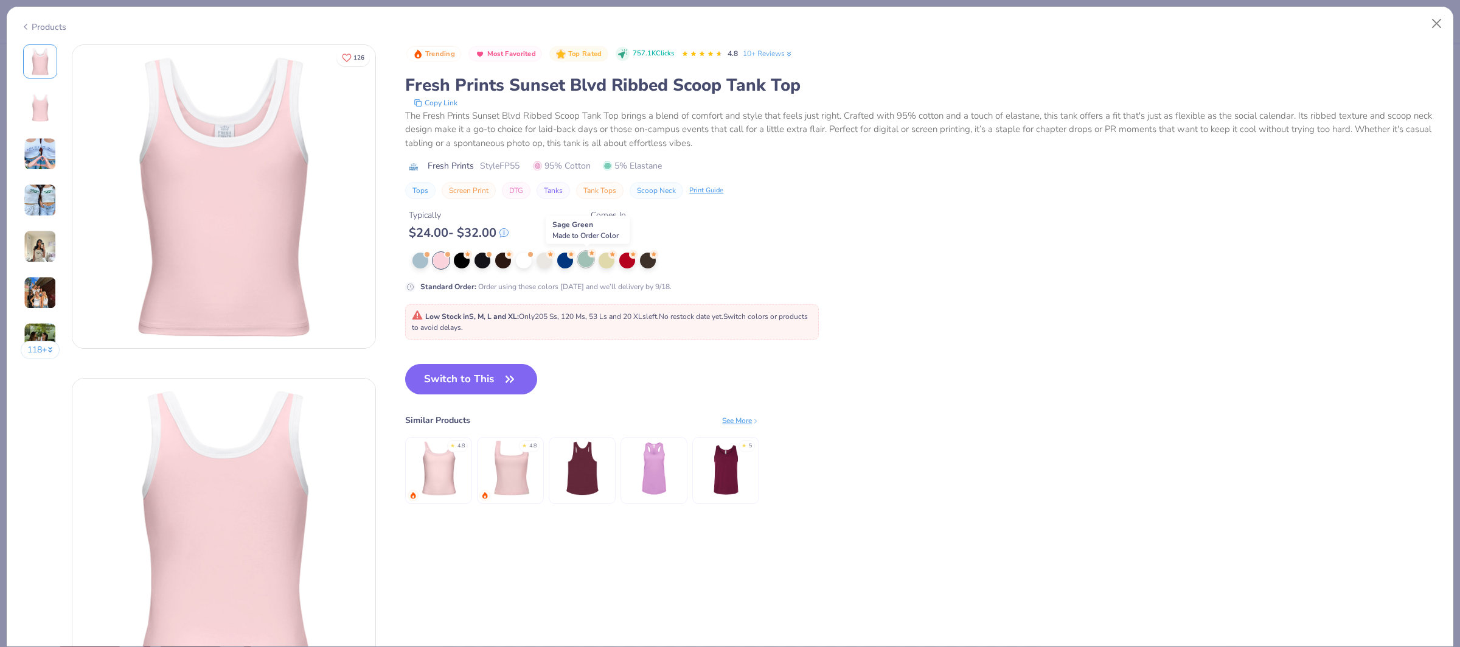
click at [580, 262] on div at bounding box center [586, 259] width 16 height 16
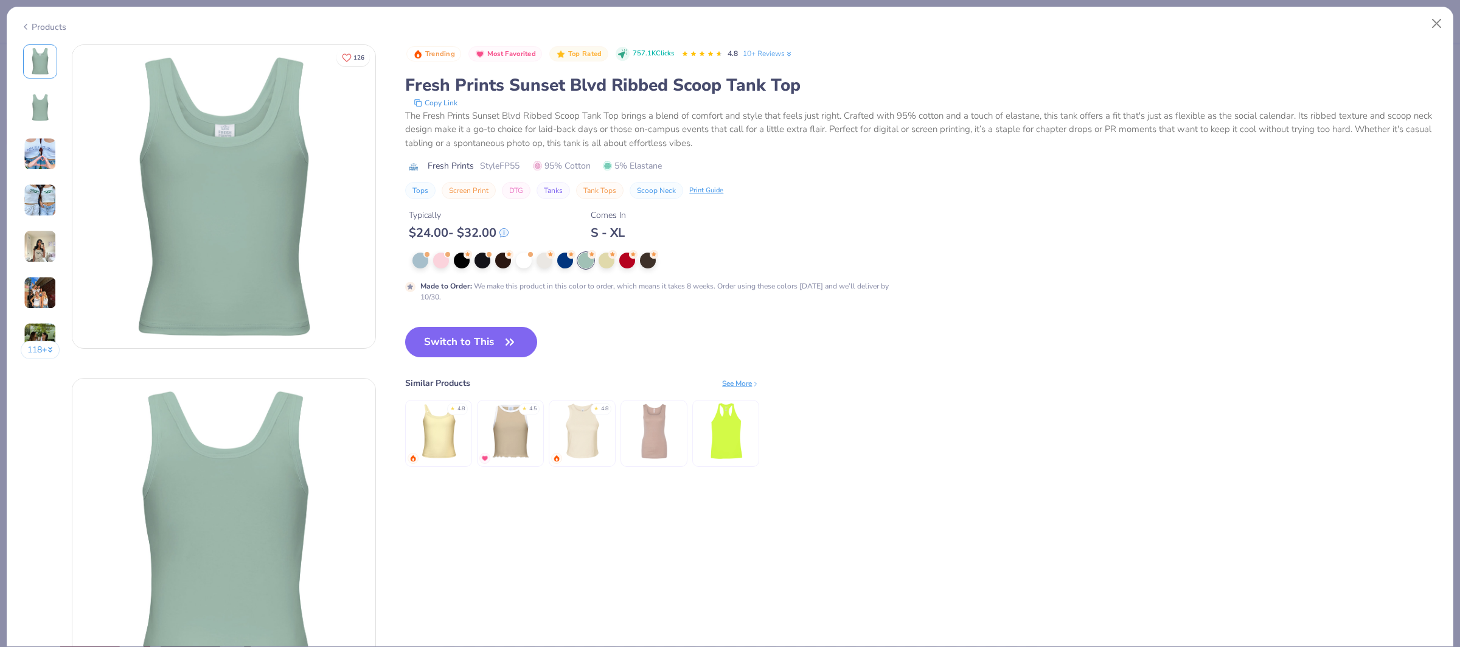
click at [30, 26] on icon at bounding box center [26, 26] width 10 height 15
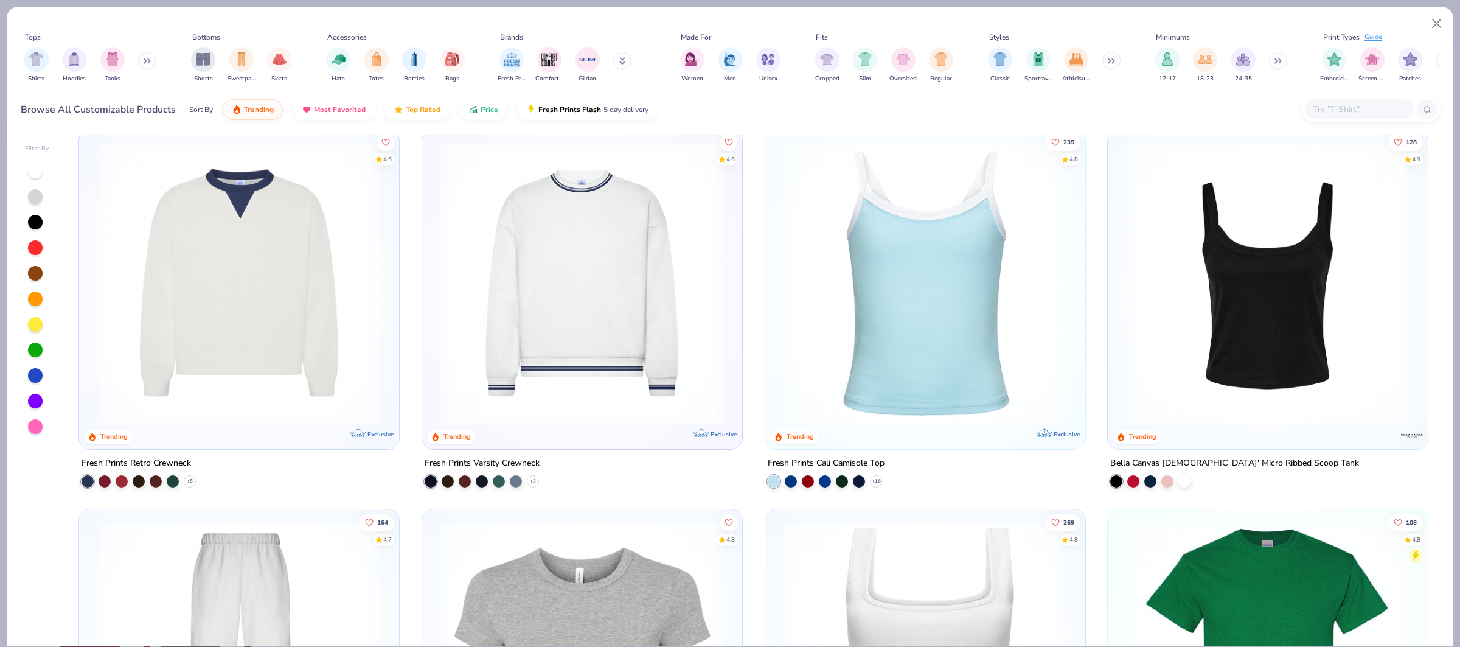
scroll to position [381, 0]
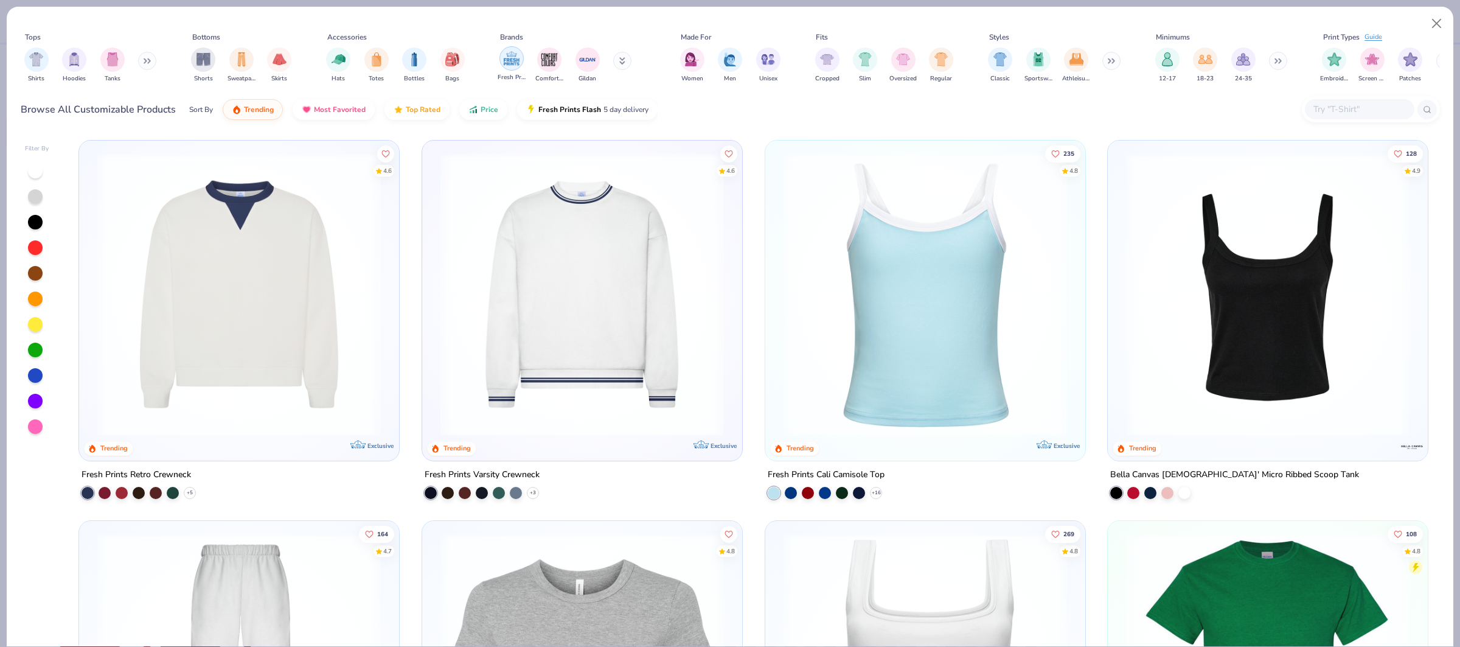
click at [509, 54] on img "filter for Fresh Prints" at bounding box center [511, 58] width 18 height 18
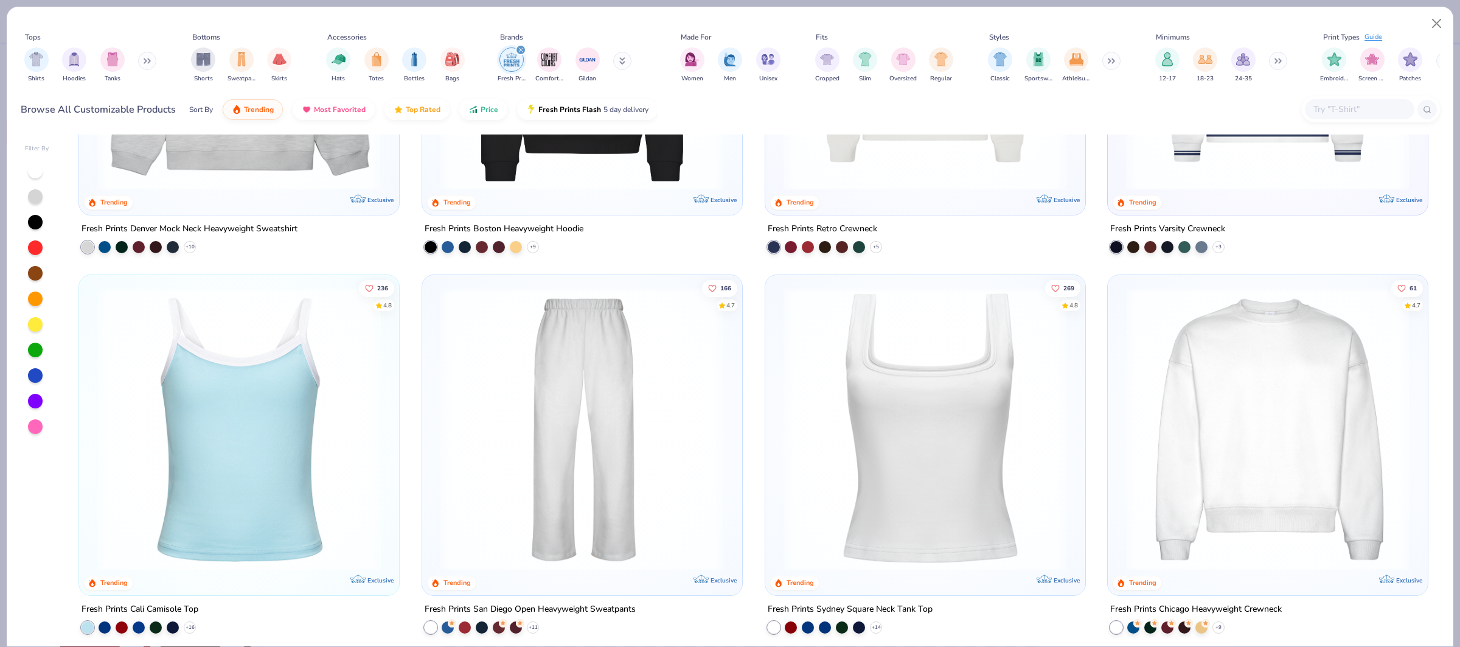
scroll to position [245, 0]
click at [858, 394] on img at bounding box center [925, 430] width 296 height 283
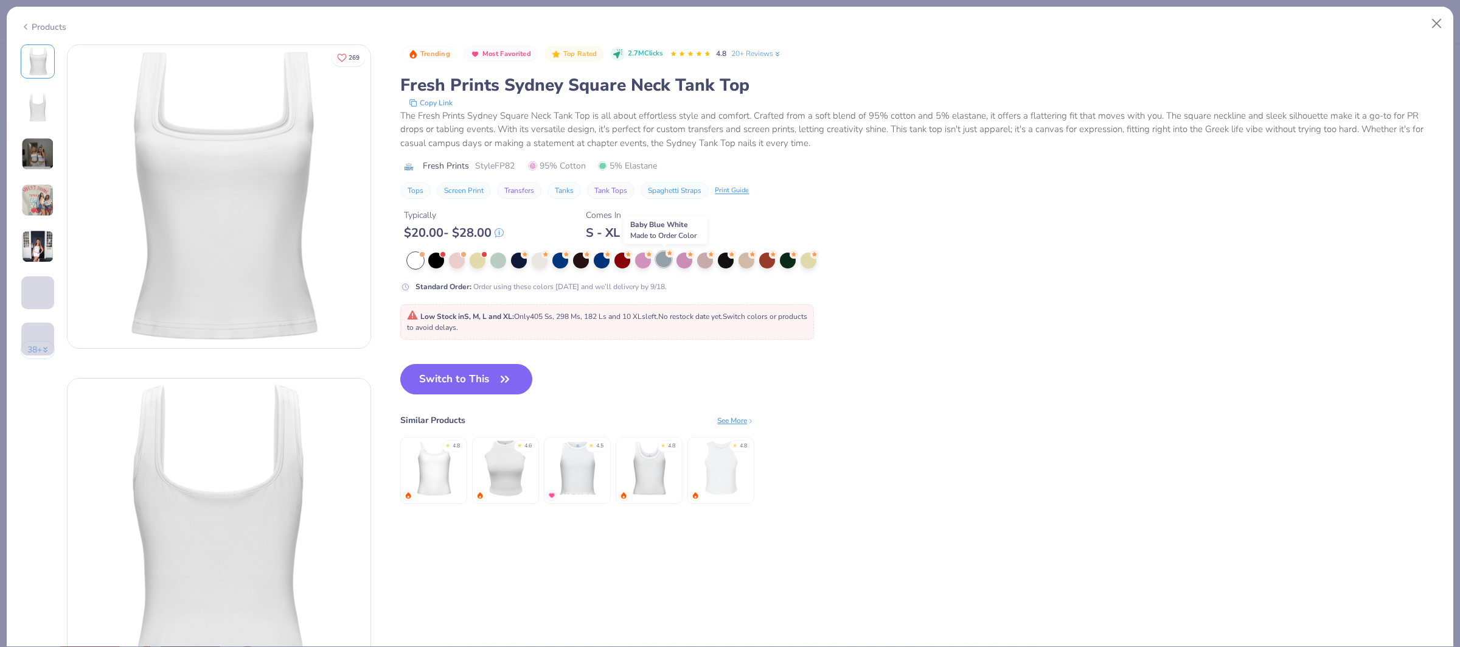
click at [664, 263] on div at bounding box center [664, 259] width 16 height 16
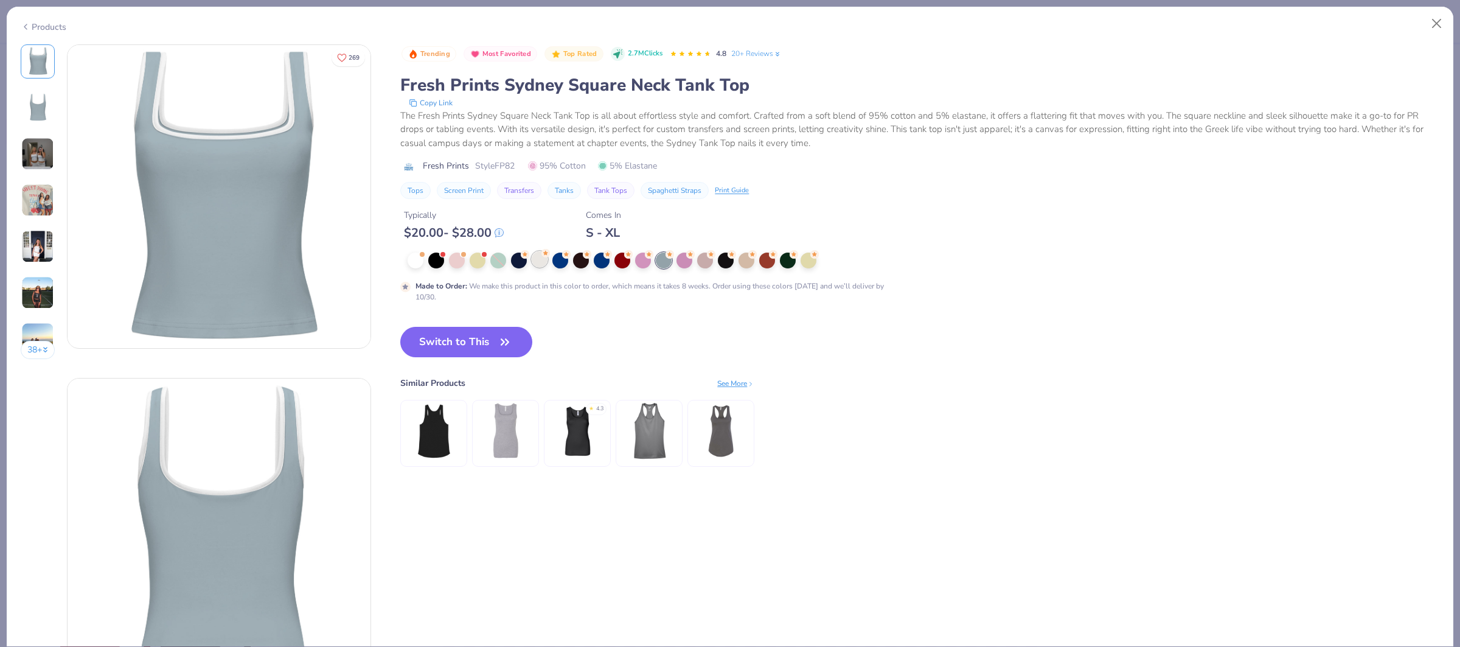
click at [537, 262] on div at bounding box center [540, 259] width 16 height 16
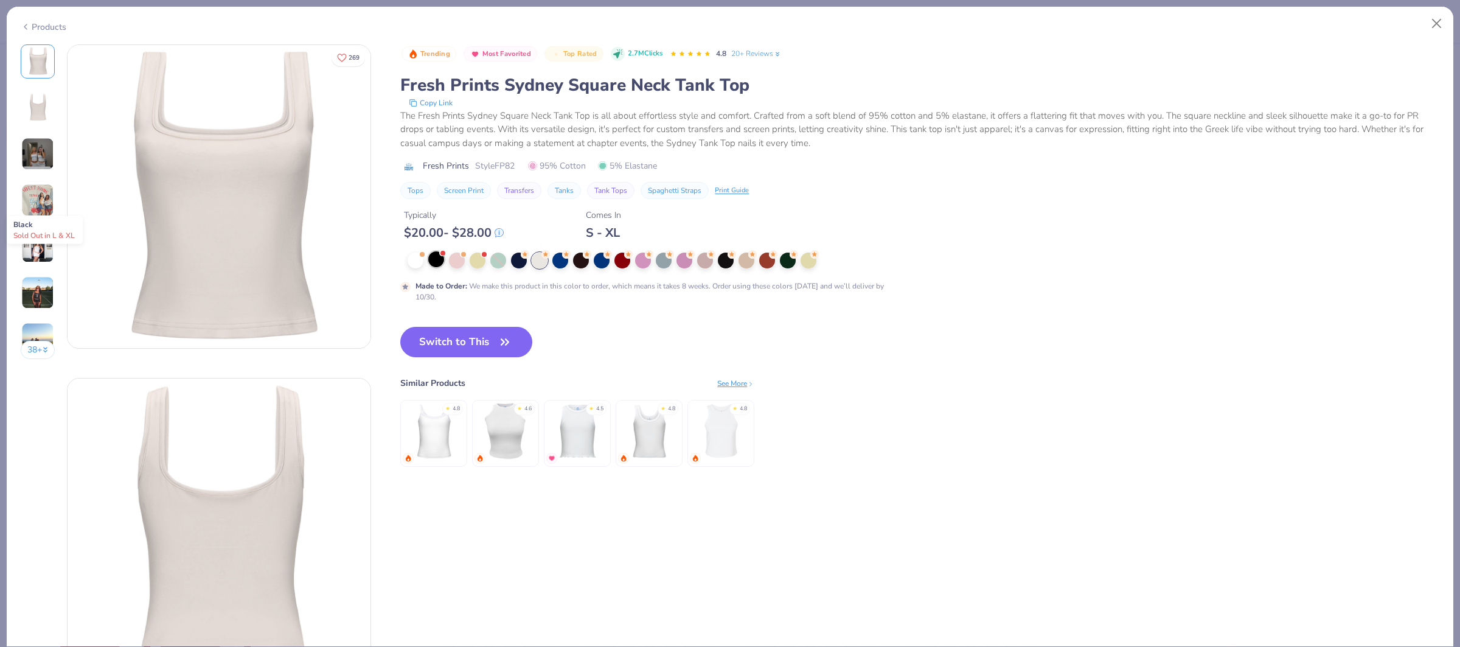
click at [432, 262] on div at bounding box center [436, 259] width 16 height 16
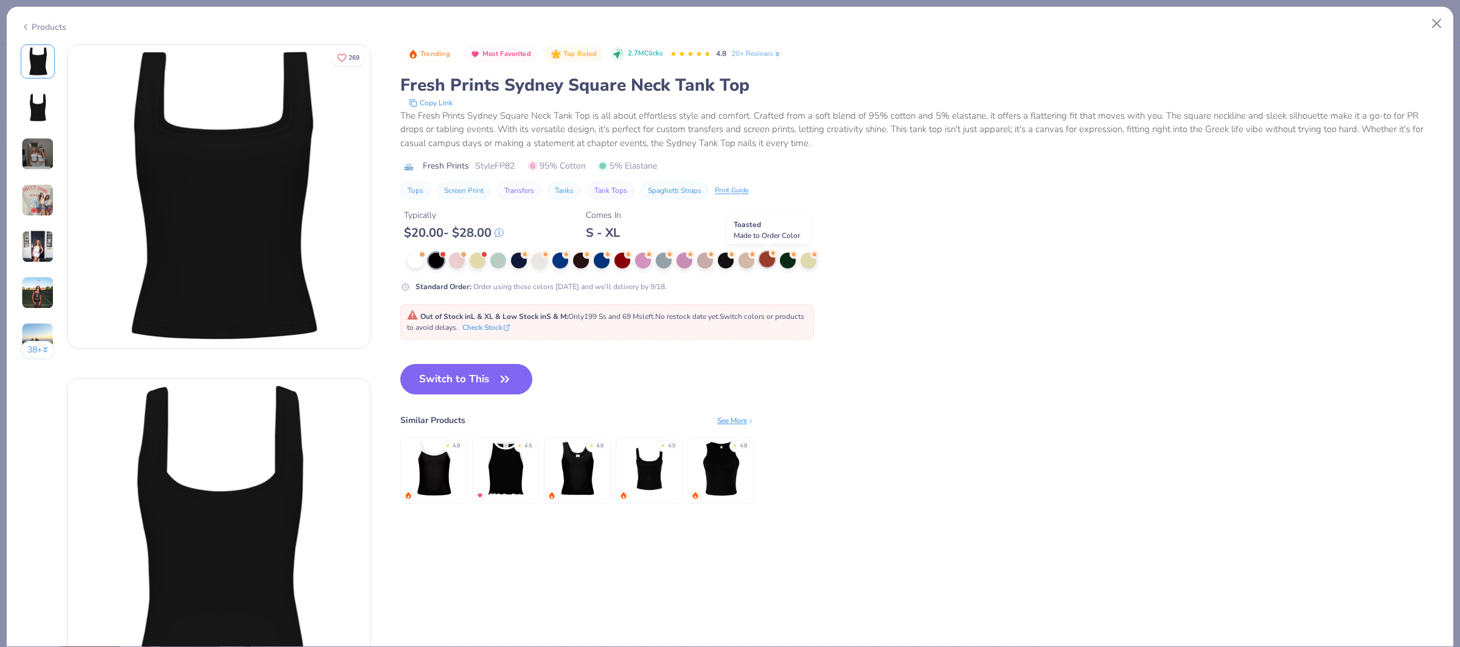
click at [773, 264] on div at bounding box center [767, 259] width 16 height 16
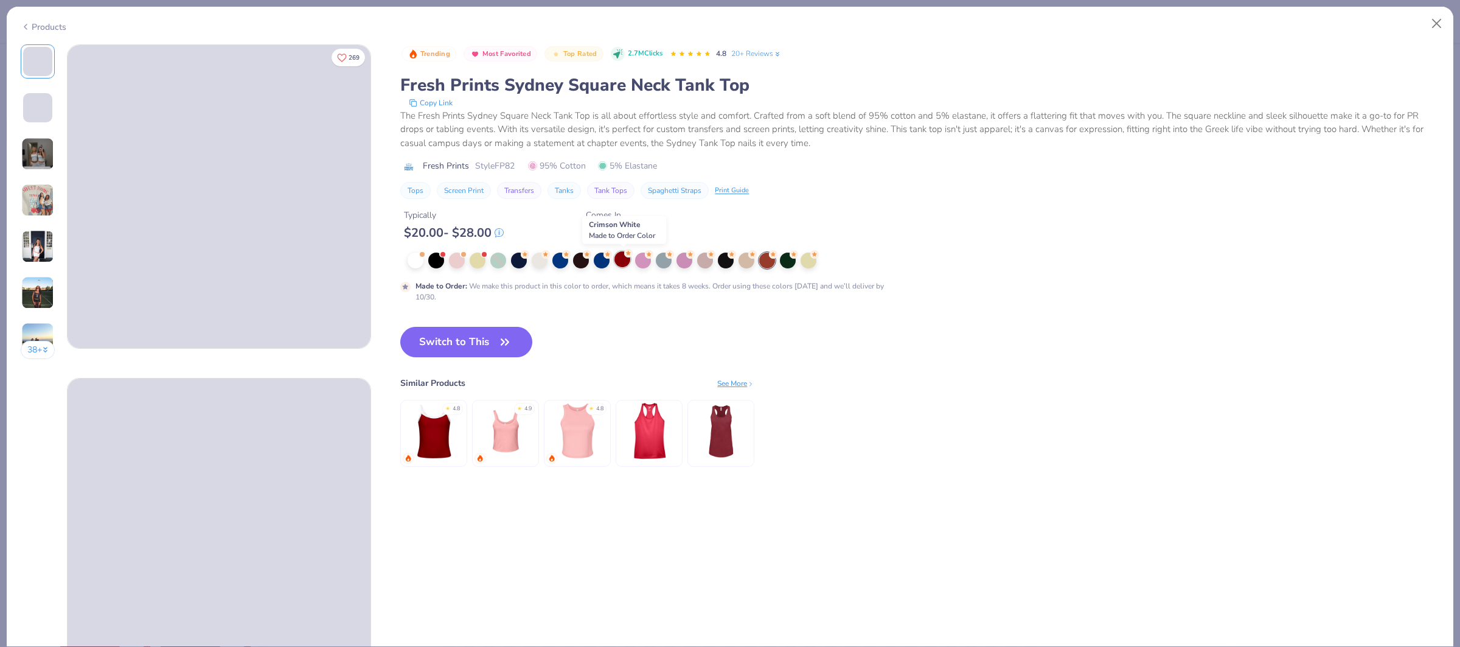
click at [627, 263] on div at bounding box center [622, 259] width 16 height 16
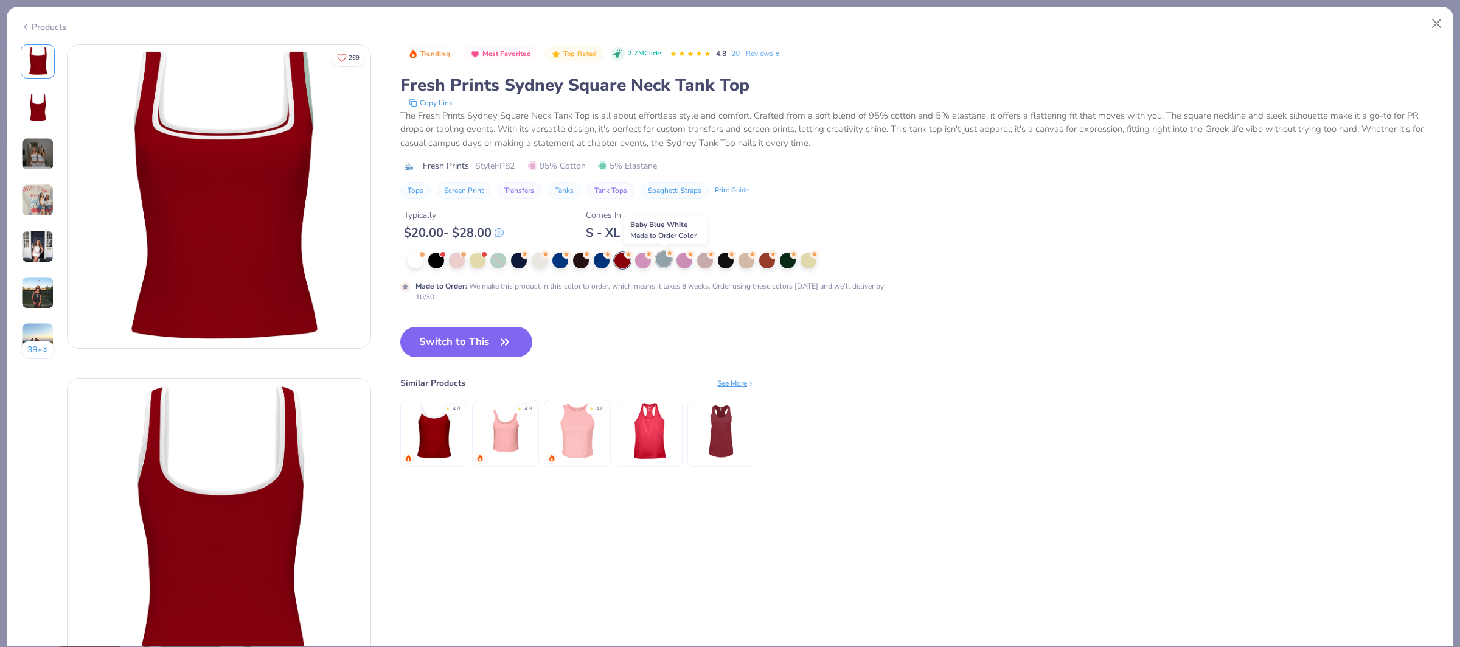
click at [662, 263] on div at bounding box center [664, 259] width 16 height 16
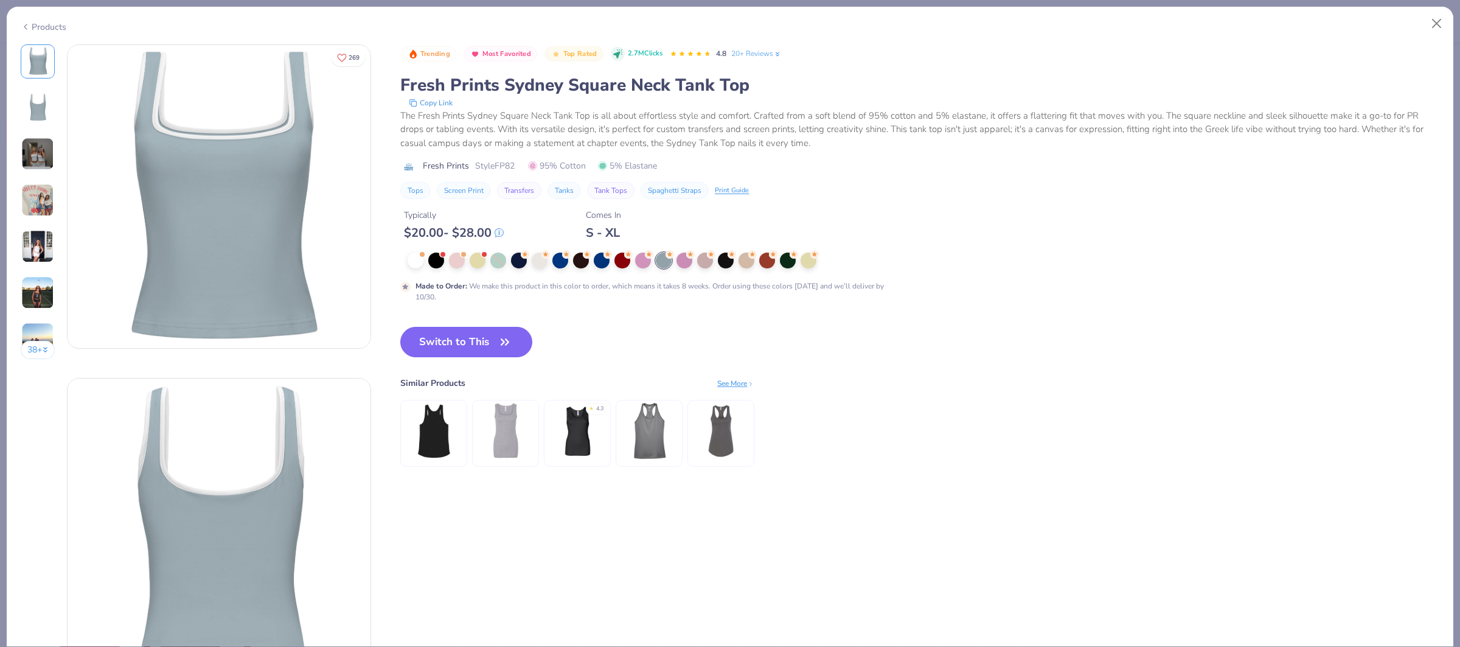
click at [38, 27] on div "Products" at bounding box center [44, 27] width 46 height 13
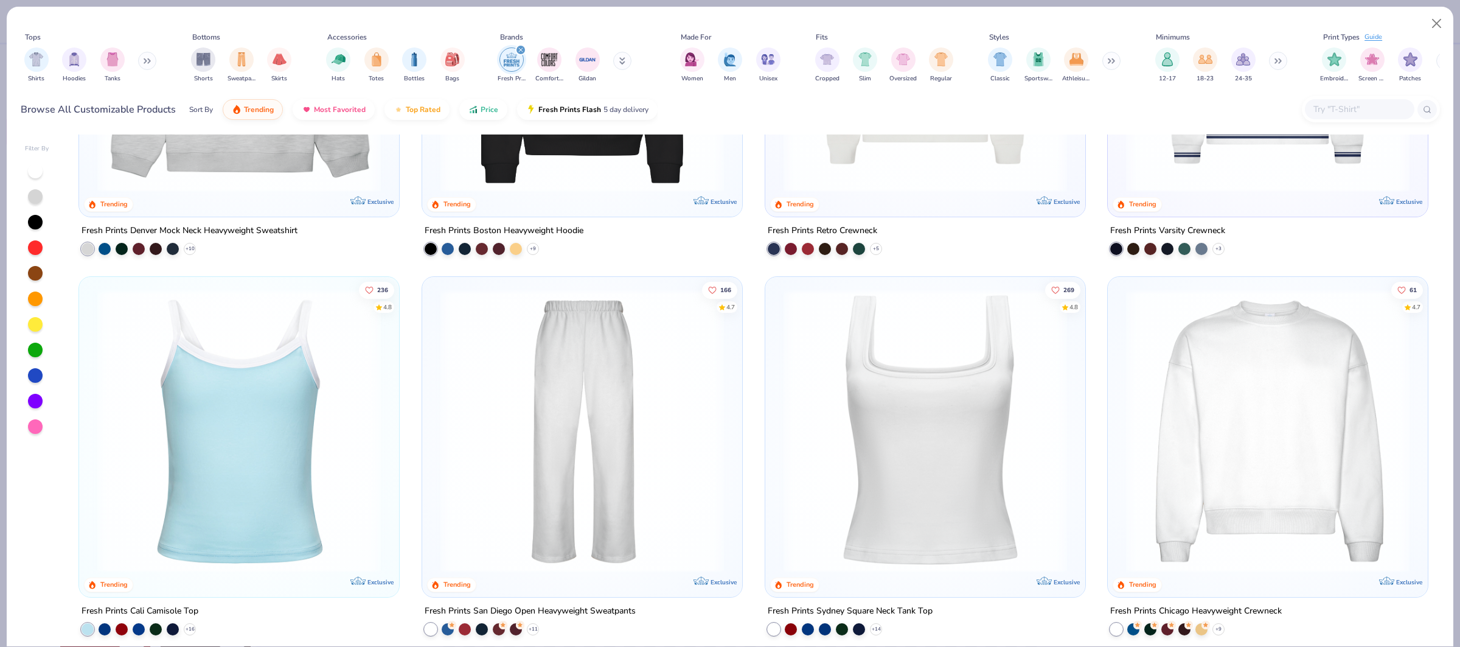
click at [858, 426] on img at bounding box center [925, 430] width 296 height 283
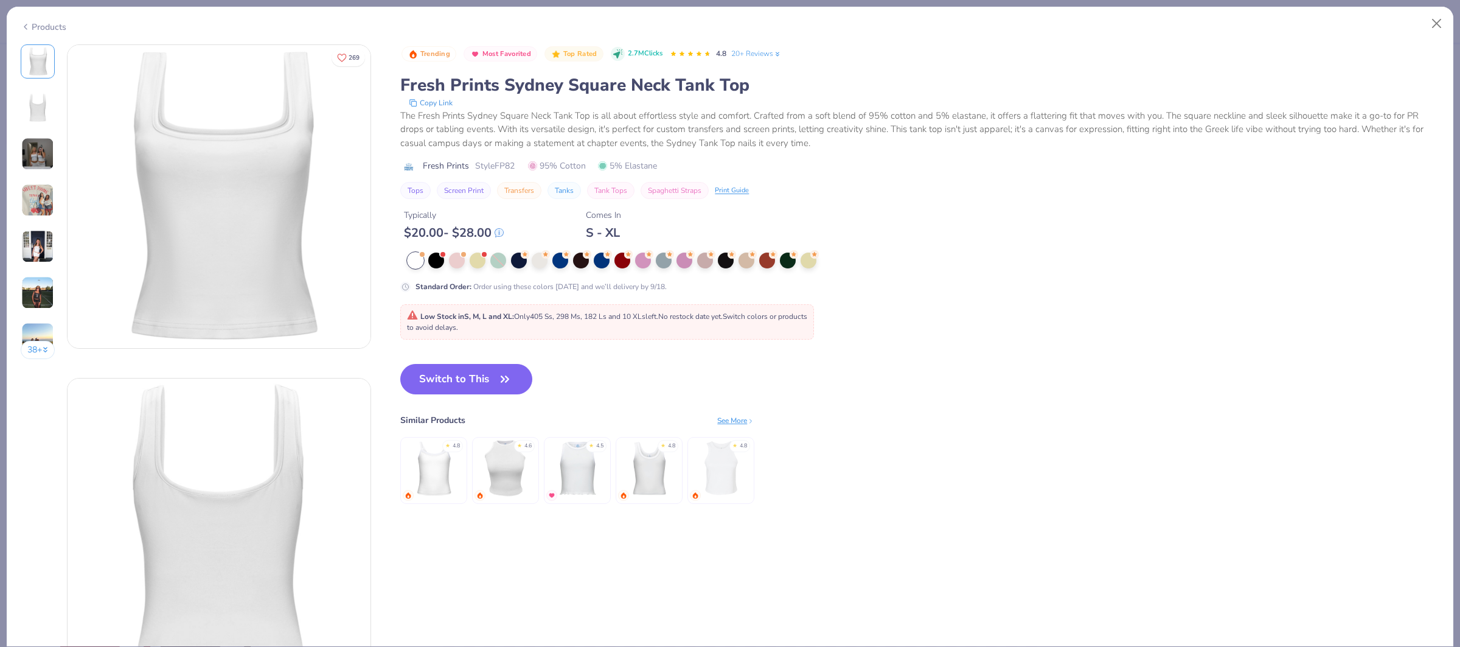
drag, startPoint x: 662, startPoint y: 262, endPoint x: 380, endPoint y: 238, distance: 283.8
click at [662, 262] on div at bounding box center [664, 260] width 16 height 16
